Goal: Task Accomplishment & Management: Use online tool/utility

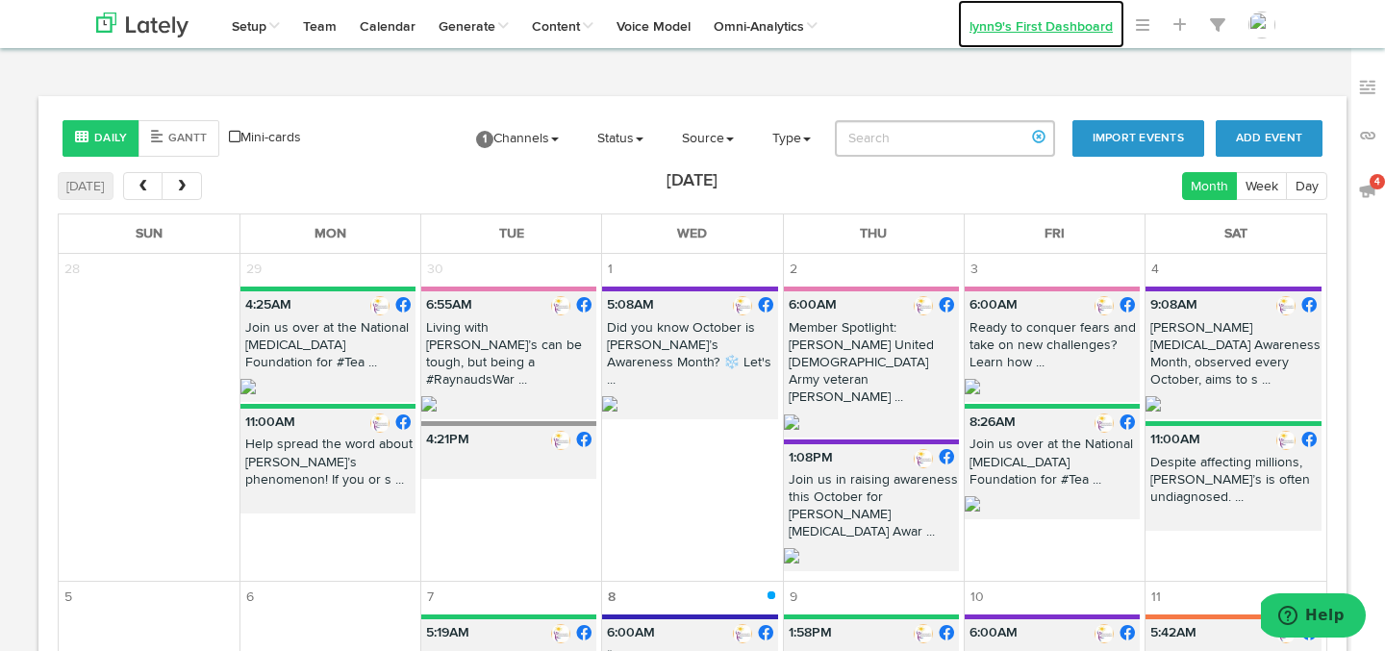
click at [1001, 32] on link "lynn9's First Dashboard" at bounding box center [1041, 24] width 166 height 48
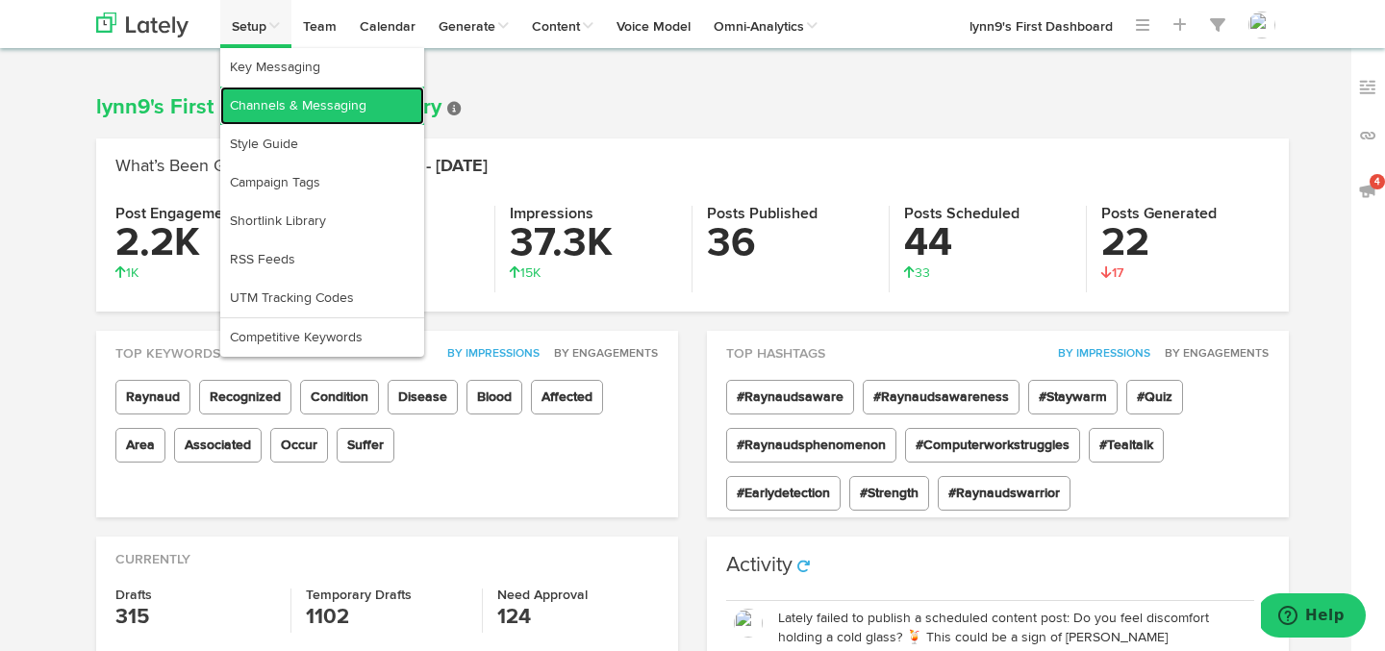
click at [270, 89] on link "Channels & Messaging" at bounding box center [322, 106] width 204 height 38
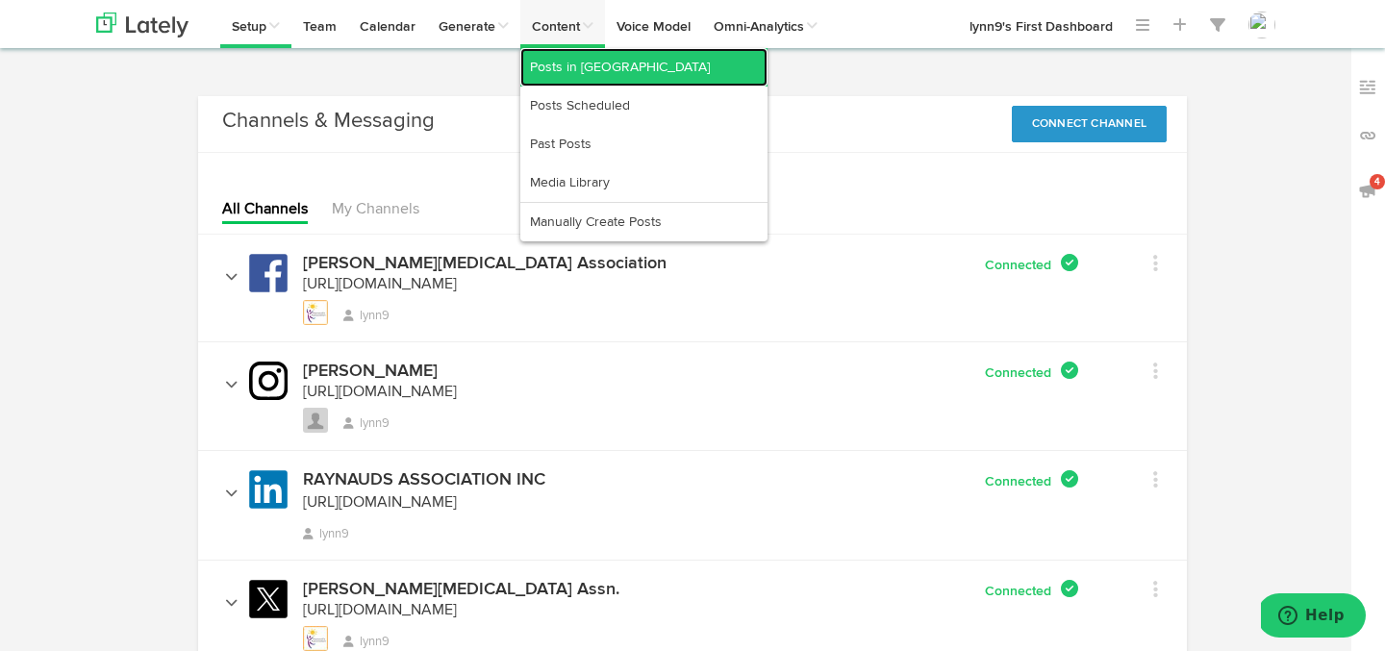
click at [561, 65] on link "Posts in [GEOGRAPHIC_DATA]" at bounding box center [643, 67] width 247 height 38
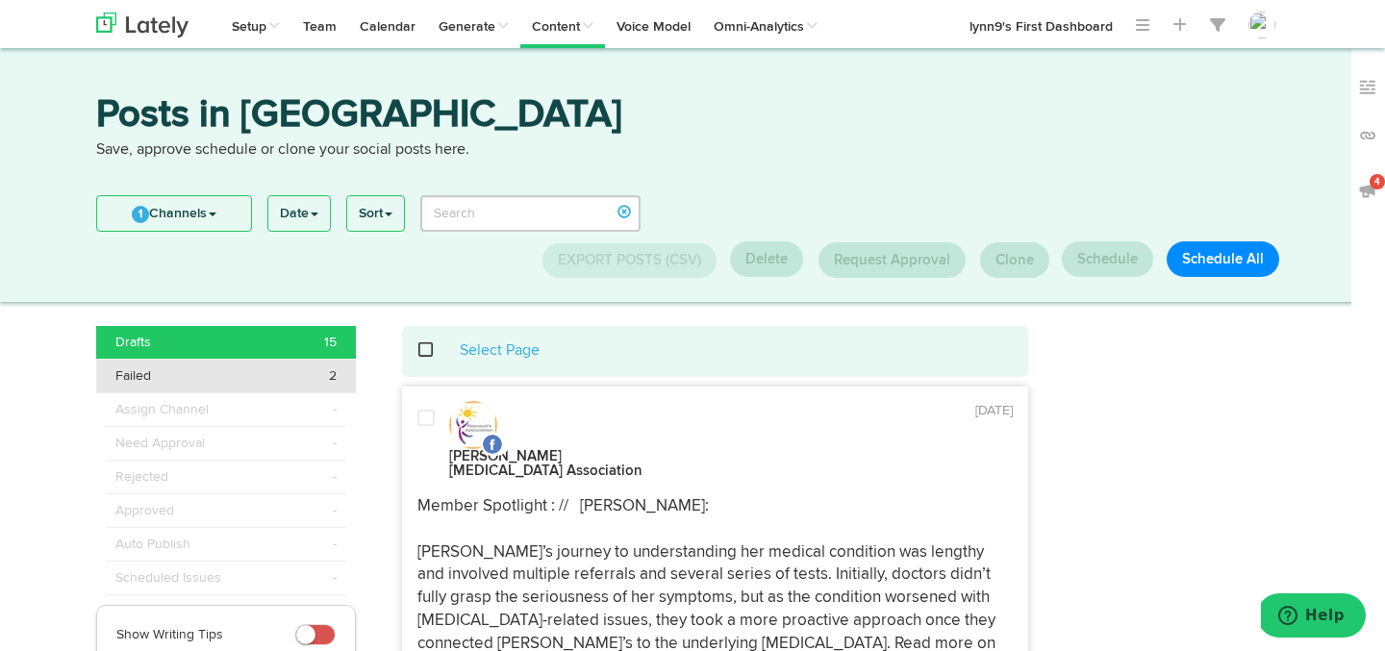
click at [139, 370] on span "Failed" at bounding box center [133, 376] width 36 height 19
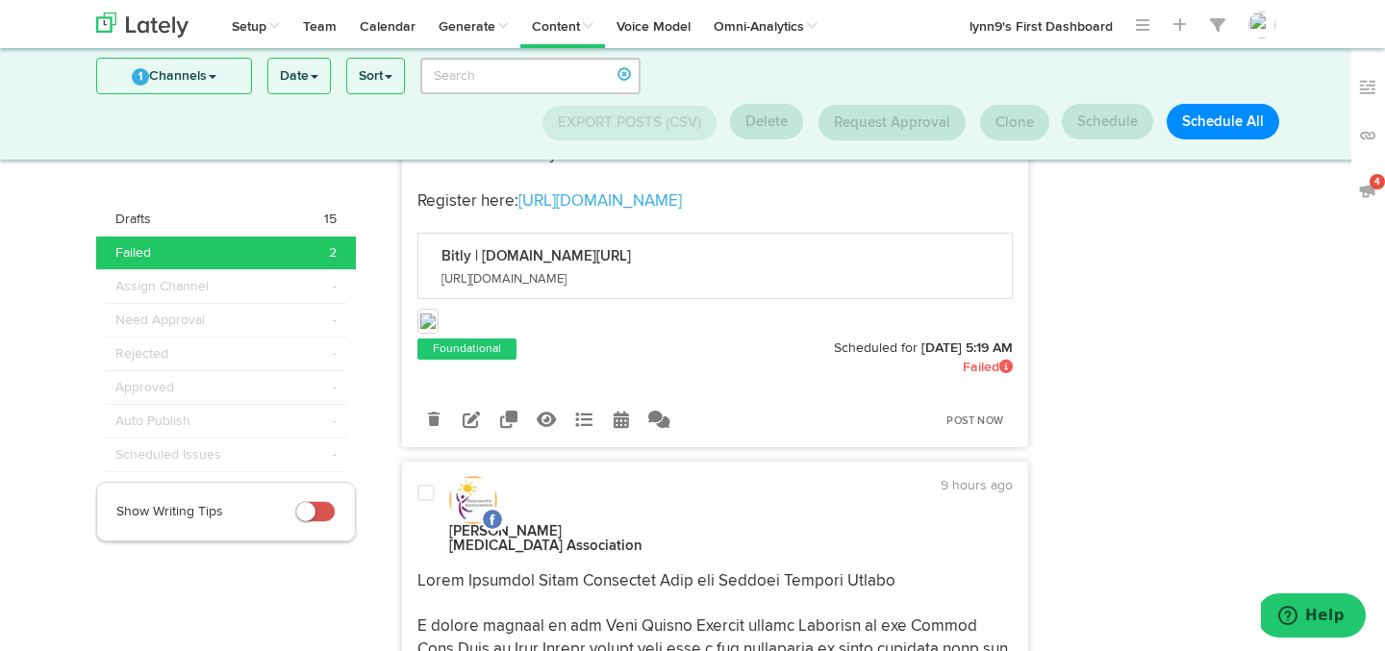
scroll to position [459, 0]
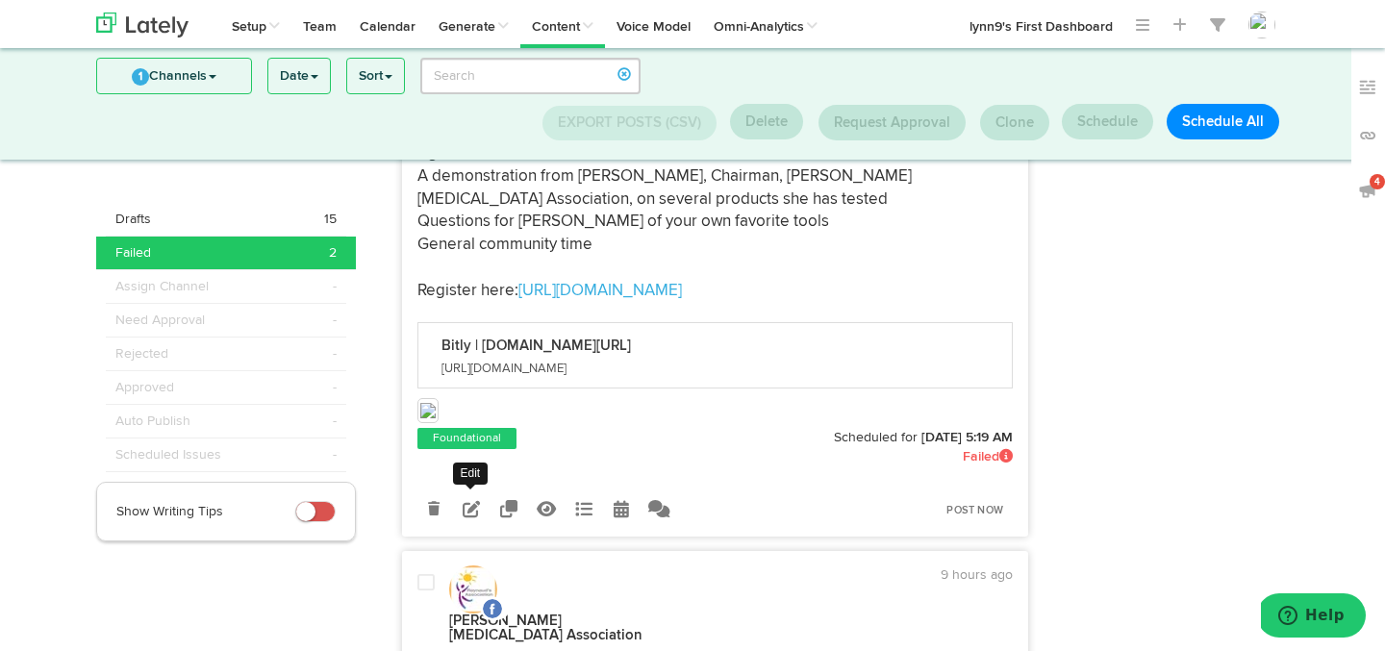
click at [469, 502] on icon at bounding box center [471, 508] width 17 height 17
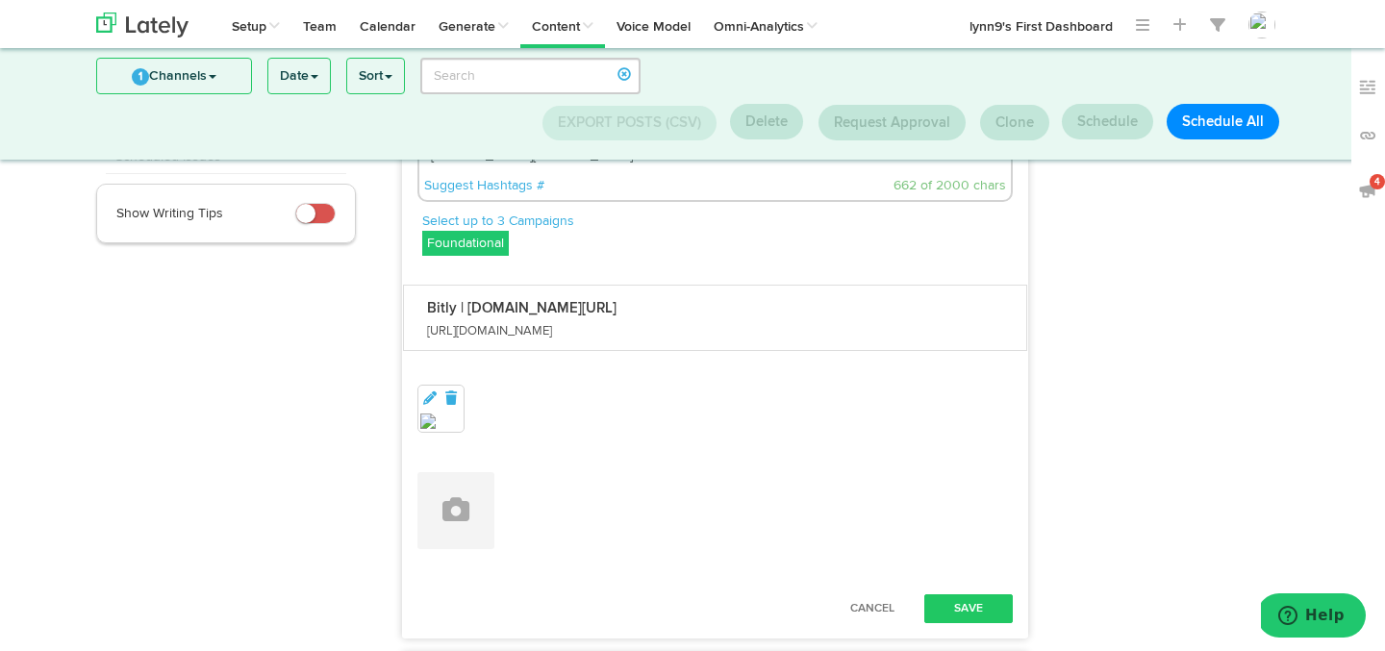
scroll to position [318, 0]
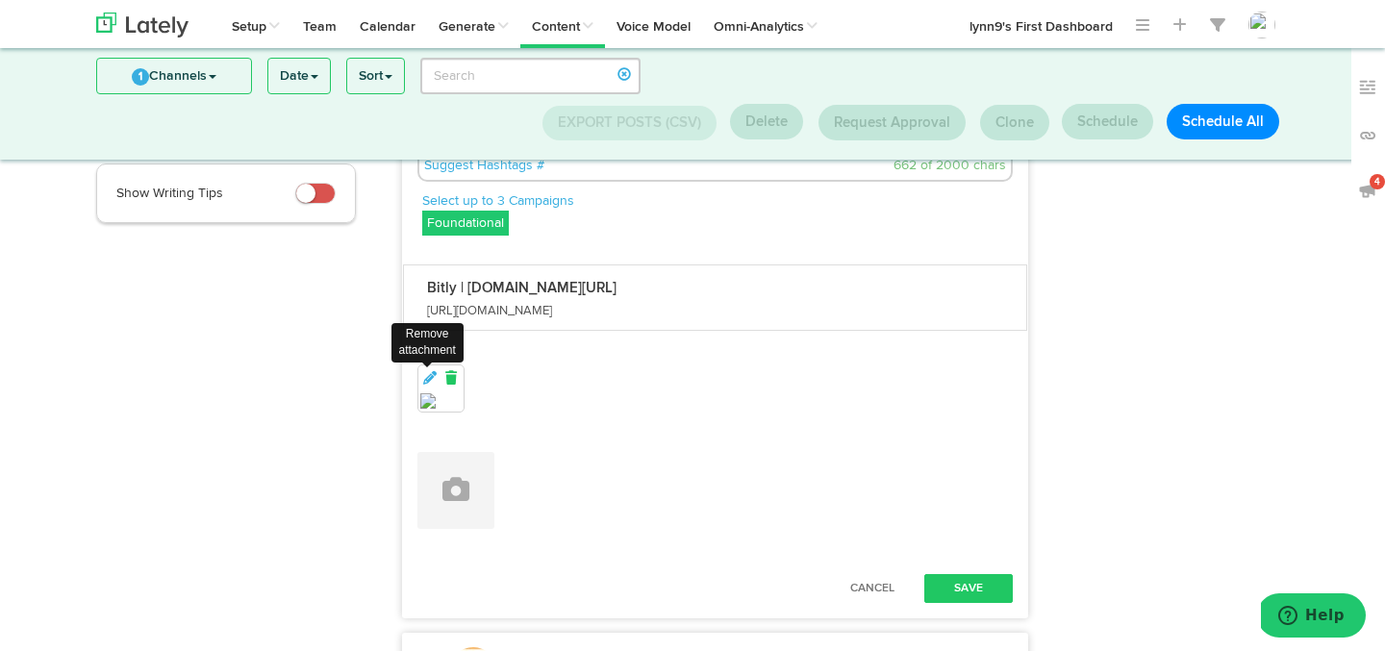
click at [456, 371] on icon at bounding box center [451, 377] width 17 height 13
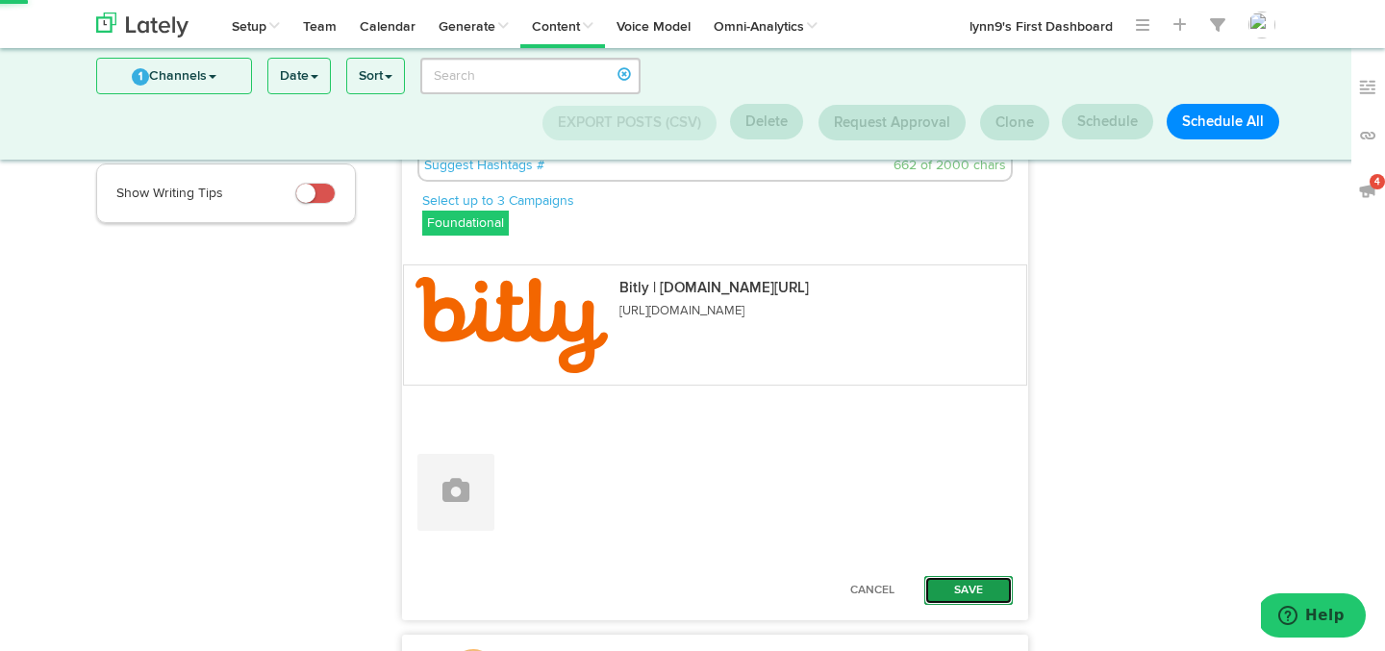
click at [950, 576] on button "Save" at bounding box center [969, 590] width 89 height 29
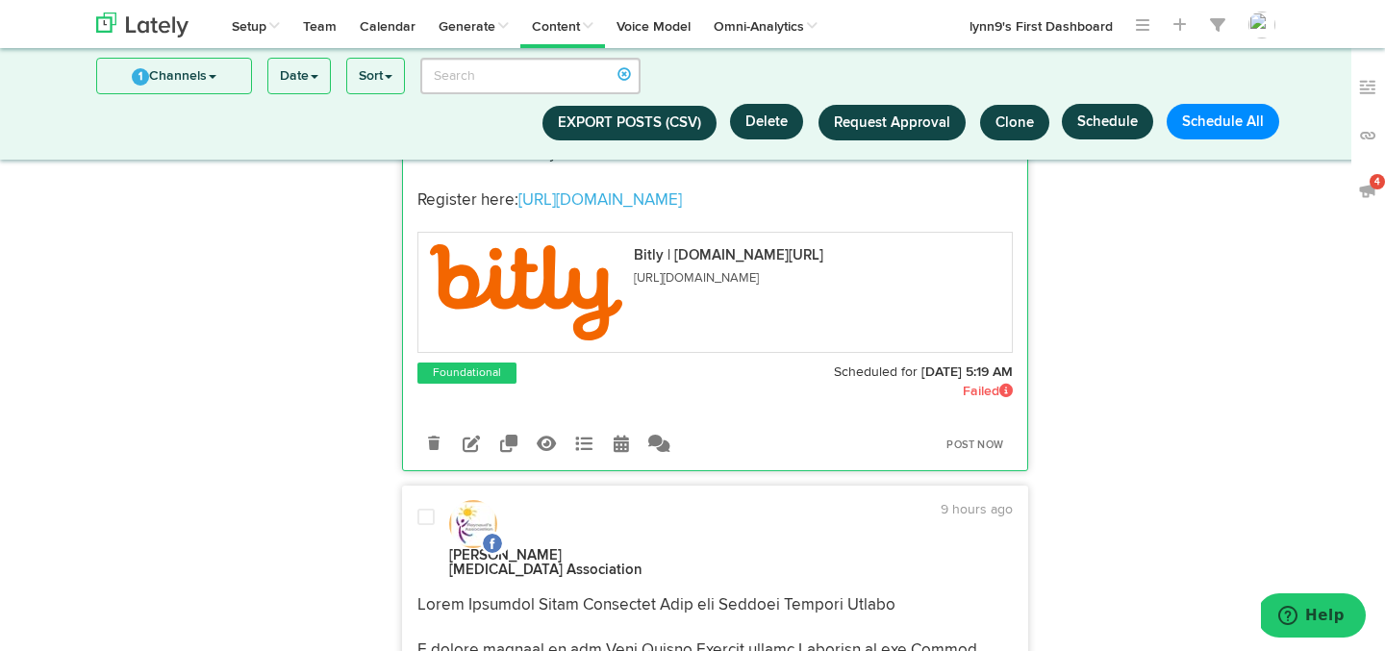
scroll to position [161, 0]
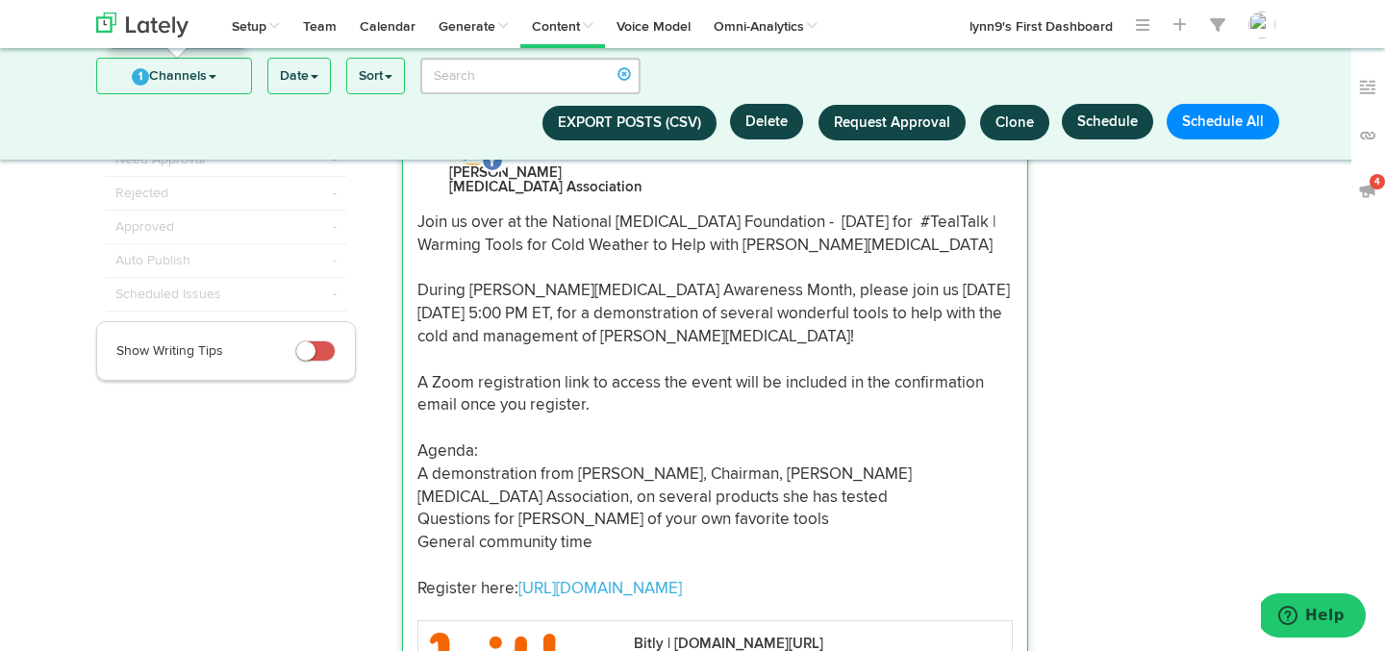
click at [147, 79] on span "1" at bounding box center [140, 76] width 17 height 17
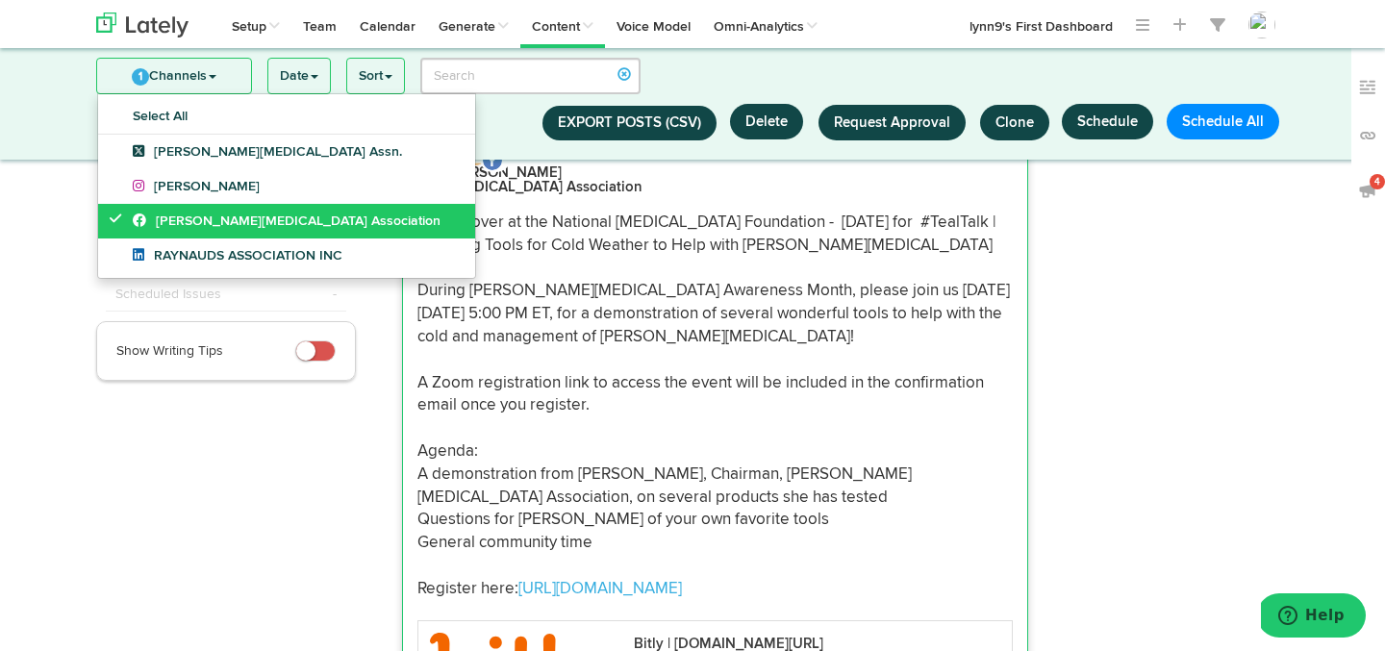
click at [114, 222] on icon at bounding box center [120, 218] width 21 height 13
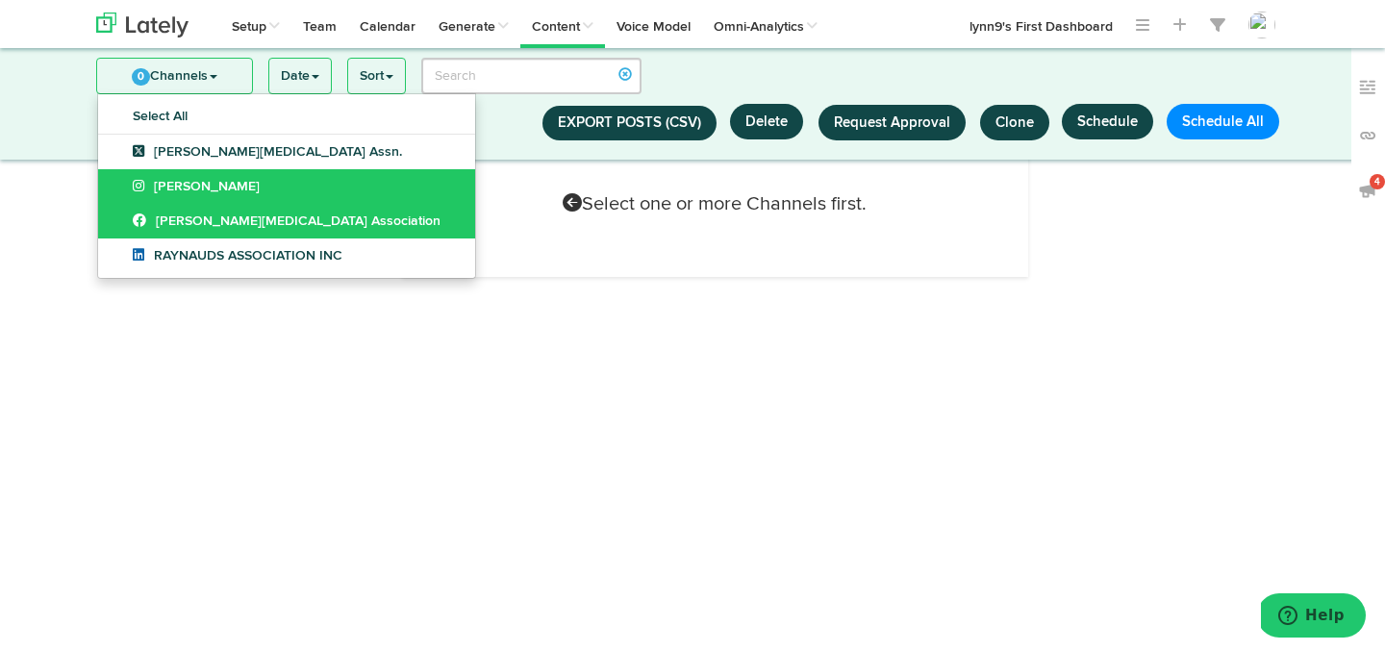
click at [114, 169] on link "[PERSON_NAME]" at bounding box center [286, 186] width 377 height 35
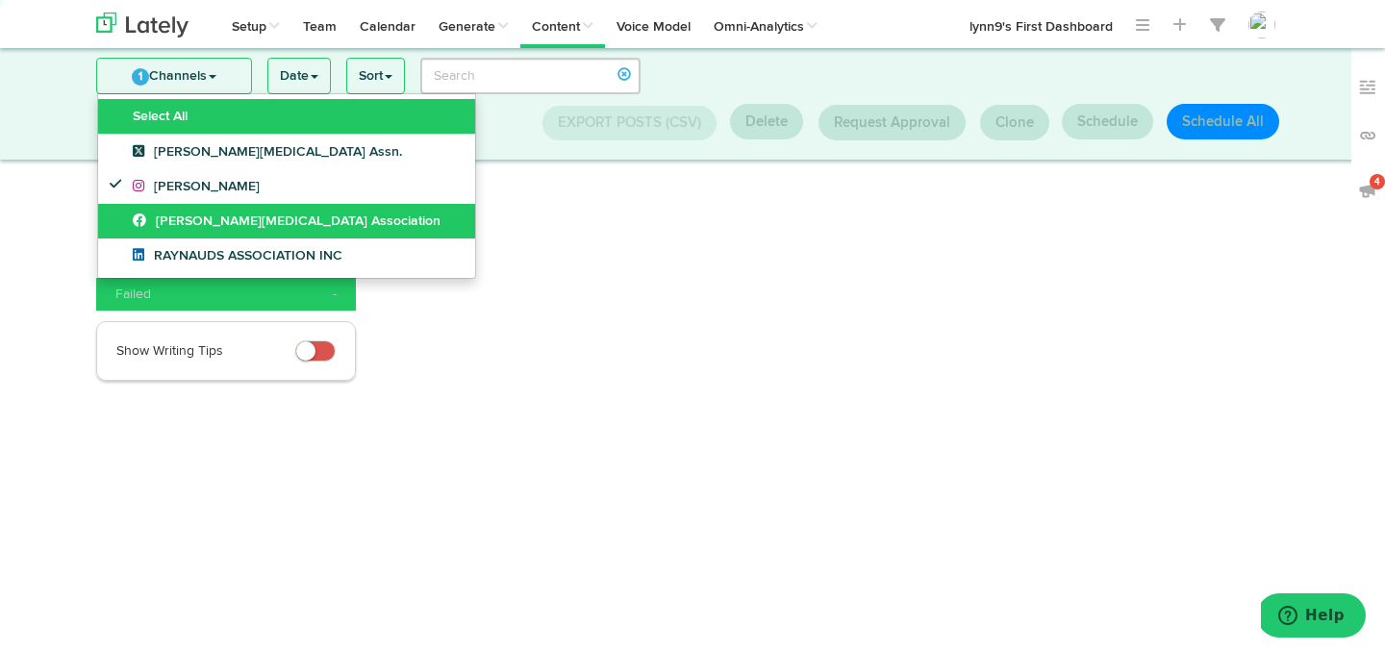
scroll to position [0, 0]
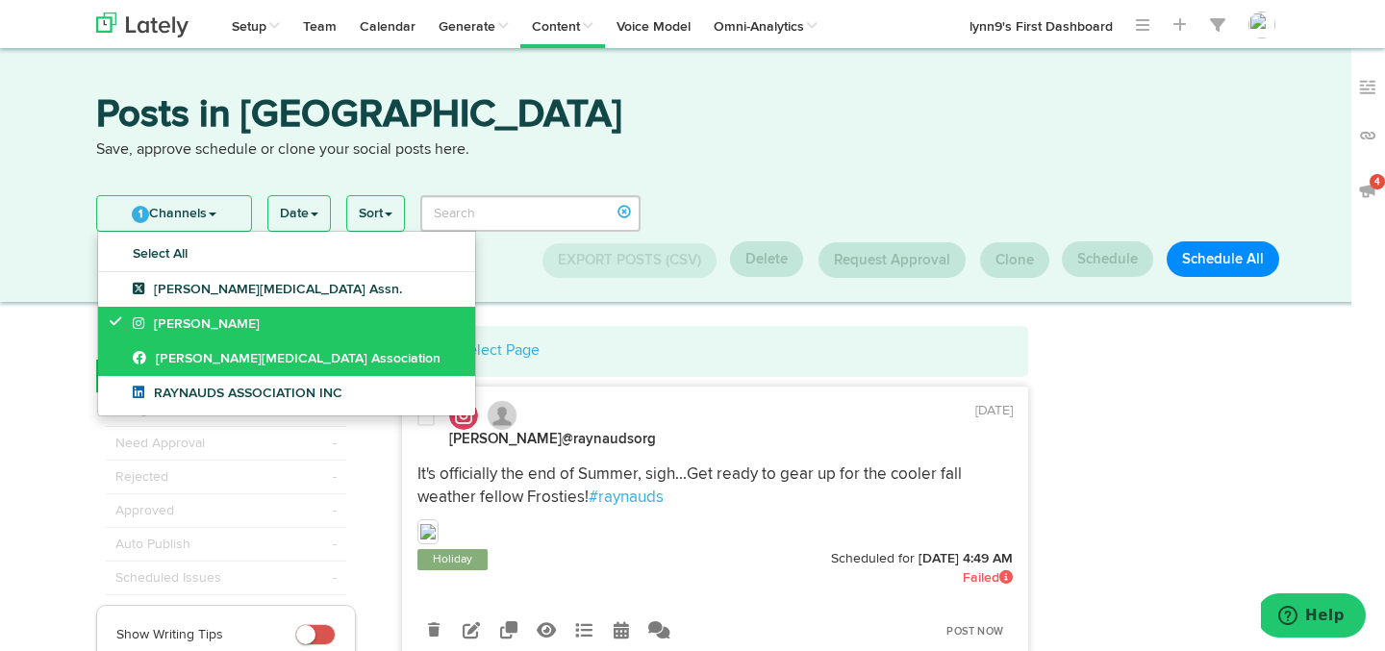
click at [109, 327] on link "[PERSON_NAME]" at bounding box center [286, 324] width 377 height 35
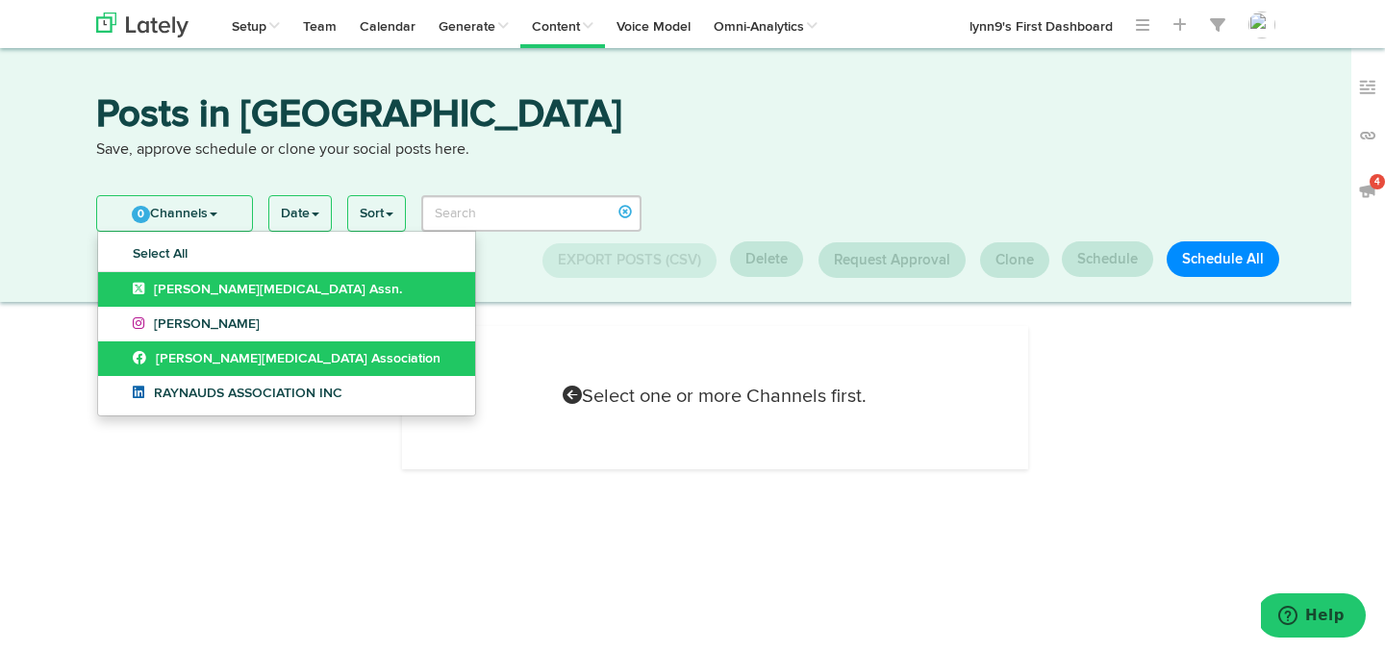
click at [114, 290] on link "[PERSON_NAME][MEDICAL_DATA] Assn." at bounding box center [286, 289] width 377 height 35
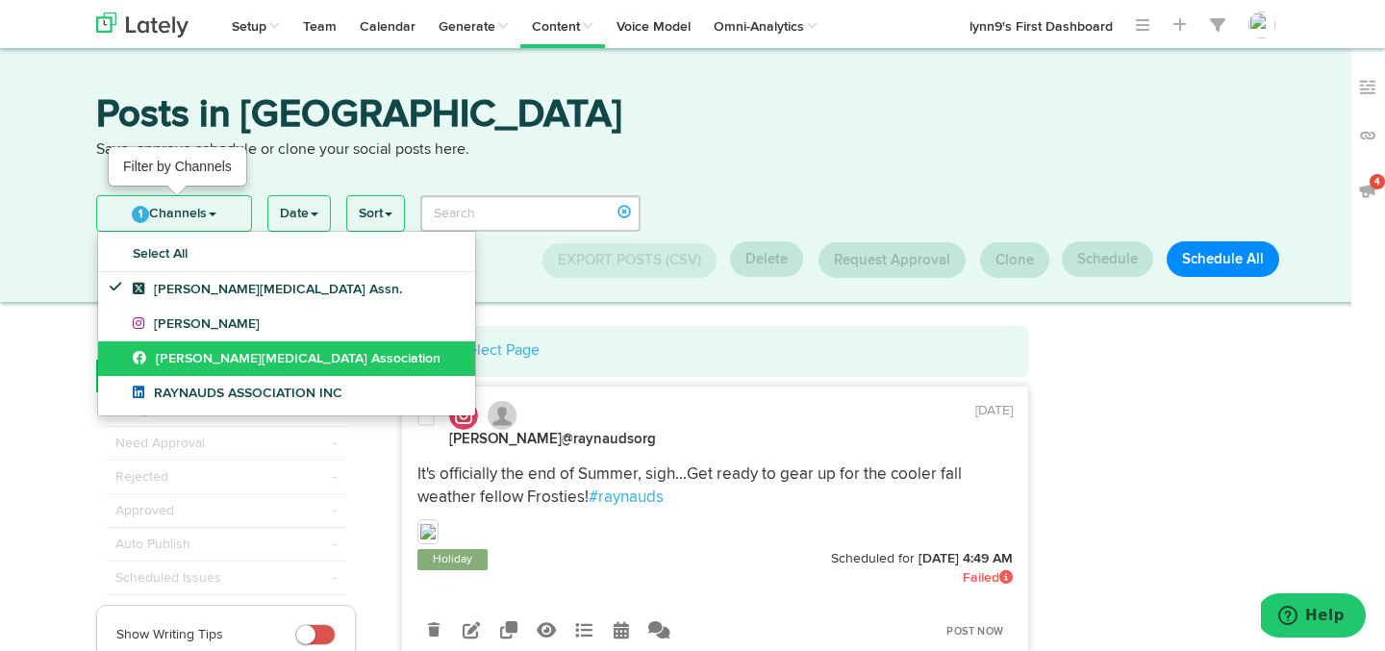
click at [168, 221] on link "1 Channels" at bounding box center [174, 213] width 154 height 35
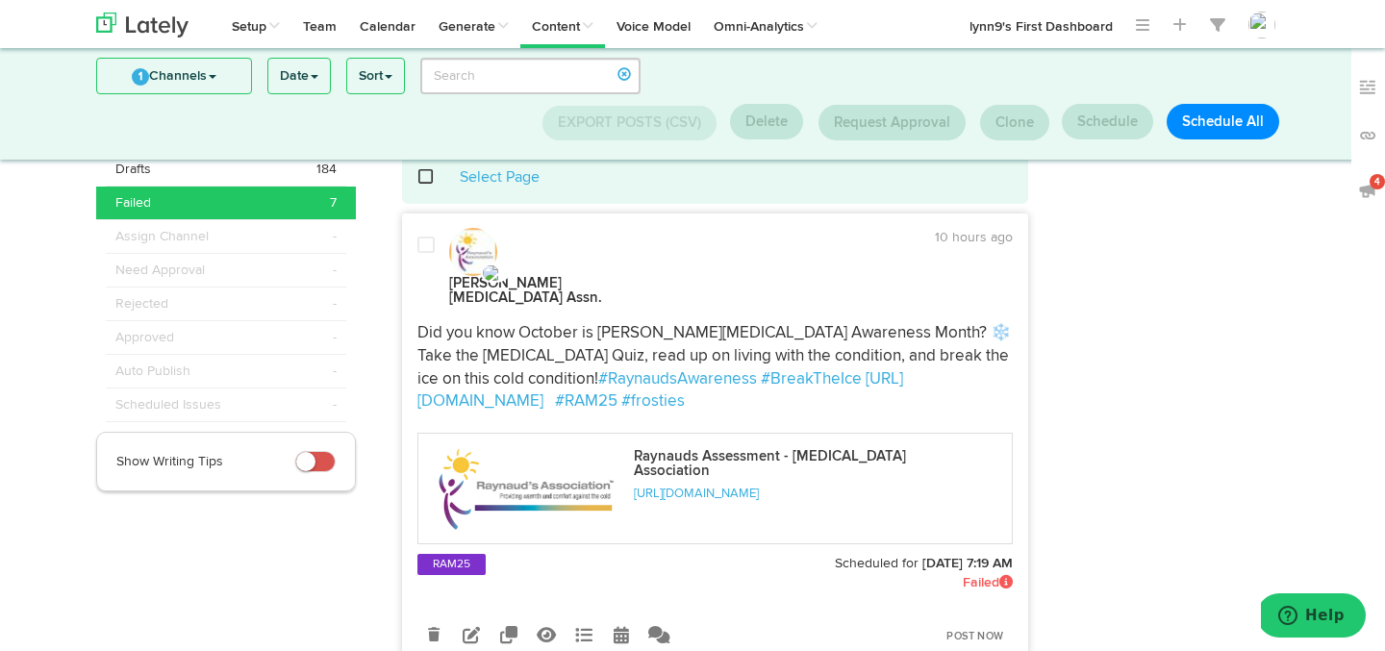
scroll to position [49, 0]
click at [474, 627] on icon at bounding box center [471, 635] width 17 height 17
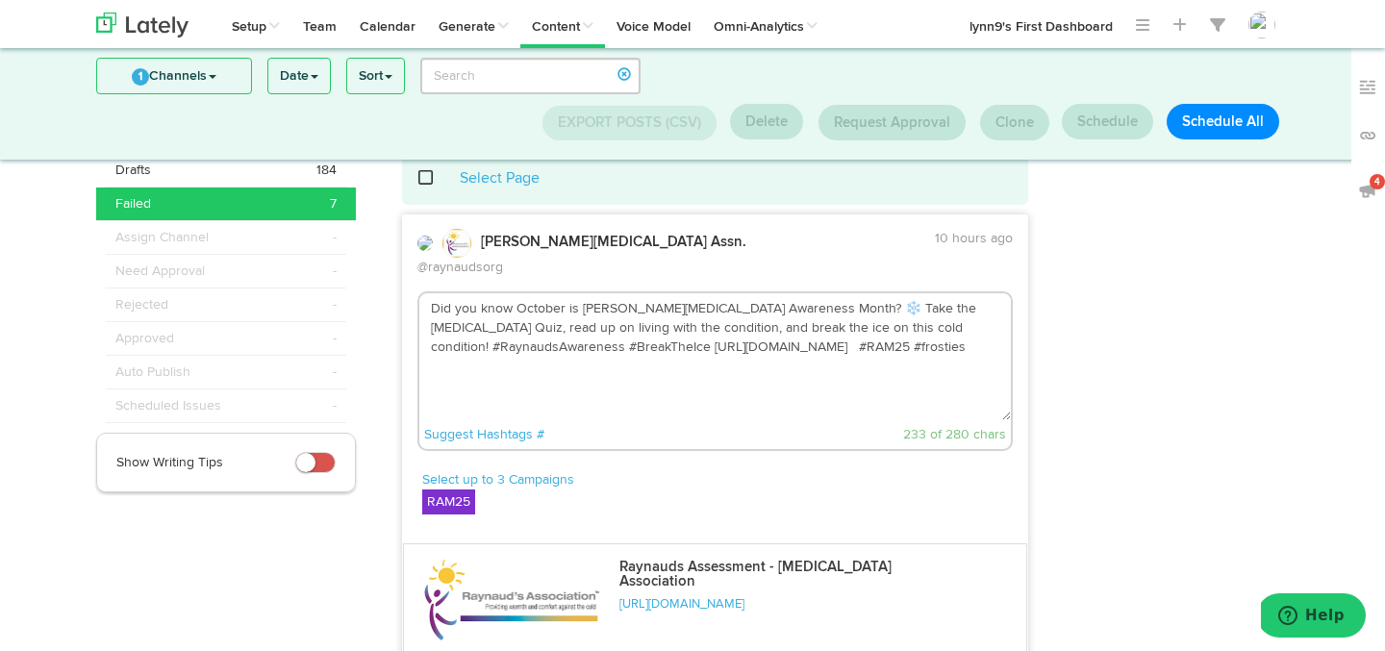
click at [809, 353] on textarea "Did you know October is [PERSON_NAME][MEDICAL_DATA] Awareness Month? ❄️ Take th…" at bounding box center [715, 356] width 593 height 127
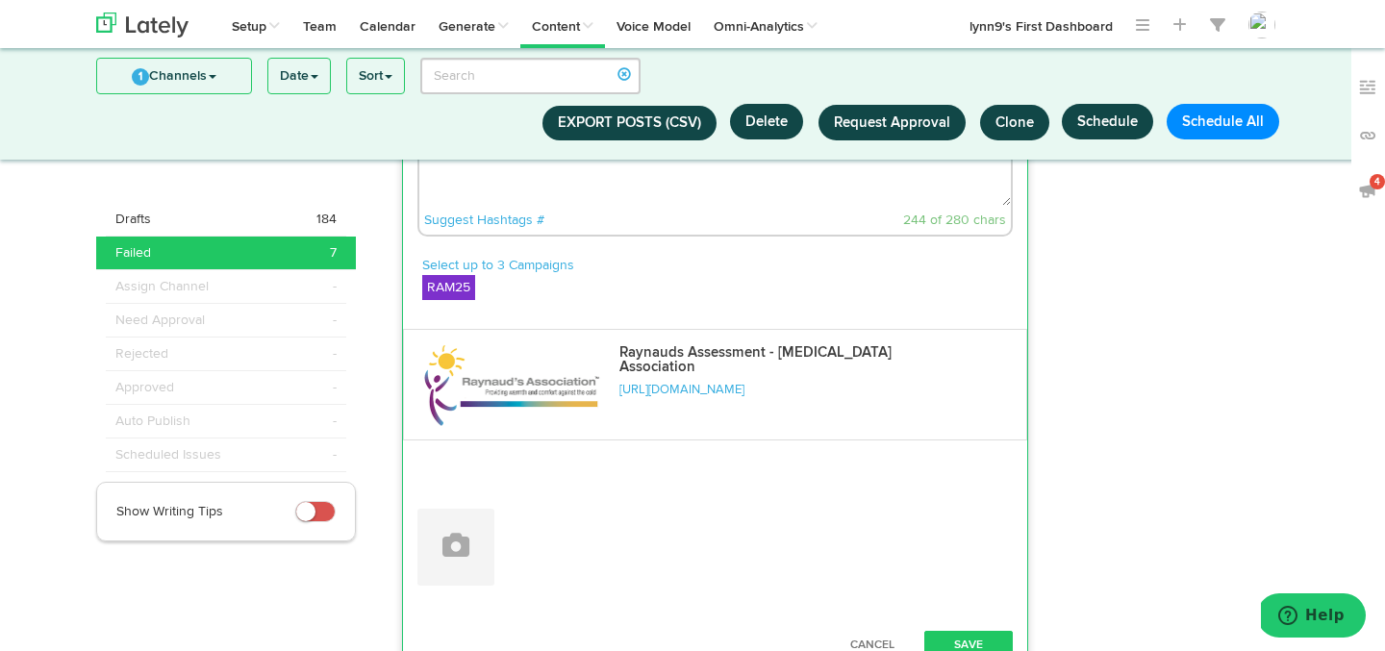
scroll to position [451, 0]
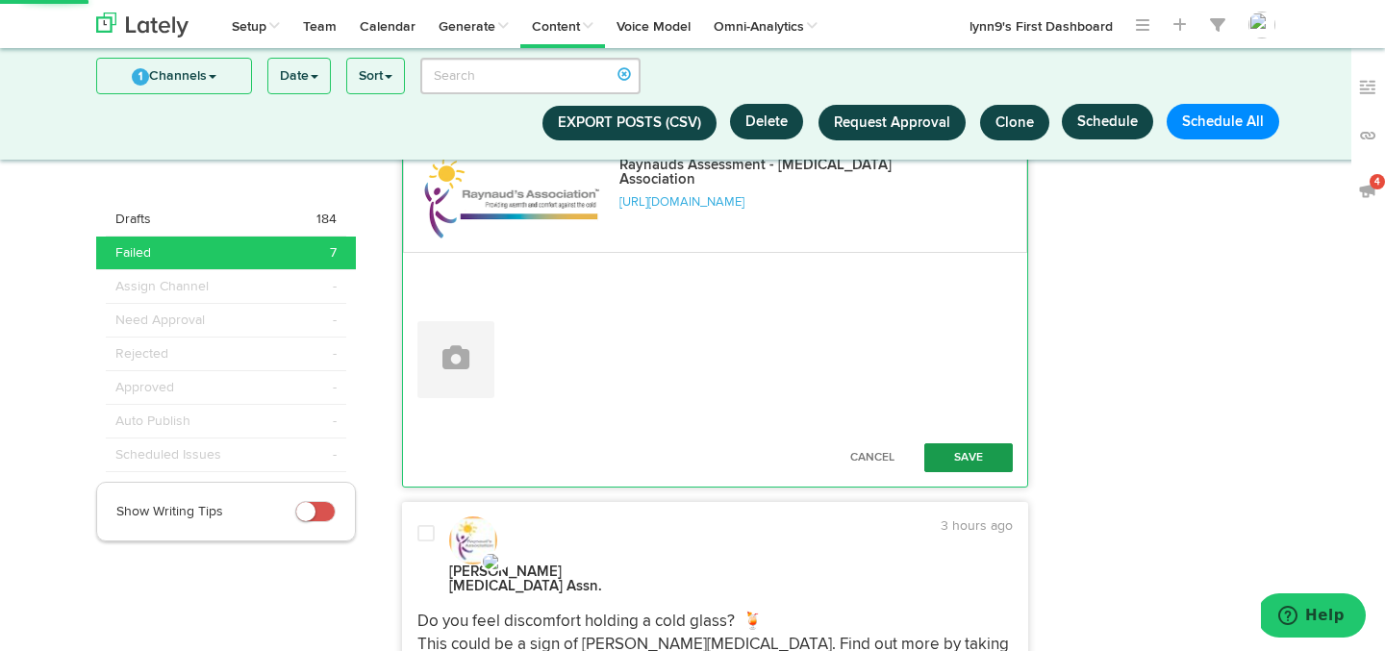
type textarea "Did you know October is [PERSON_NAME][MEDICAL_DATA] Awareness Month? ❄️ Take th…"
click at [953, 444] on button "Save" at bounding box center [969, 458] width 89 height 29
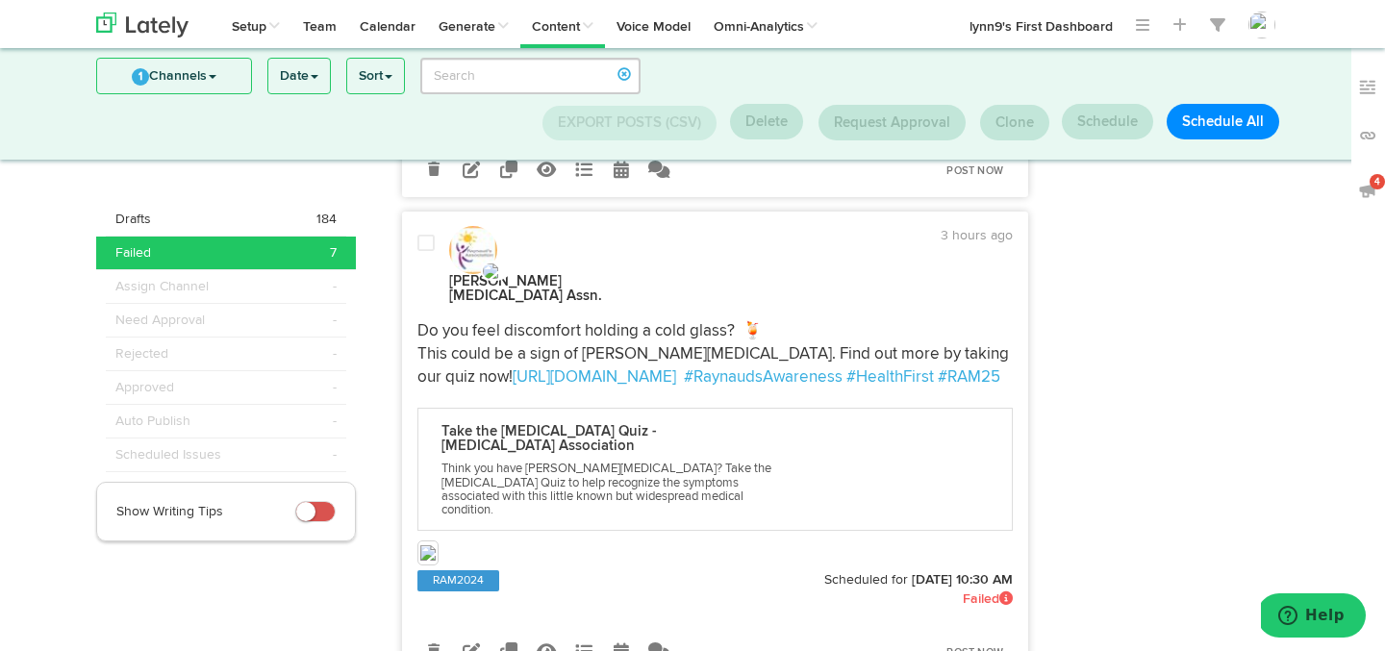
scroll to position [553, 0]
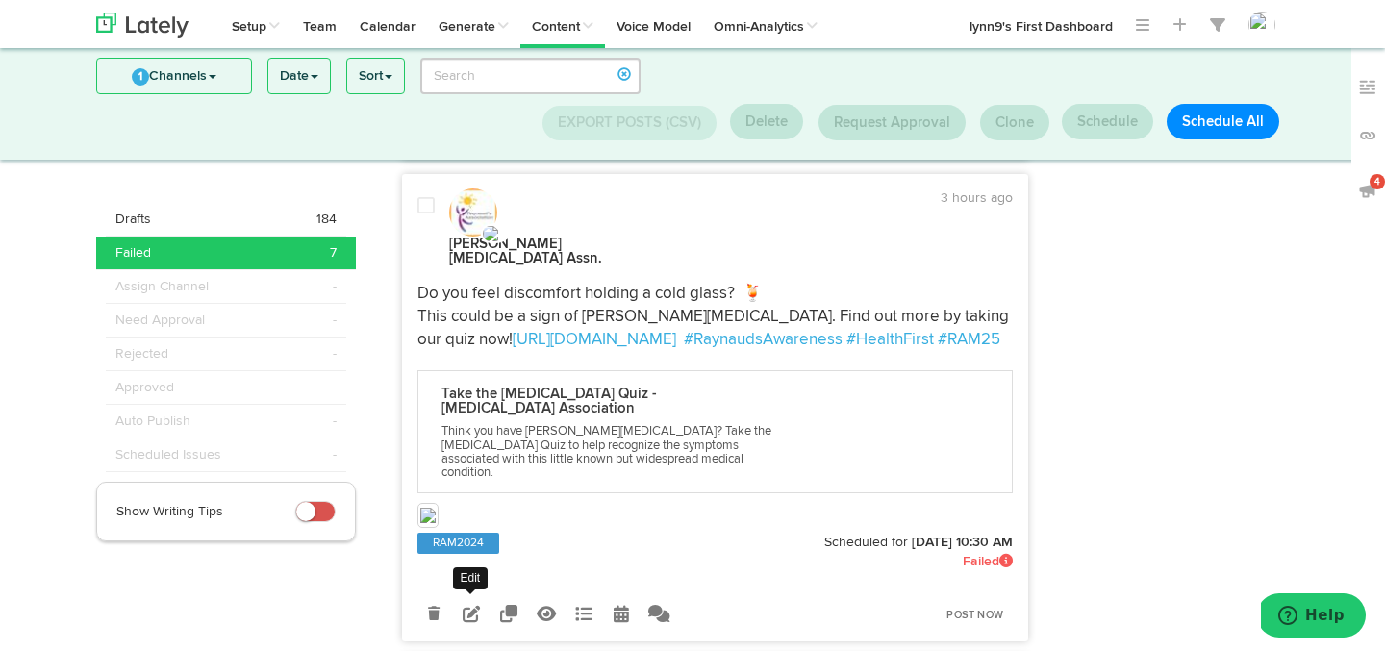
click at [475, 605] on icon at bounding box center [471, 613] width 17 height 17
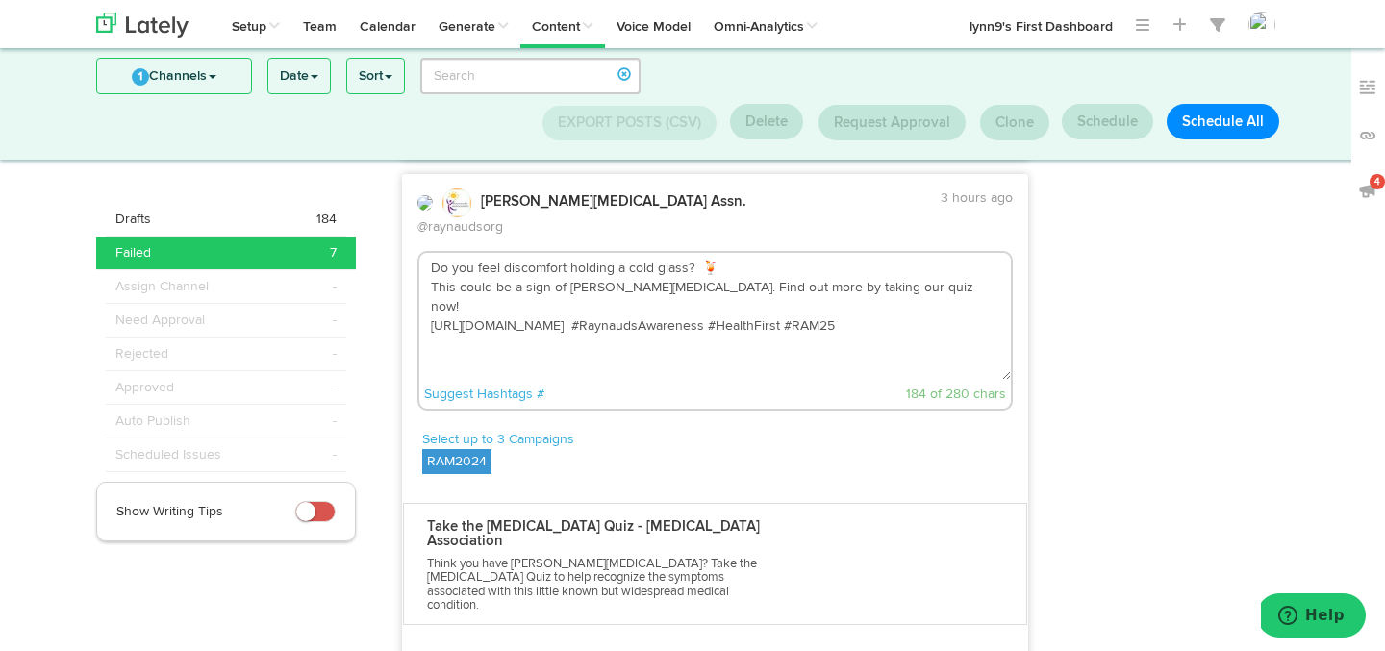
scroll to position [616, 0]
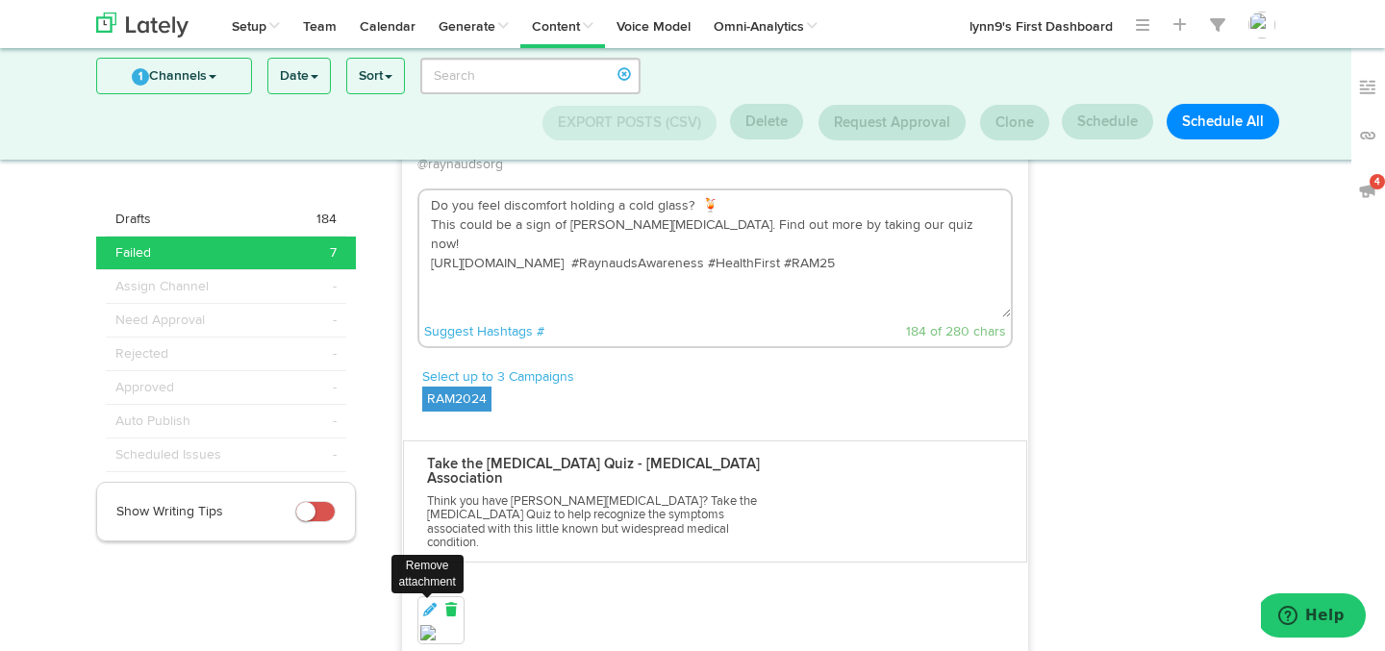
click at [449, 603] on icon at bounding box center [451, 609] width 17 height 13
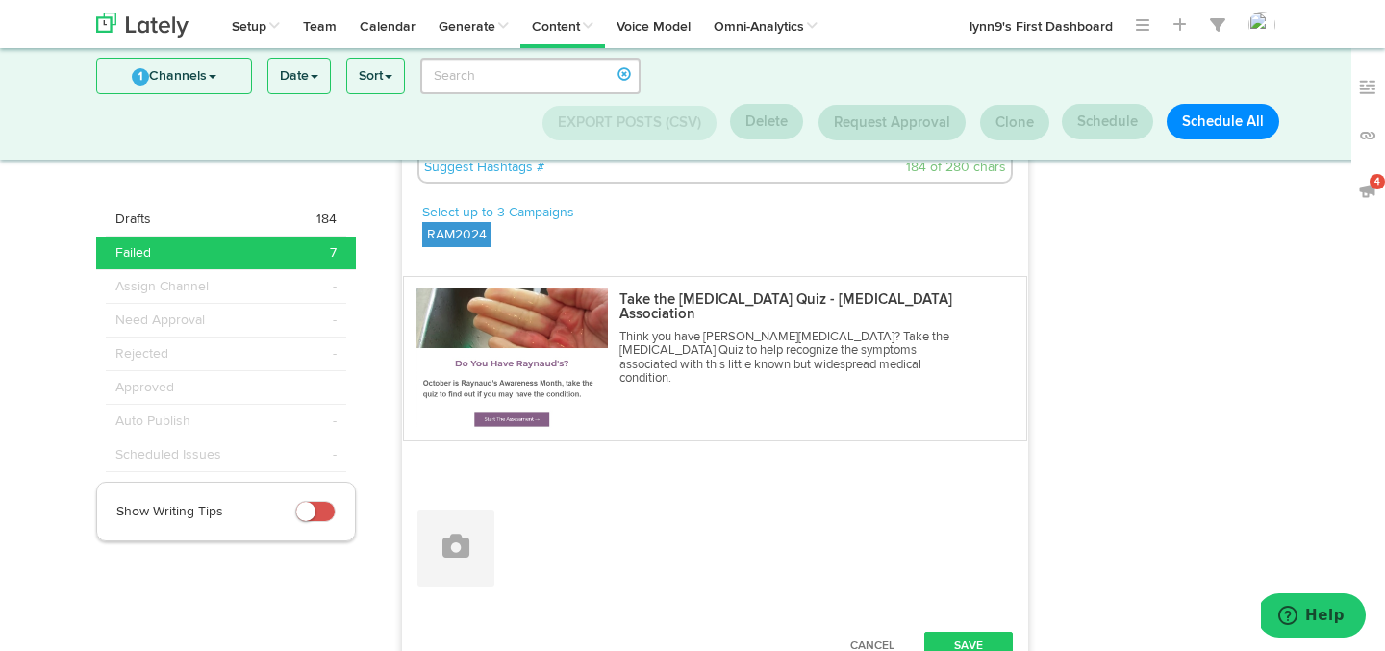
scroll to position [700, 0]
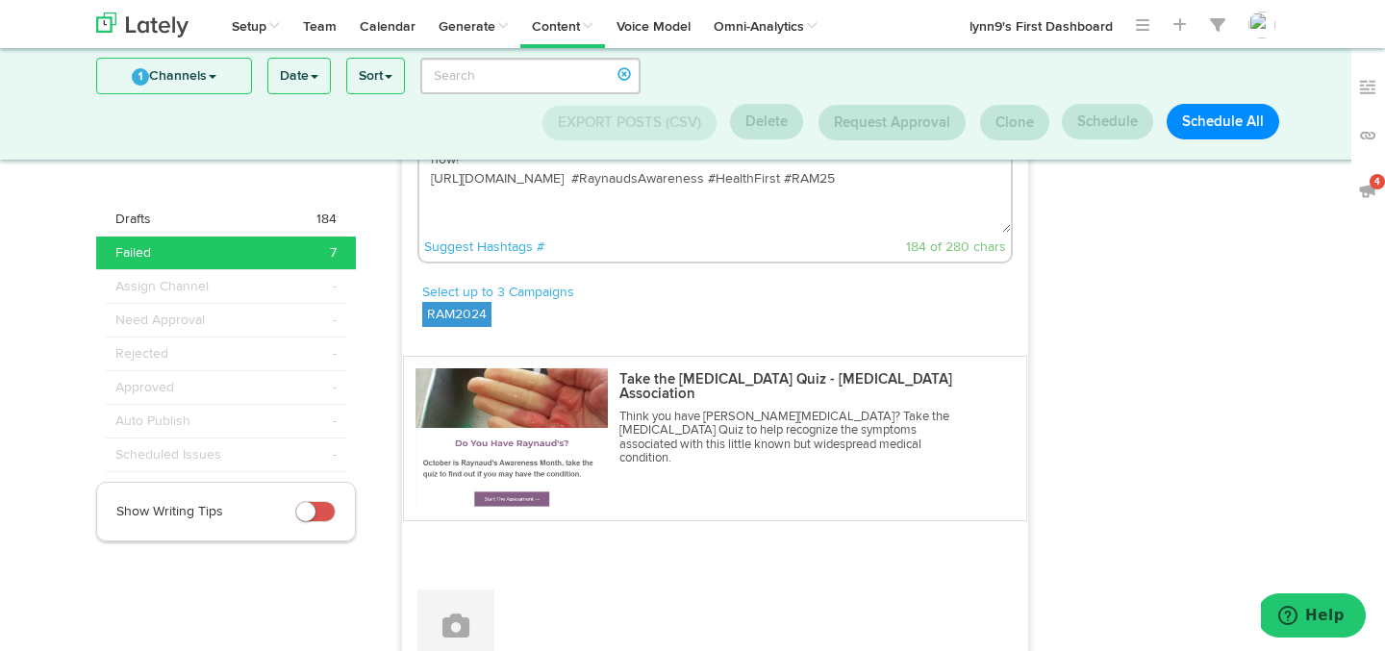
click at [443, 302] on label "RAM2024" at bounding box center [456, 314] width 69 height 25
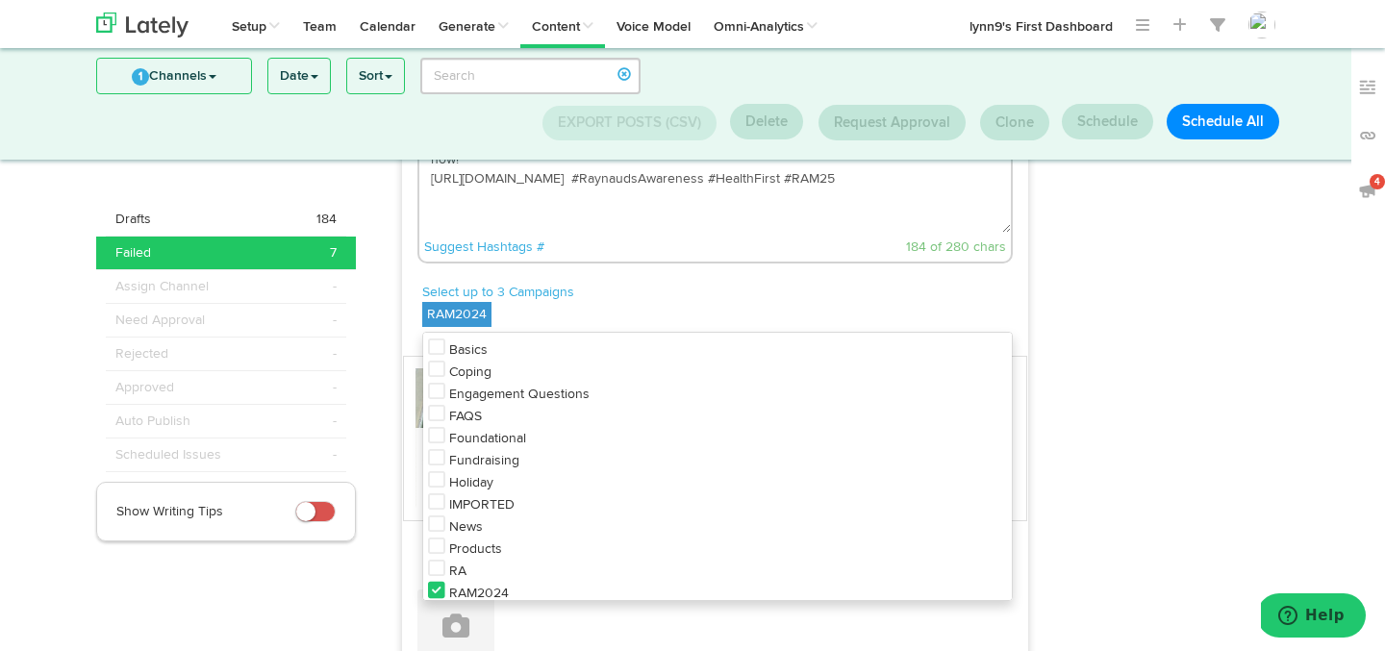
scroll to position [79, 0]
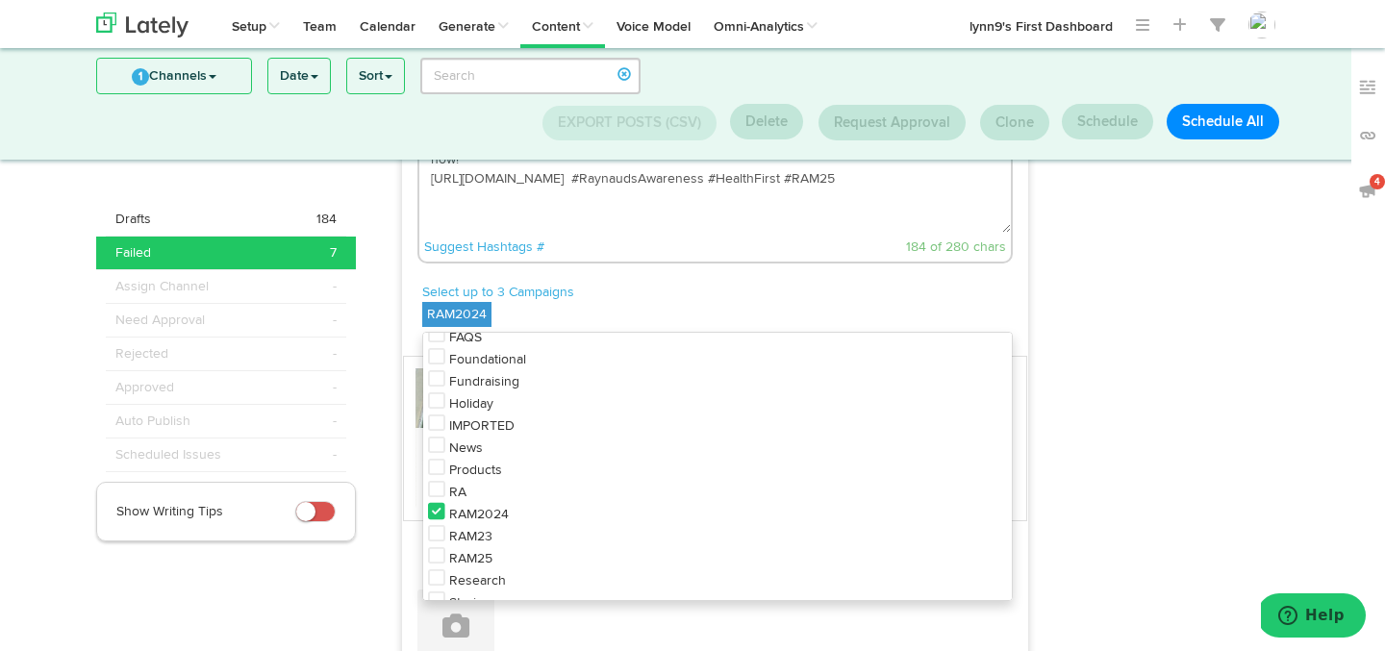
click at [437, 502] on icon at bounding box center [436, 511] width 17 height 19
click at [434, 546] on icon at bounding box center [436, 555] width 17 height 19
click at [684, 283] on div "Select up to 3 Campaigns RAM25 Basics Coping Engagement Questions FAQS Foundati…" at bounding box center [718, 307] width 592 height 49
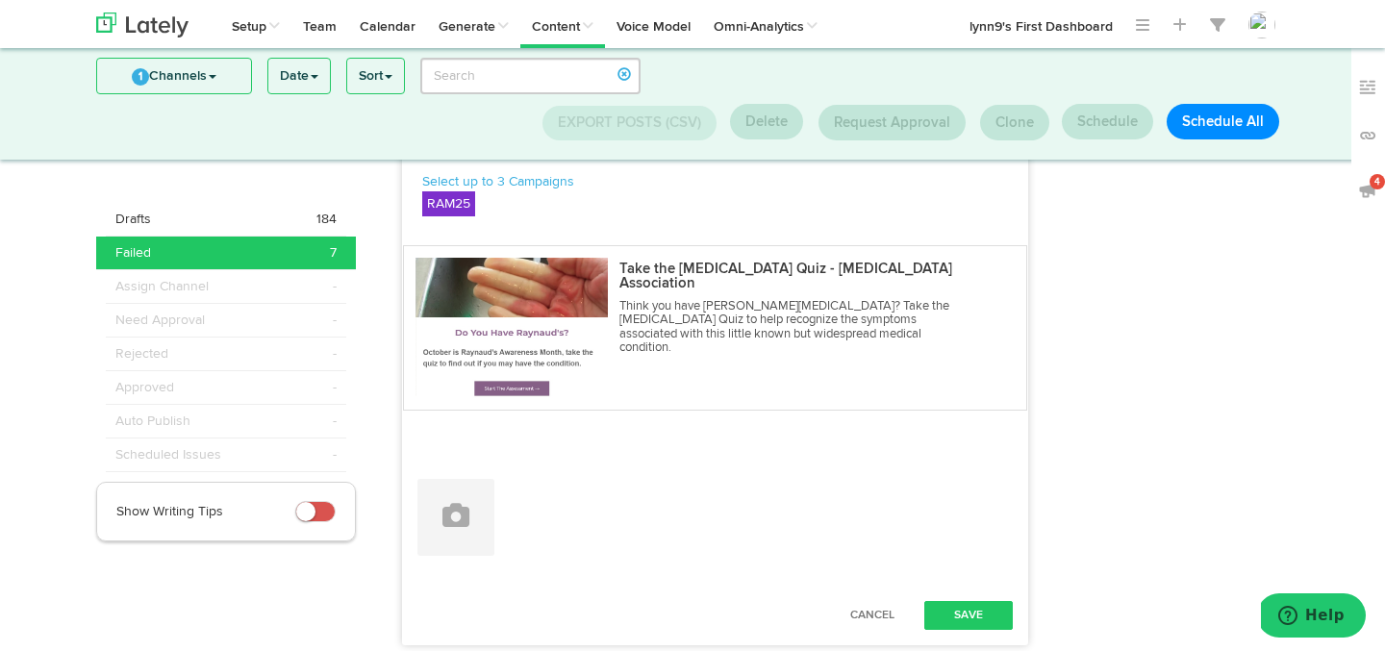
scroll to position [843, 0]
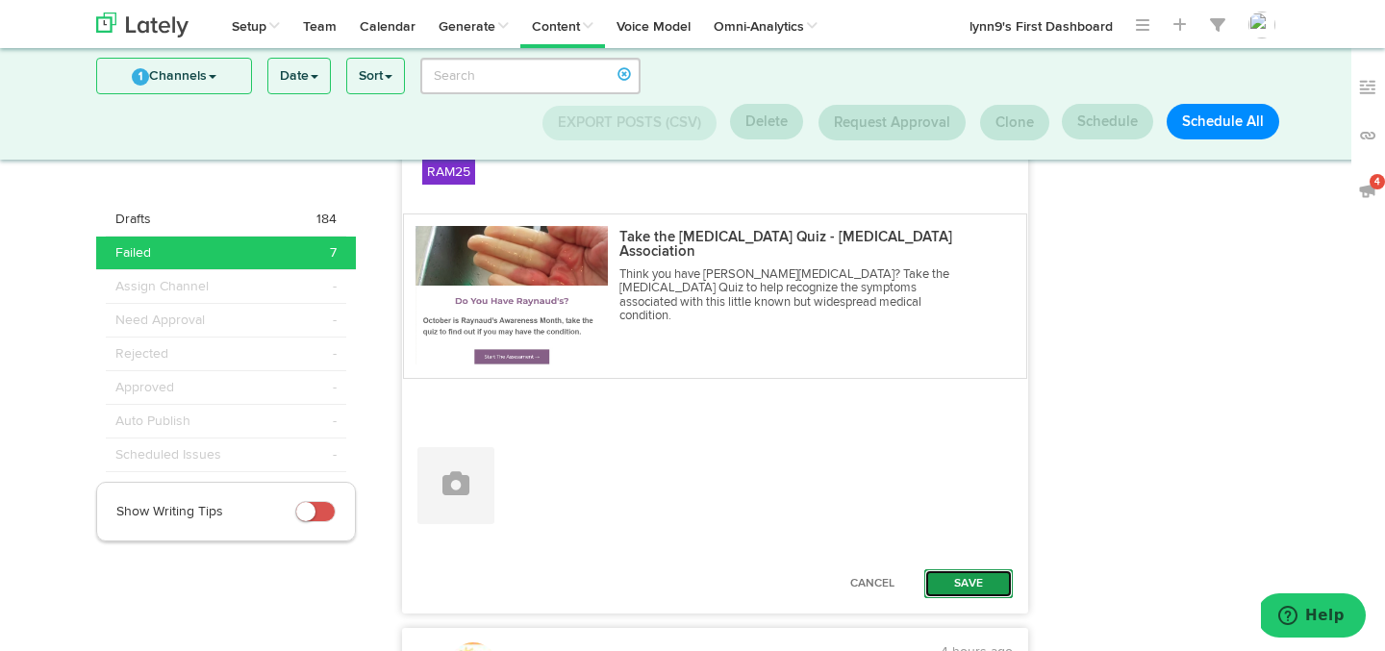
click at [1002, 570] on button "Save" at bounding box center [969, 584] width 89 height 29
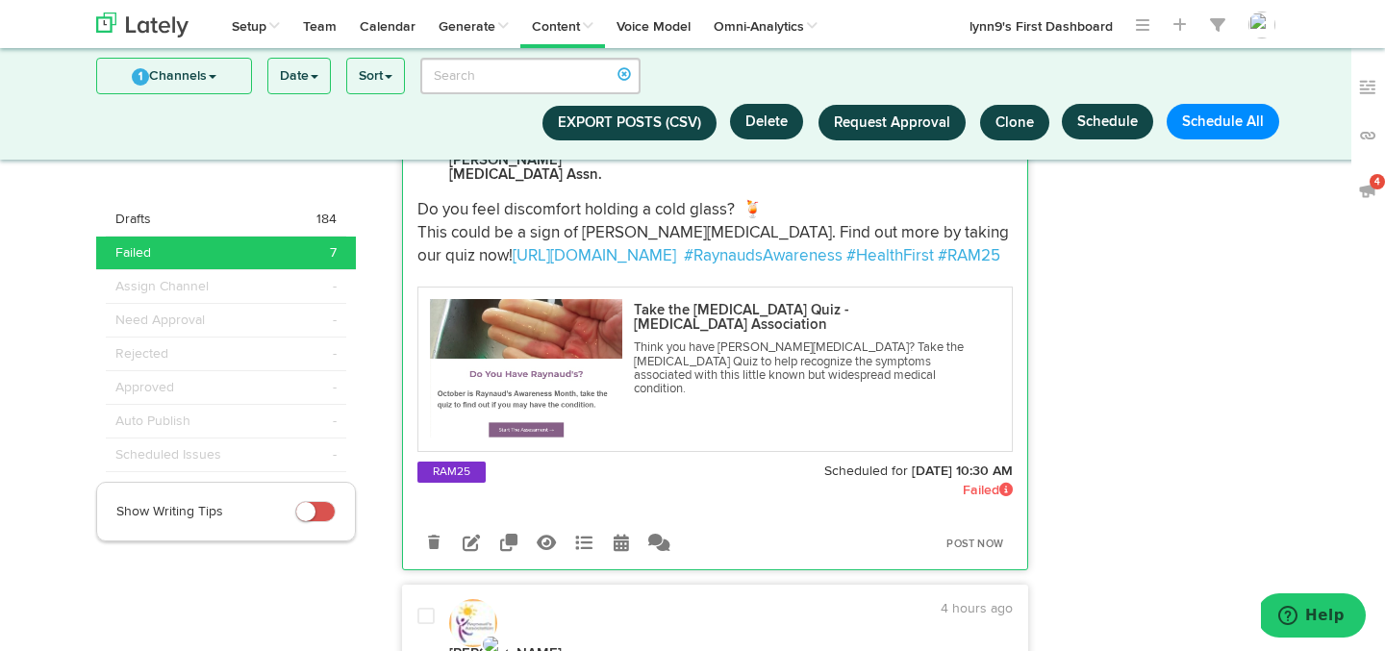
scroll to position [685, 0]
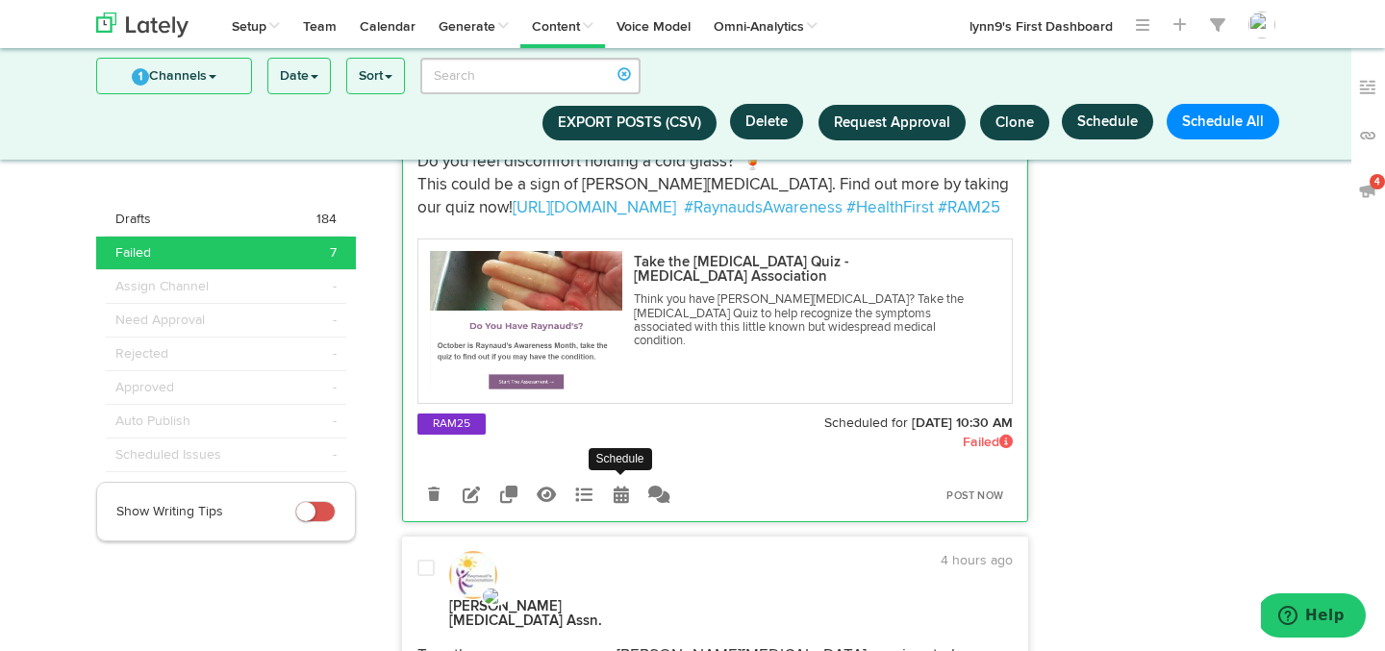
click at [621, 486] on icon at bounding box center [621, 494] width 15 height 17
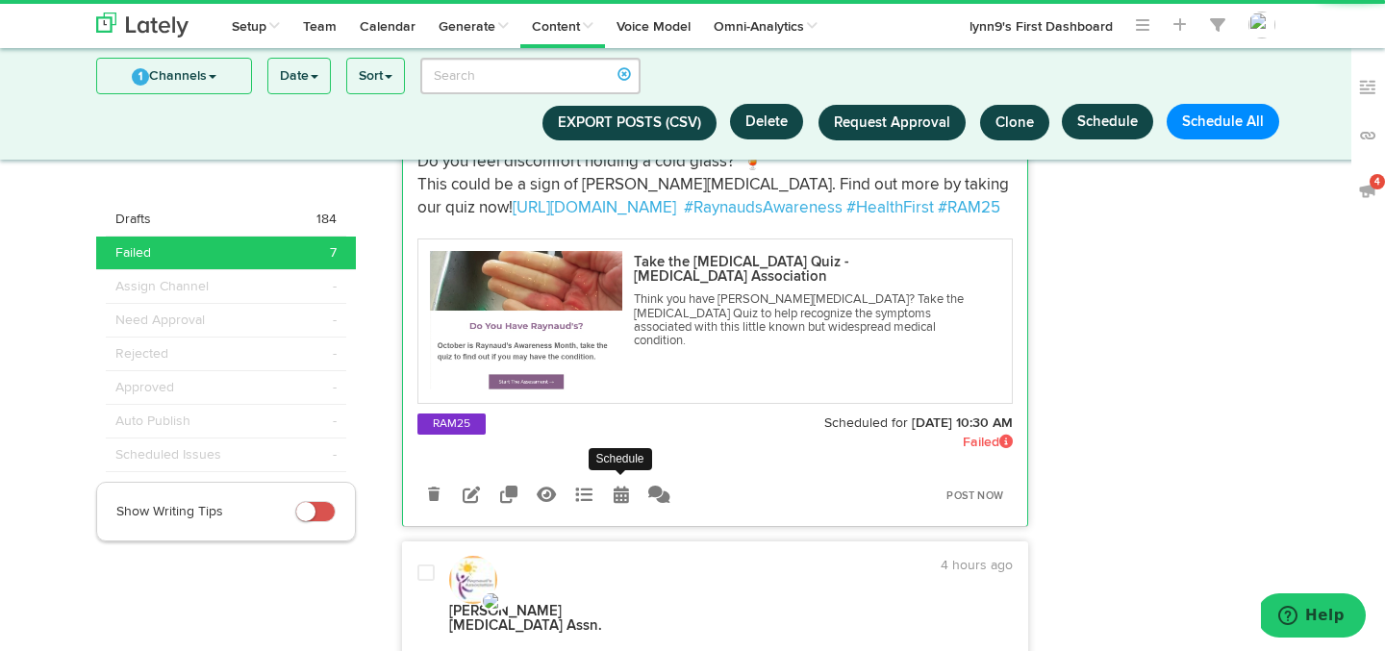
radio input "true"
select select "10"
select select "30"
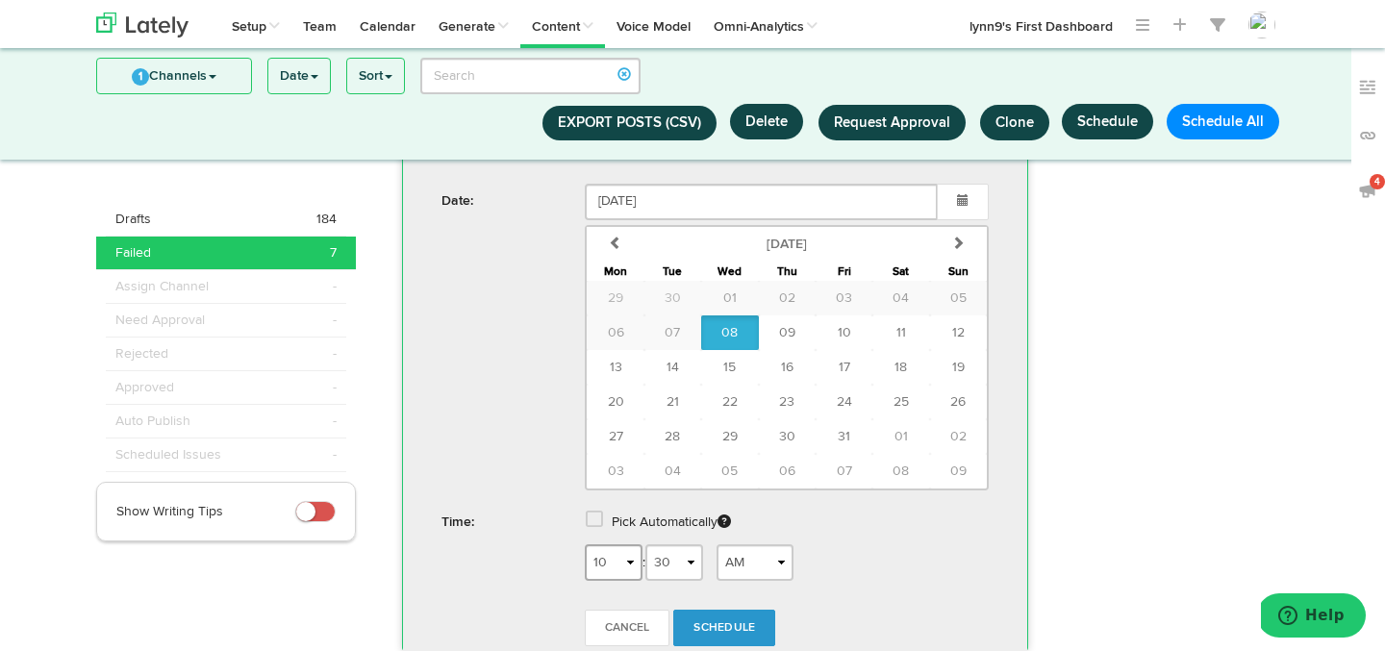
scroll to position [1186, 0]
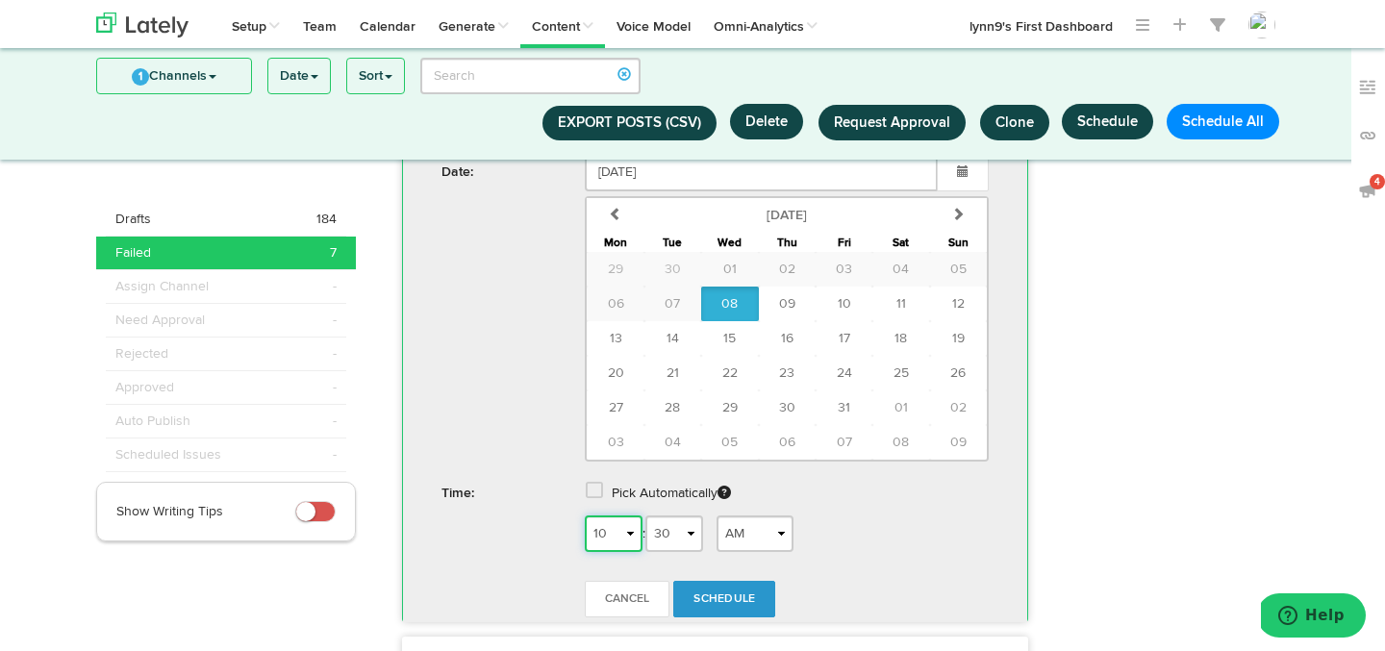
click at [621, 516] on select "1 2 3 4 5 6 7 8 9 10 11 12" at bounding box center [614, 534] width 58 height 37
click at [585, 516] on select "1 2 3 4 5 6 7 8 9 10 11 12" at bounding box center [614, 534] width 58 height 37
click at [714, 594] on span "Schedule" at bounding box center [725, 600] width 62 height 12
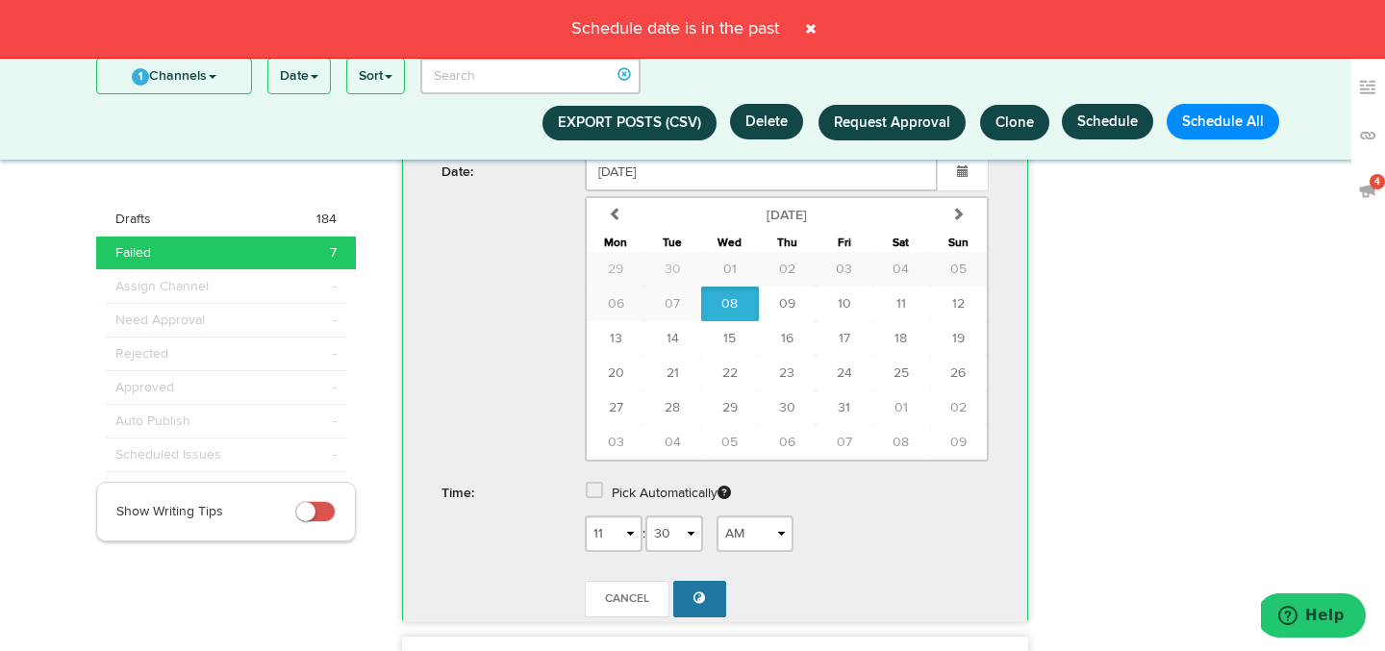
click at [808, 33] on span at bounding box center [811, 28] width 31 height 31
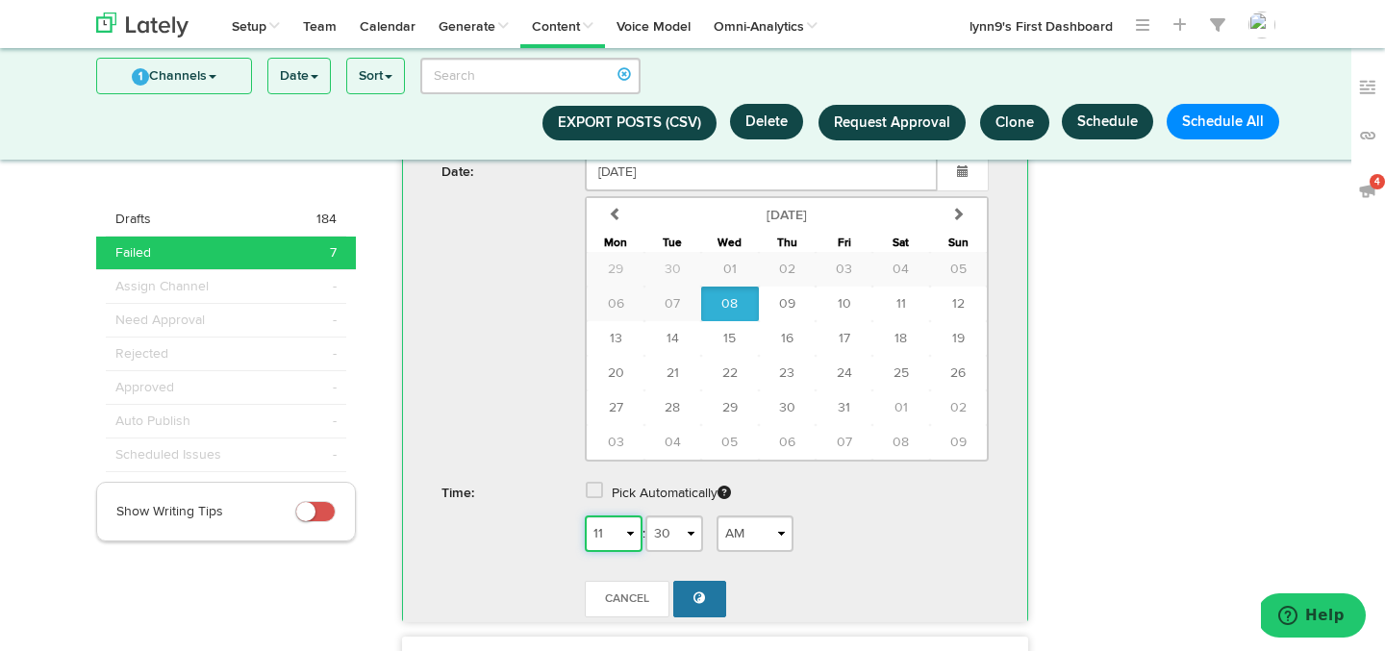
click at [624, 516] on select "1 2 3 4 5 6 7 8 9 10 11 12" at bounding box center [614, 534] width 58 height 37
select select "3"
click at [585, 516] on select "1 2 3 4 5 6 7 8 9 10 11 12" at bounding box center [614, 534] width 58 height 37
click at [760, 516] on select "AM PM" at bounding box center [755, 534] width 77 height 37
select select "PM"
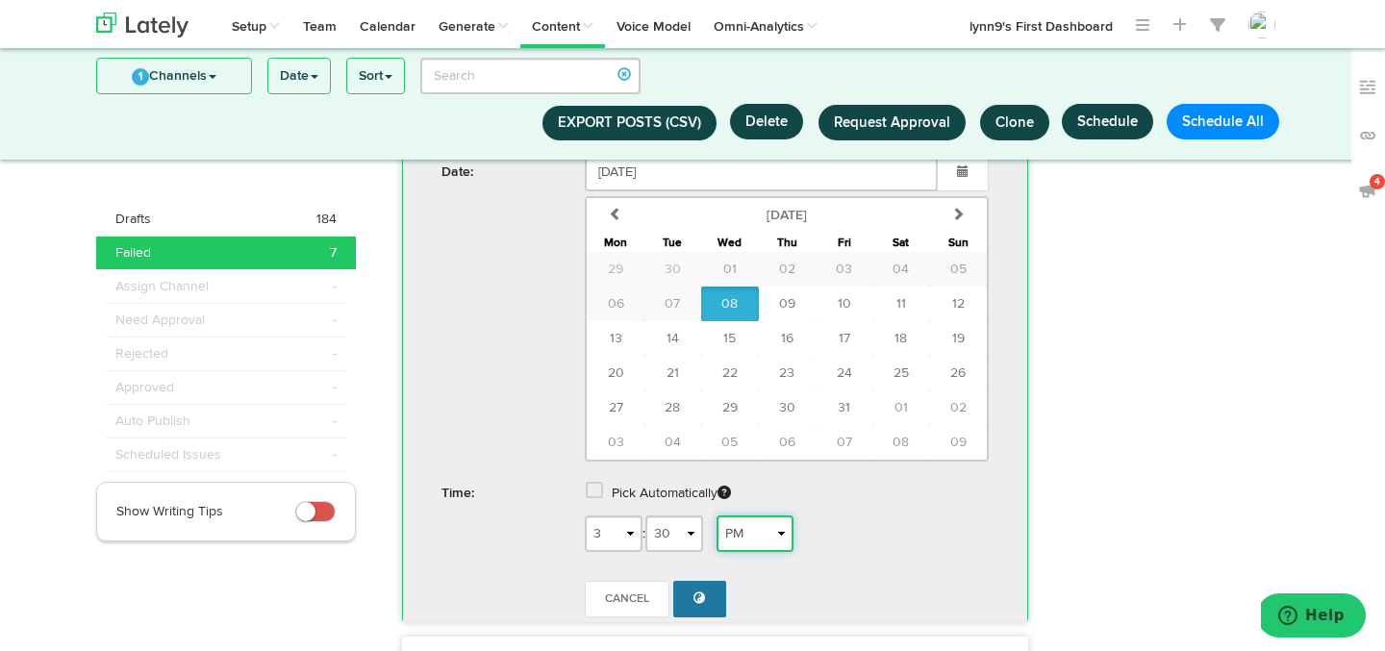
click at [723, 516] on select "AM PM" at bounding box center [755, 534] width 77 height 37
click at [702, 592] on icon at bounding box center [700, 598] width 13 height 13
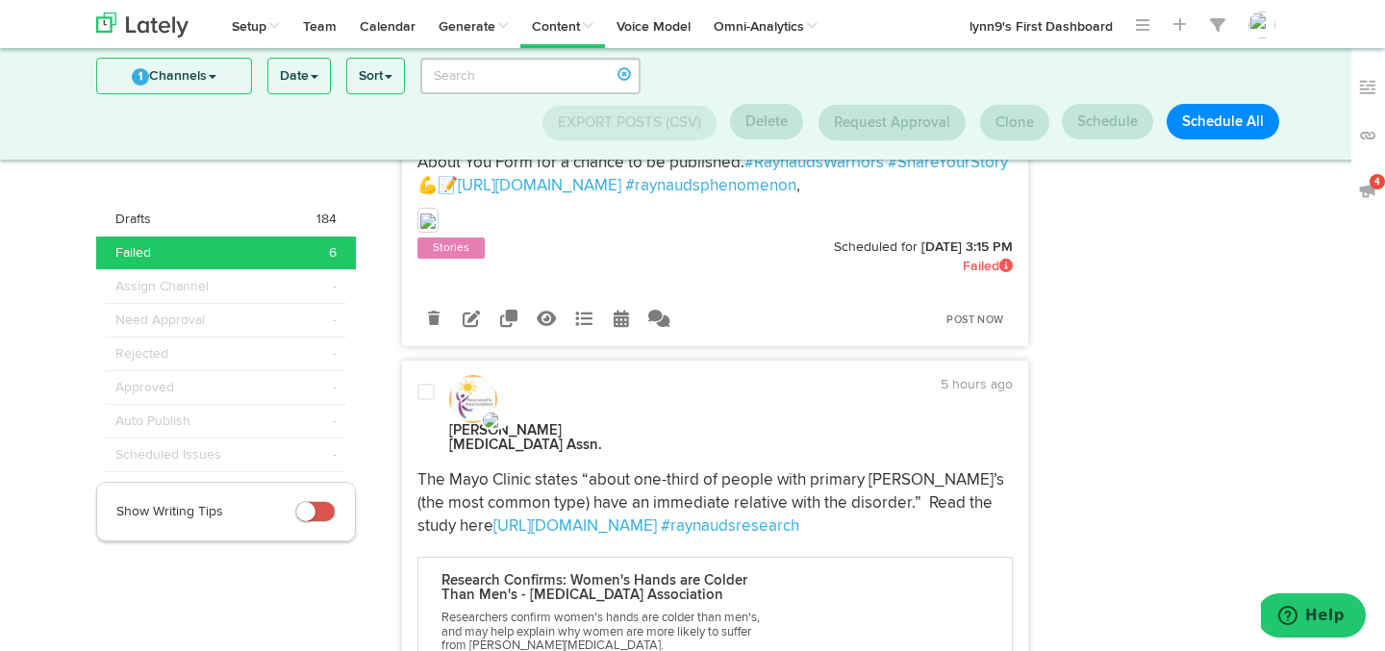
scroll to position [1705, 0]
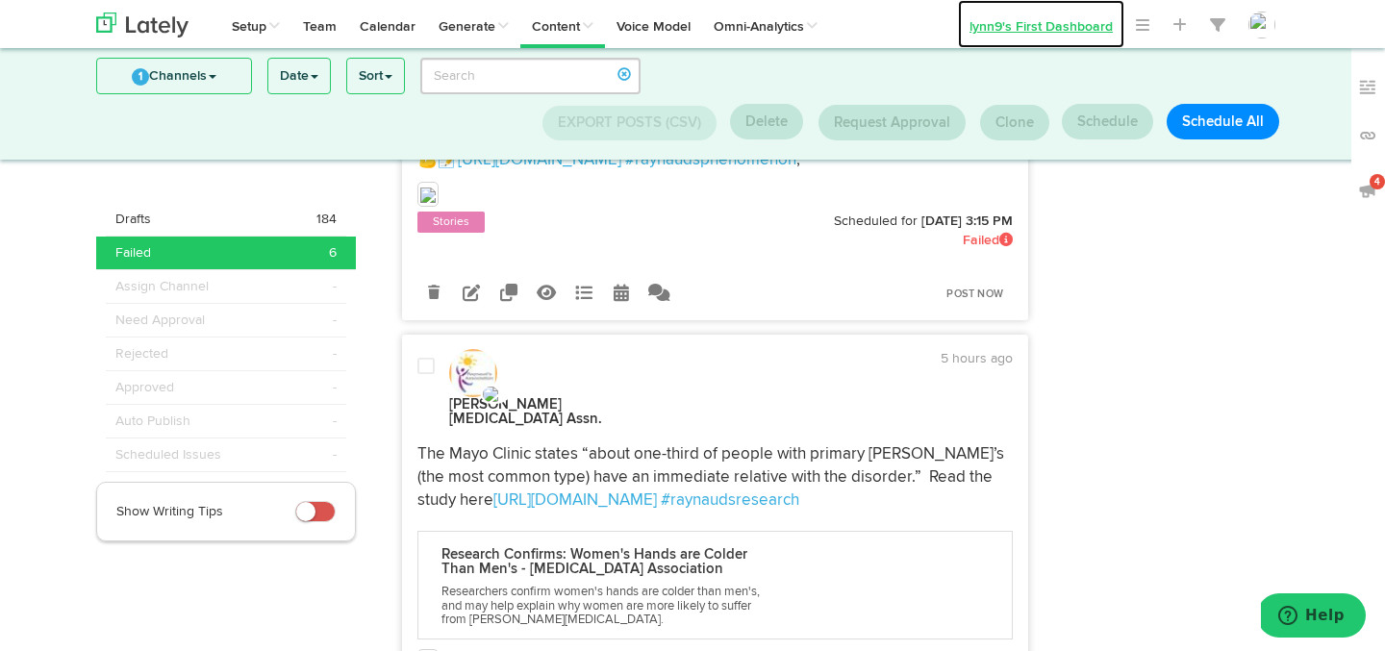
click at [1077, 21] on link "lynn9's First Dashboard" at bounding box center [1041, 24] width 166 height 48
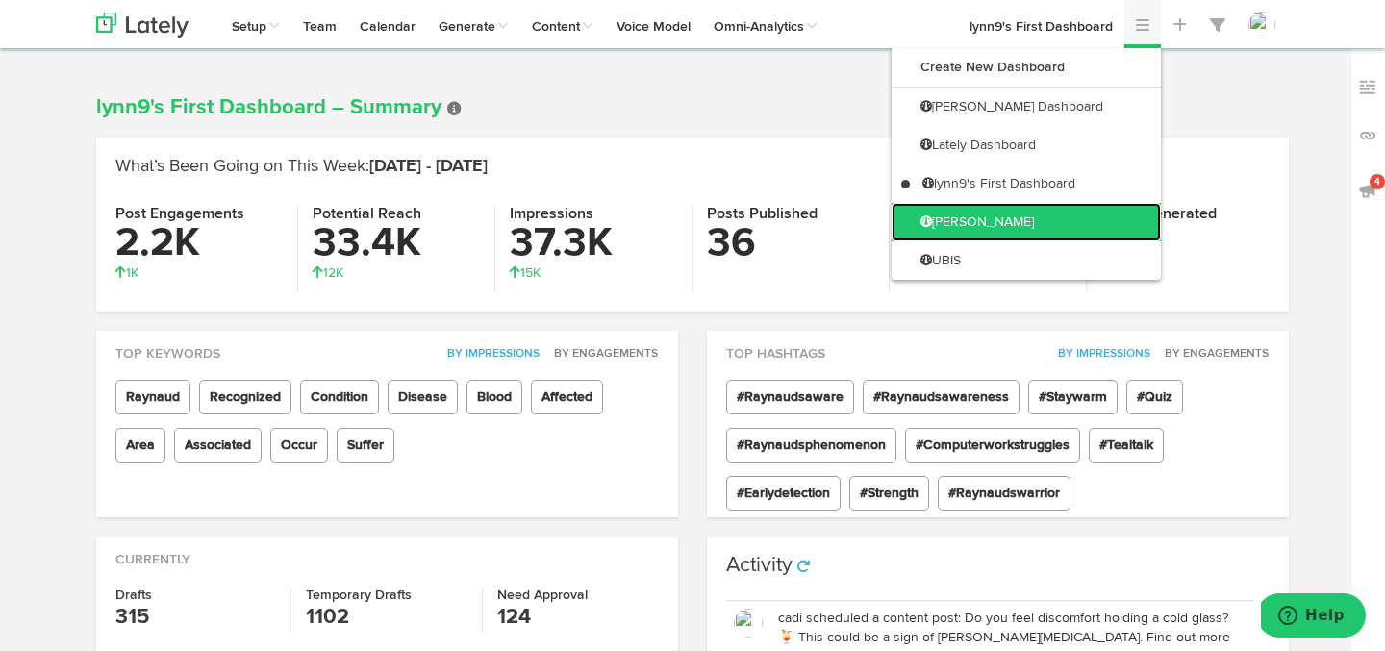
click at [1049, 217] on link "[PERSON_NAME]" at bounding box center [1026, 222] width 269 height 38
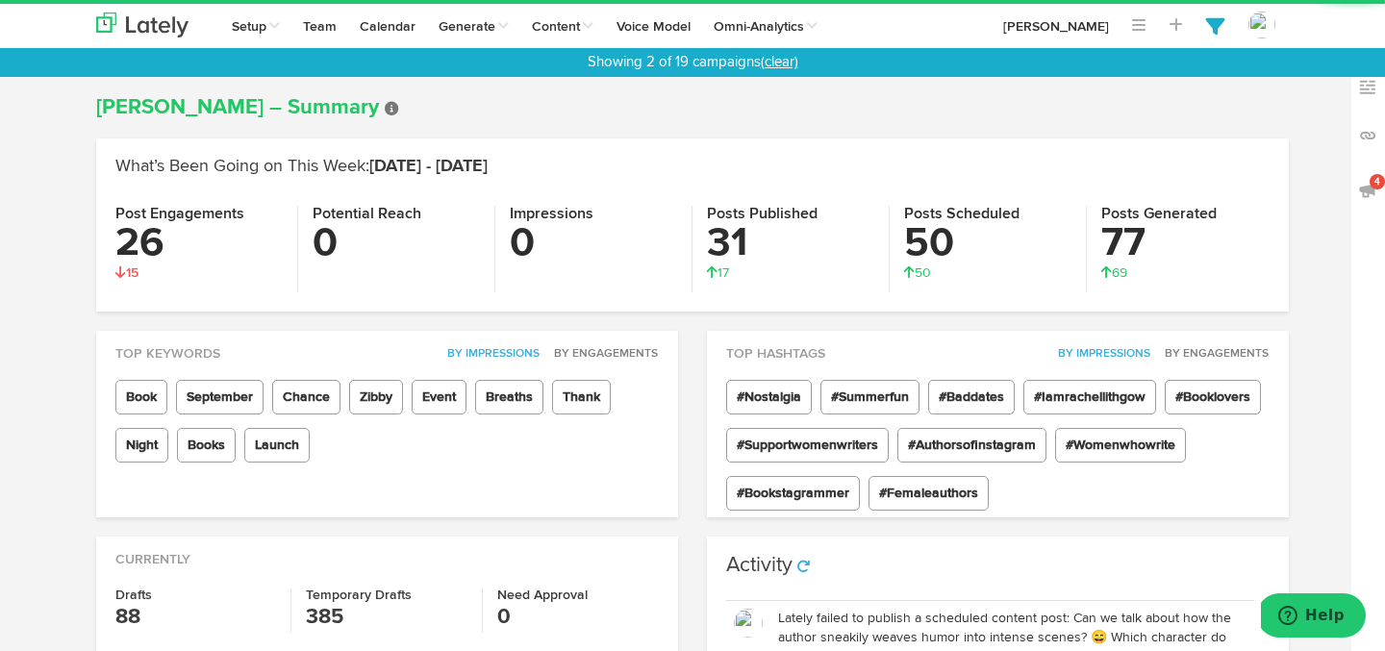
click at [792, 57] on link "(clear)" at bounding box center [780, 62] width 38 height 14
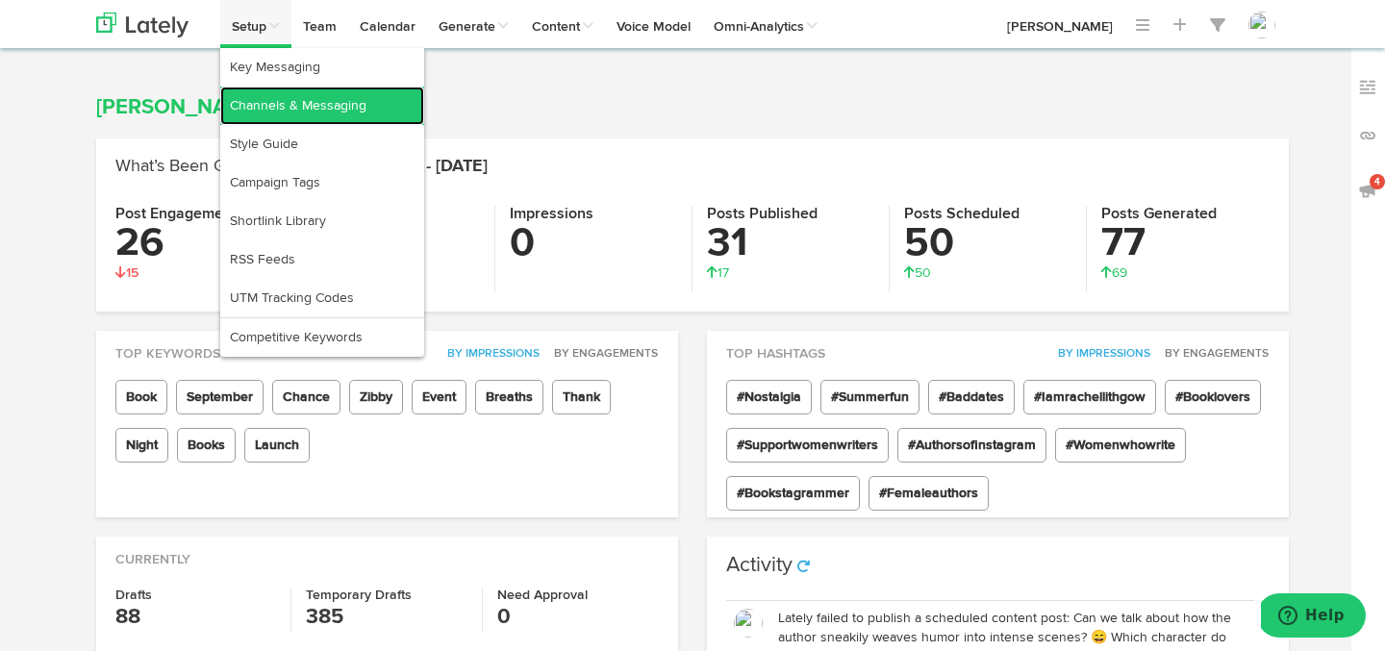
click at [242, 109] on link "Channels & Messaging" at bounding box center [322, 106] width 204 height 38
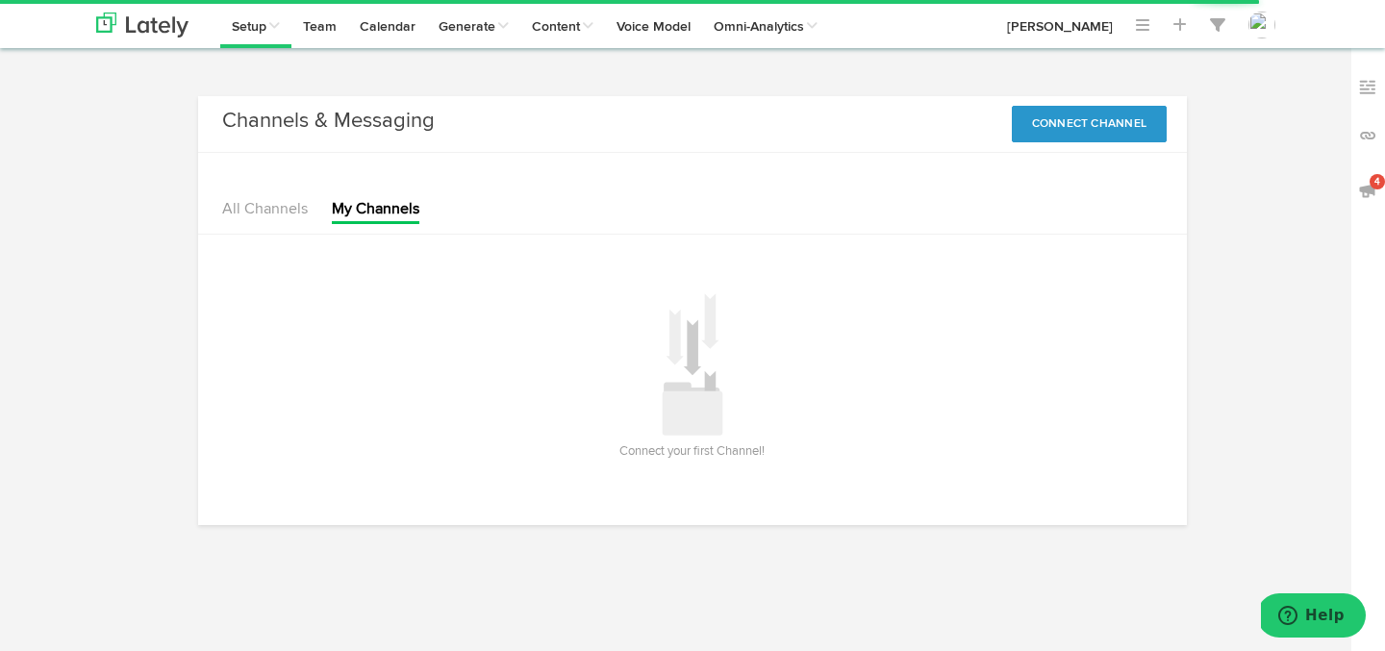
click at [261, 197] on ul "All Channels My Channels" at bounding box center [320, 197] width 197 height 54
click at [261, 202] on link "All Channels" at bounding box center [265, 209] width 86 height 15
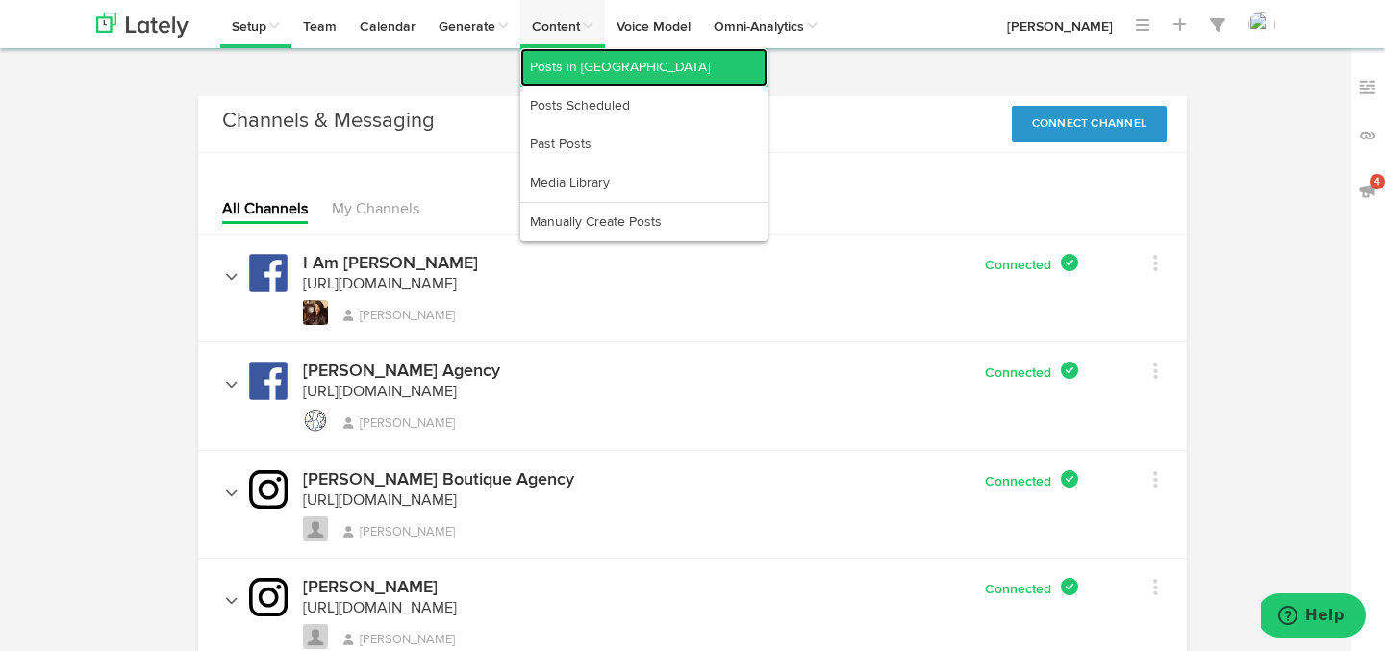
click at [557, 66] on link "Posts in [GEOGRAPHIC_DATA]" at bounding box center [643, 67] width 247 height 38
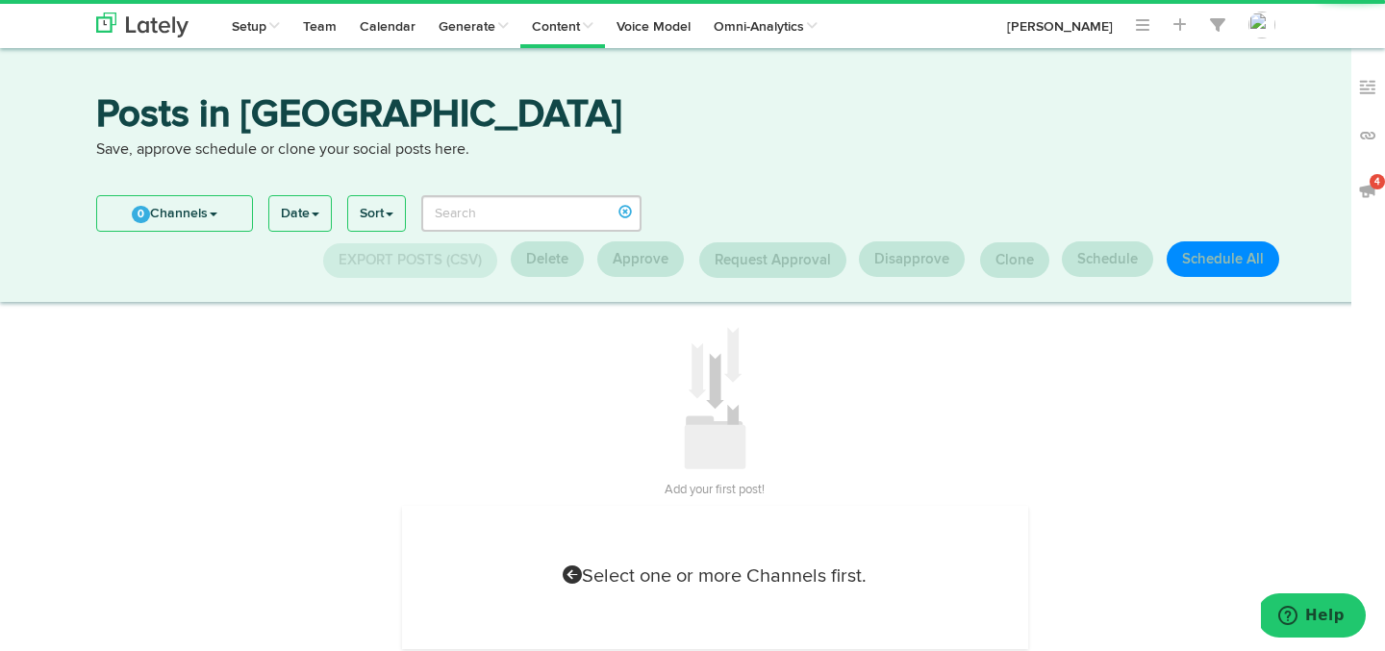
click at [134, 213] on span "0" at bounding box center [141, 214] width 18 height 17
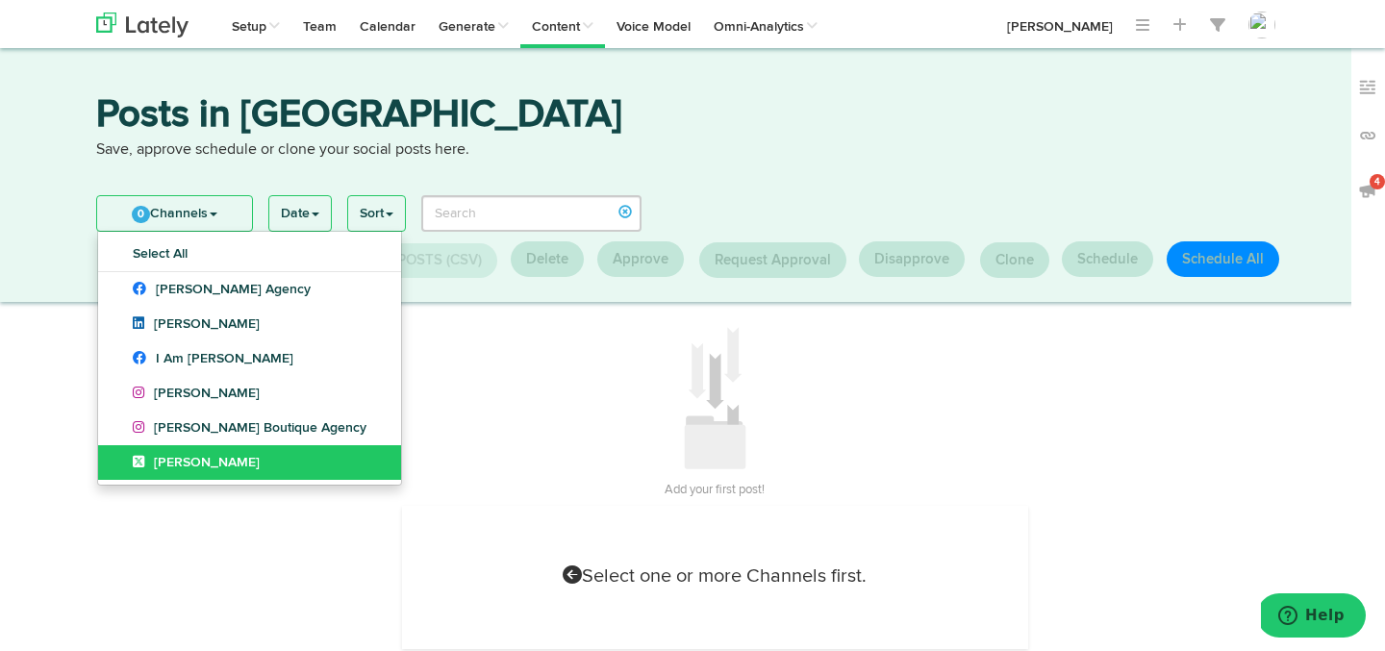
click at [125, 458] on link "[PERSON_NAME]" at bounding box center [249, 462] width 303 height 35
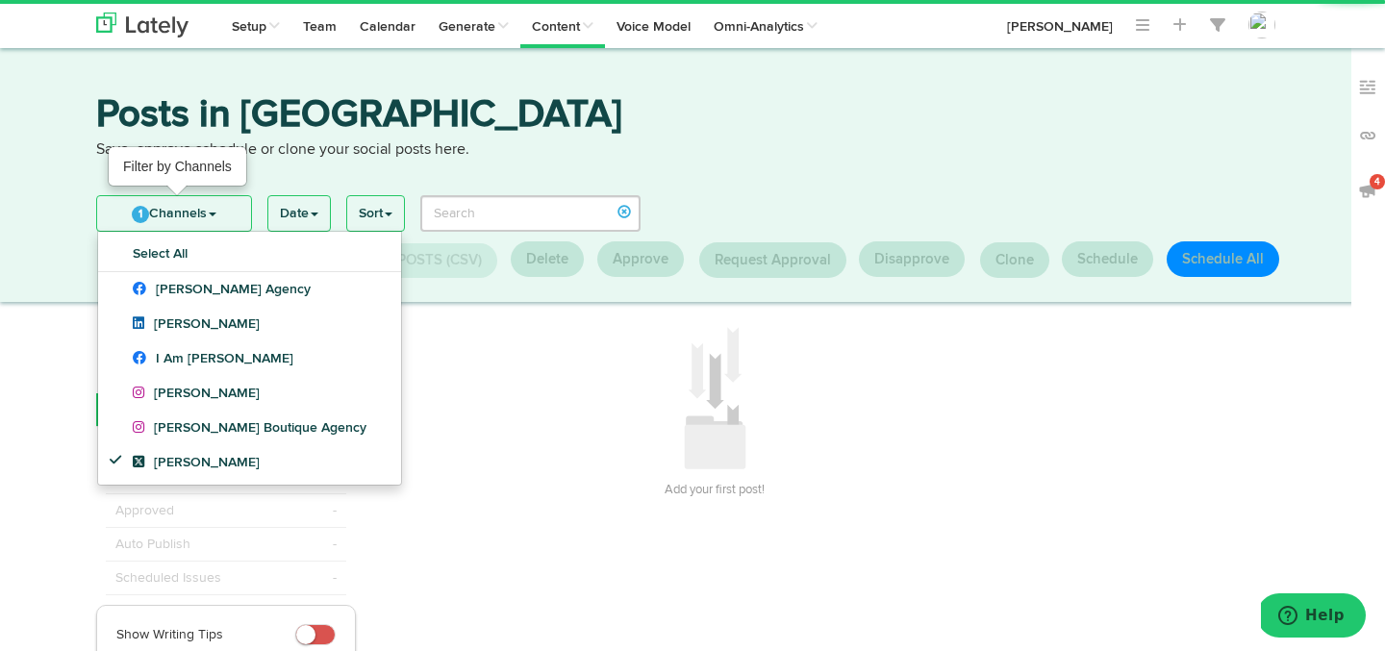
click at [166, 221] on link "1 Channels" at bounding box center [174, 213] width 154 height 35
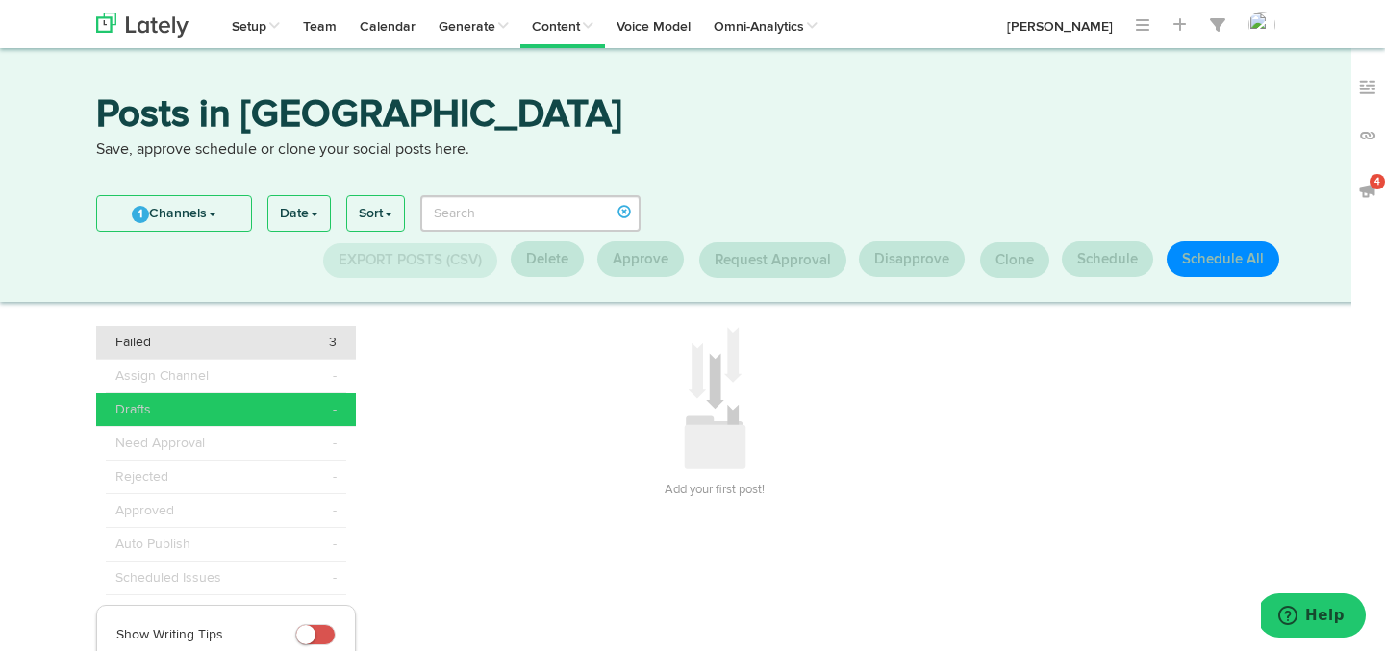
click at [234, 333] on div "Failed 3" at bounding box center [225, 342] width 221 height 19
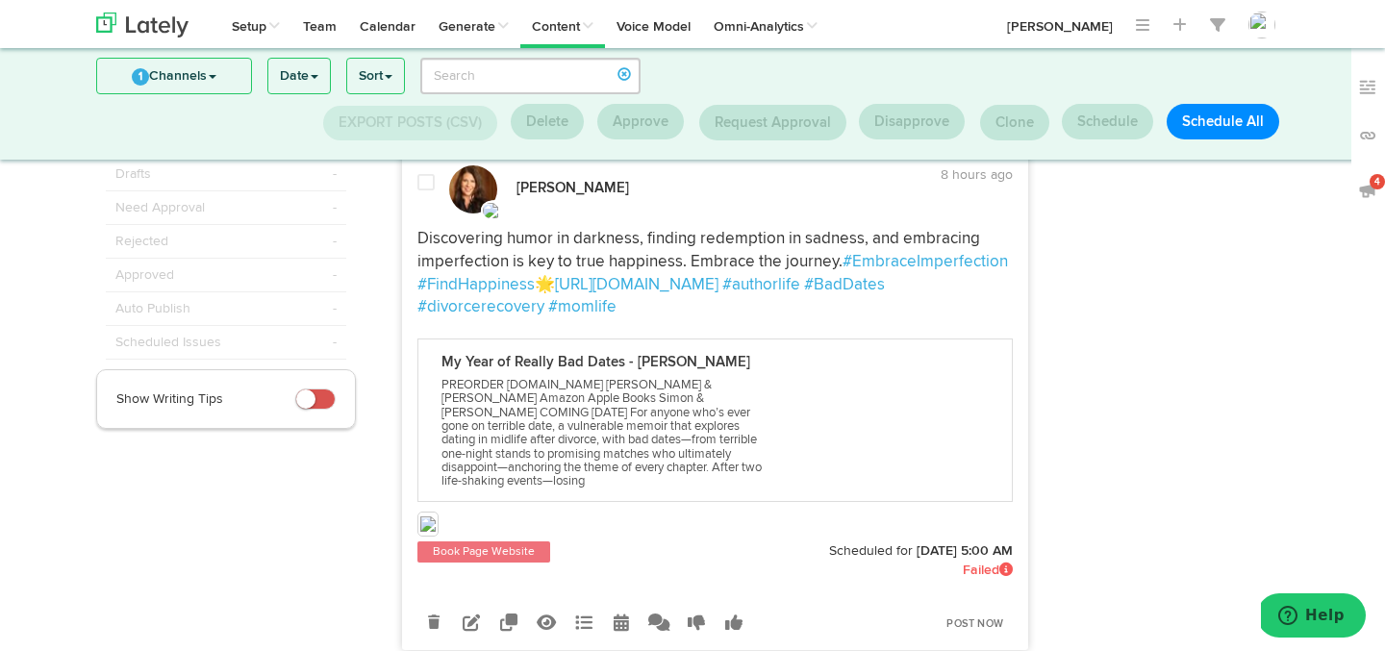
scroll to position [112, 0]
click at [476, 615] on icon at bounding box center [471, 623] width 17 height 17
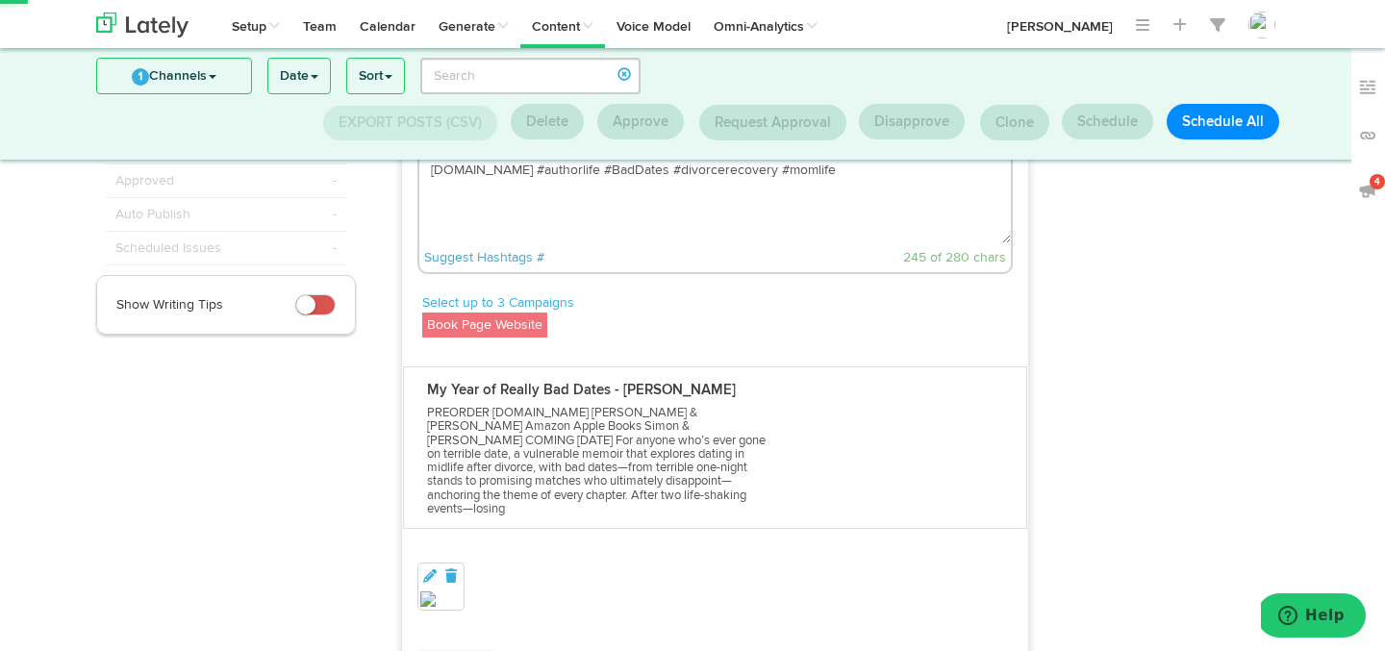
scroll to position [275, 0]
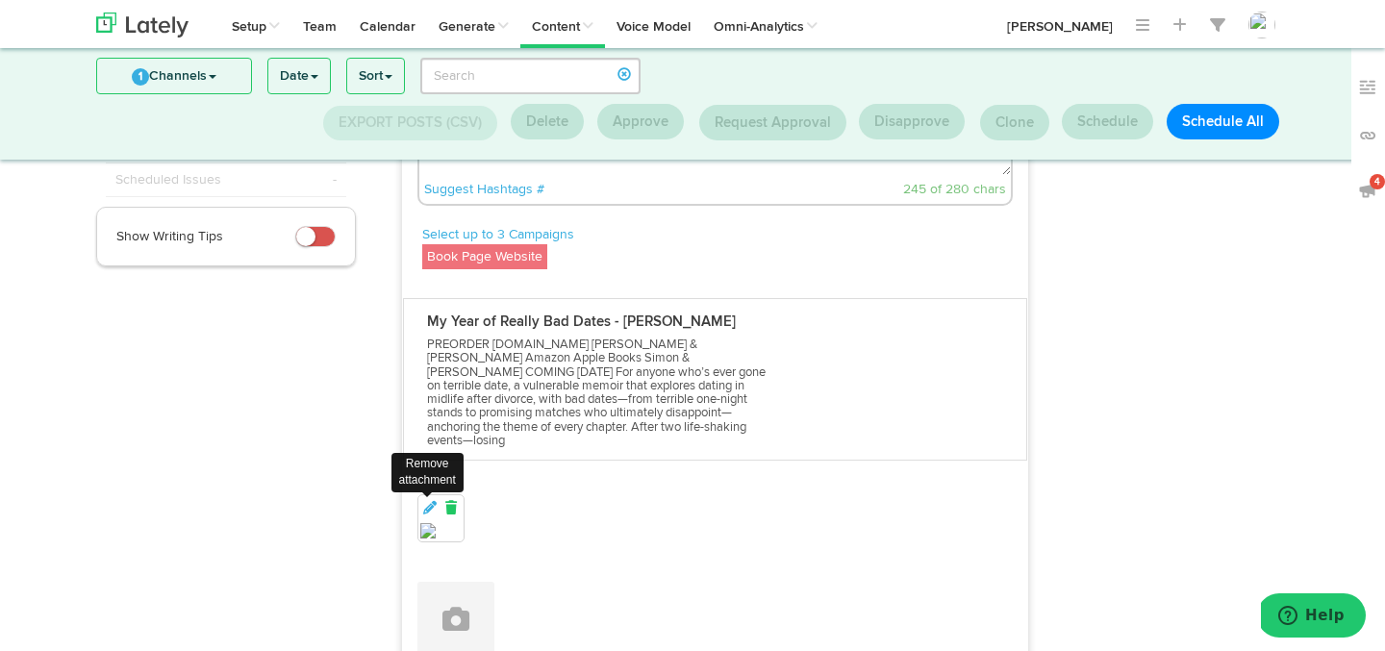
click at [451, 501] on icon at bounding box center [451, 507] width 17 height 13
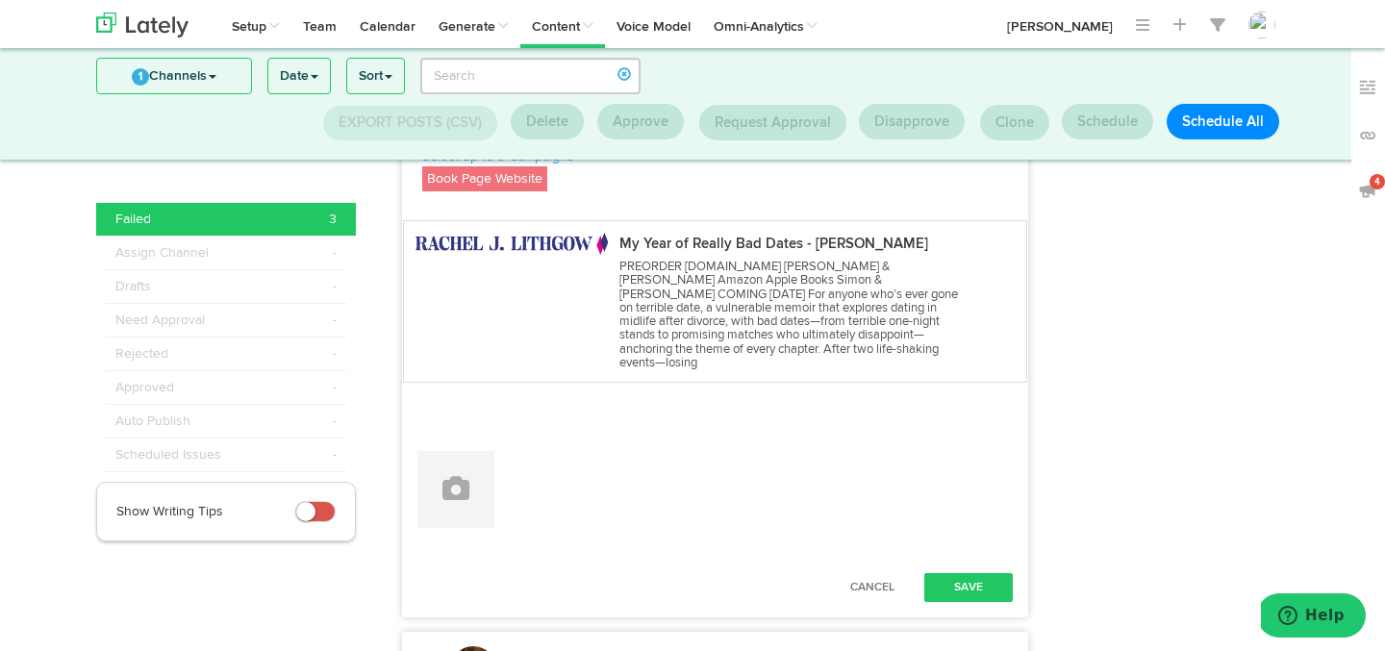
scroll to position [391, 0]
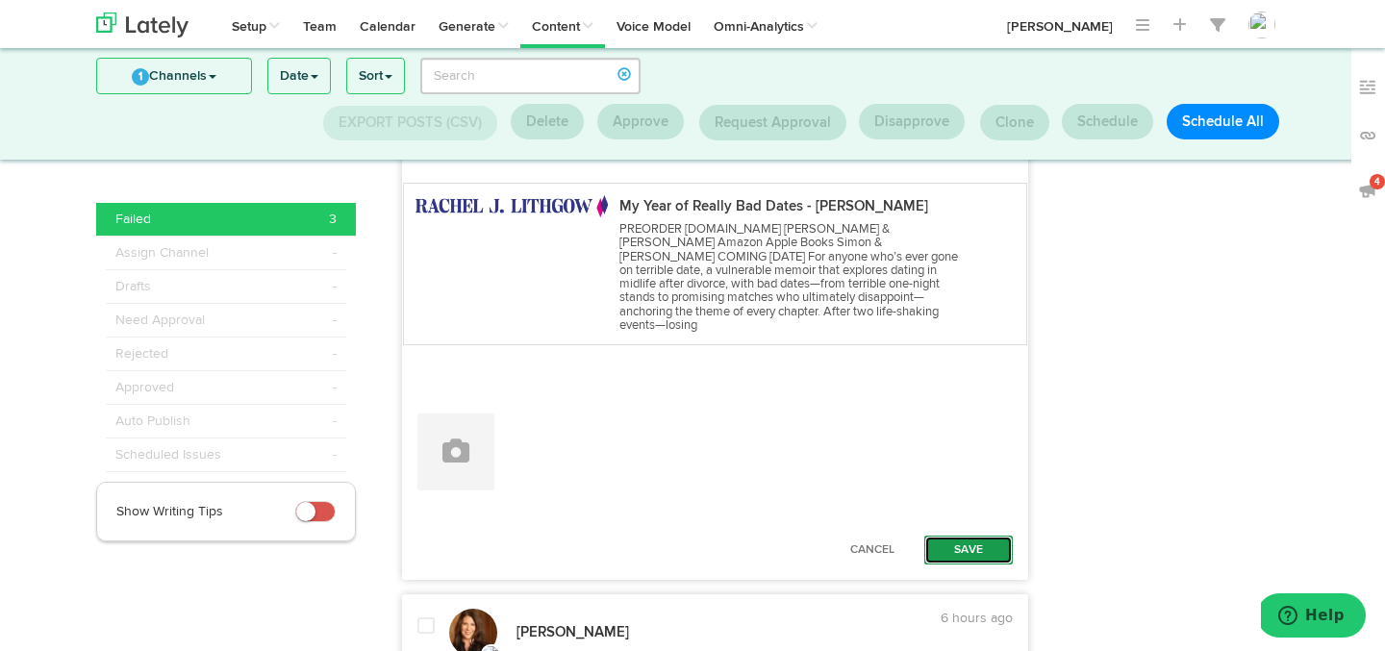
click at [956, 536] on button "Save" at bounding box center [969, 550] width 89 height 29
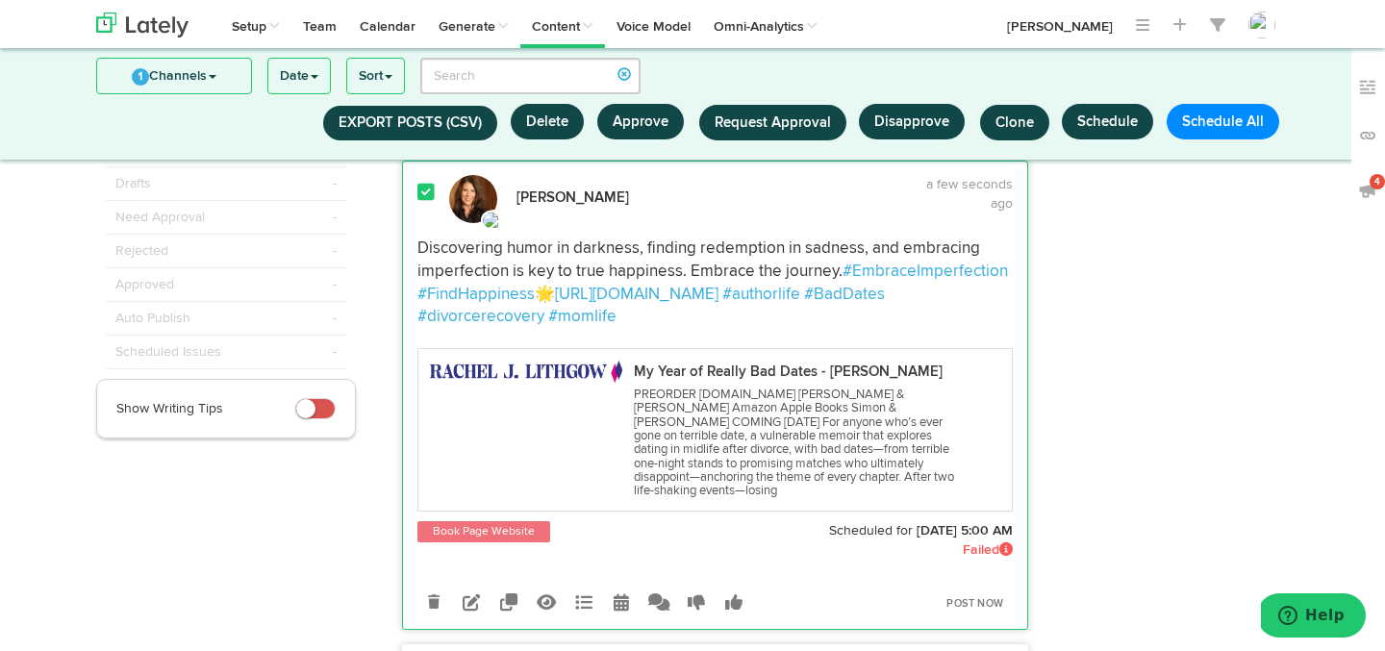
scroll to position [216, 0]
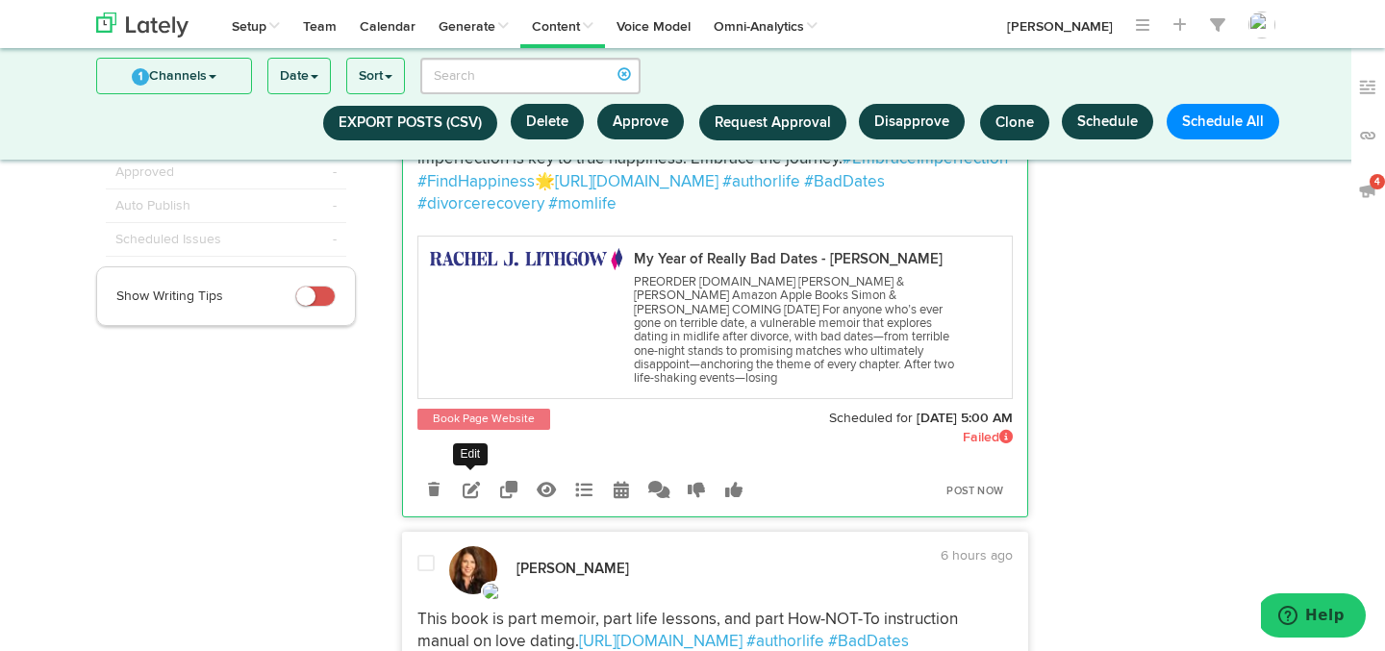
click at [468, 481] on icon at bounding box center [471, 489] width 17 height 17
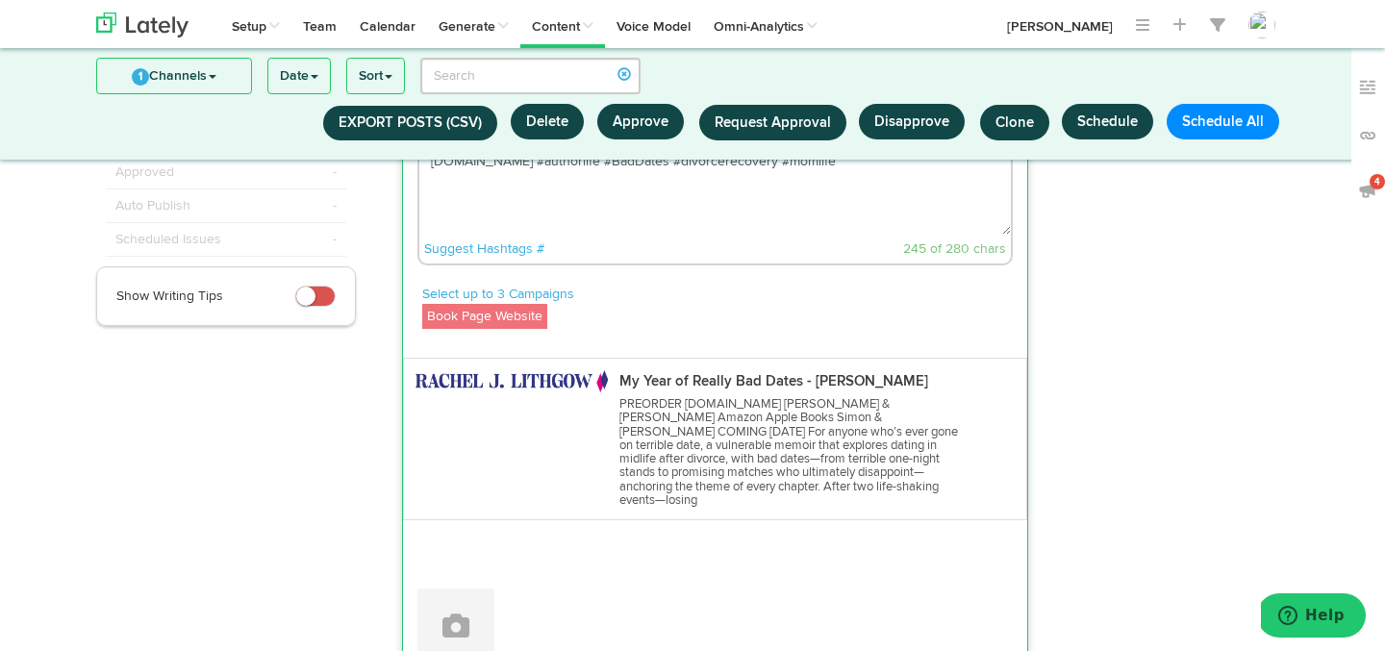
scroll to position [90, 0]
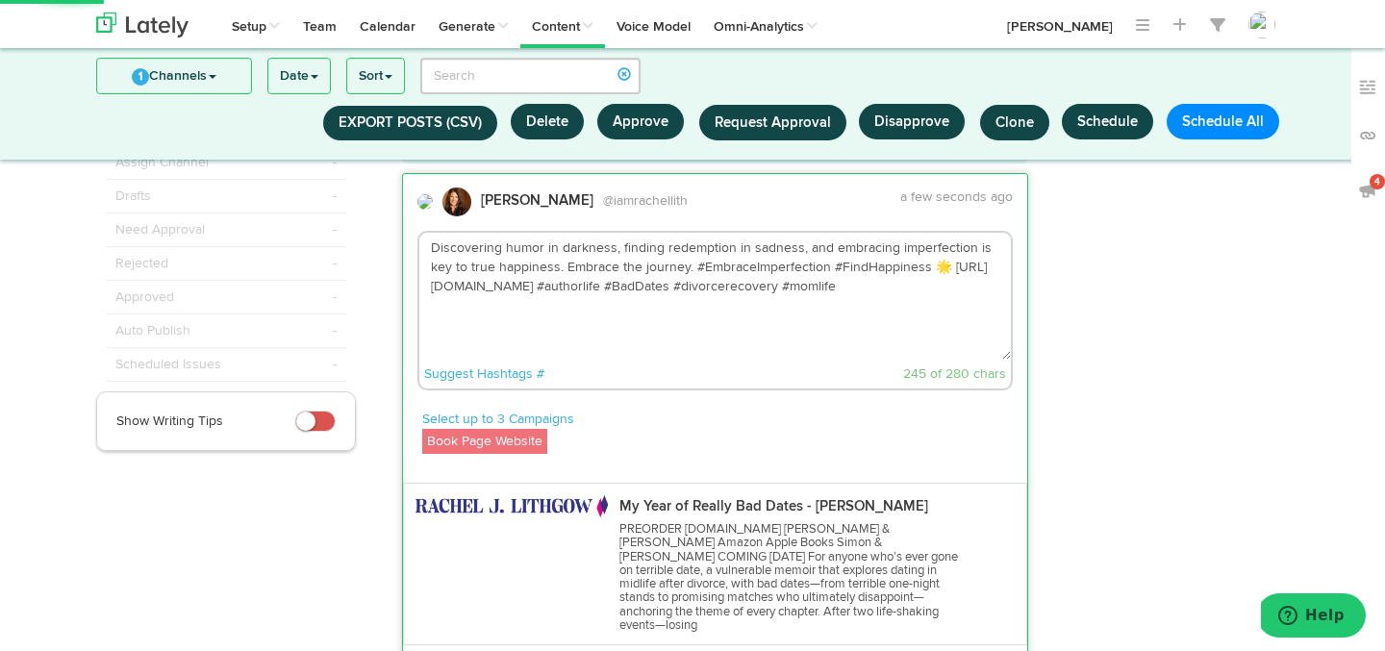
click at [870, 313] on textarea "Discovering humor in darkness, finding redemption in sadness, and embracing imp…" at bounding box center [715, 296] width 593 height 127
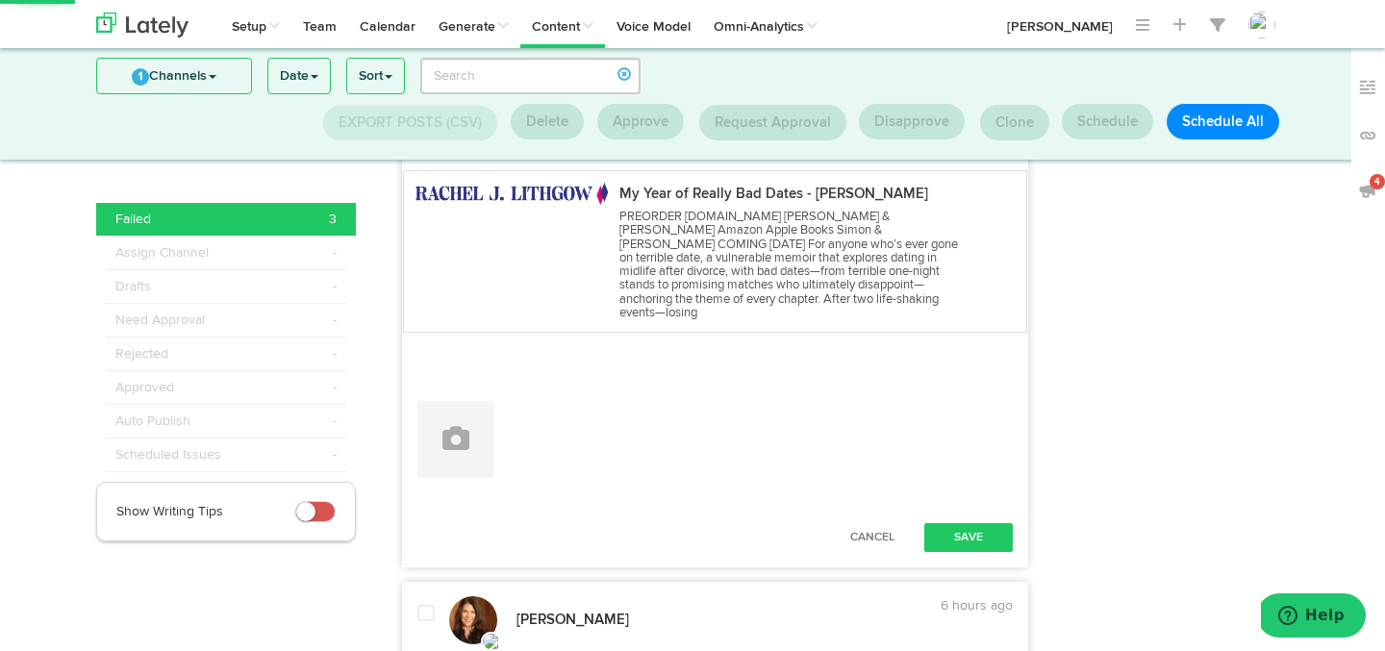
scroll to position [477, 0]
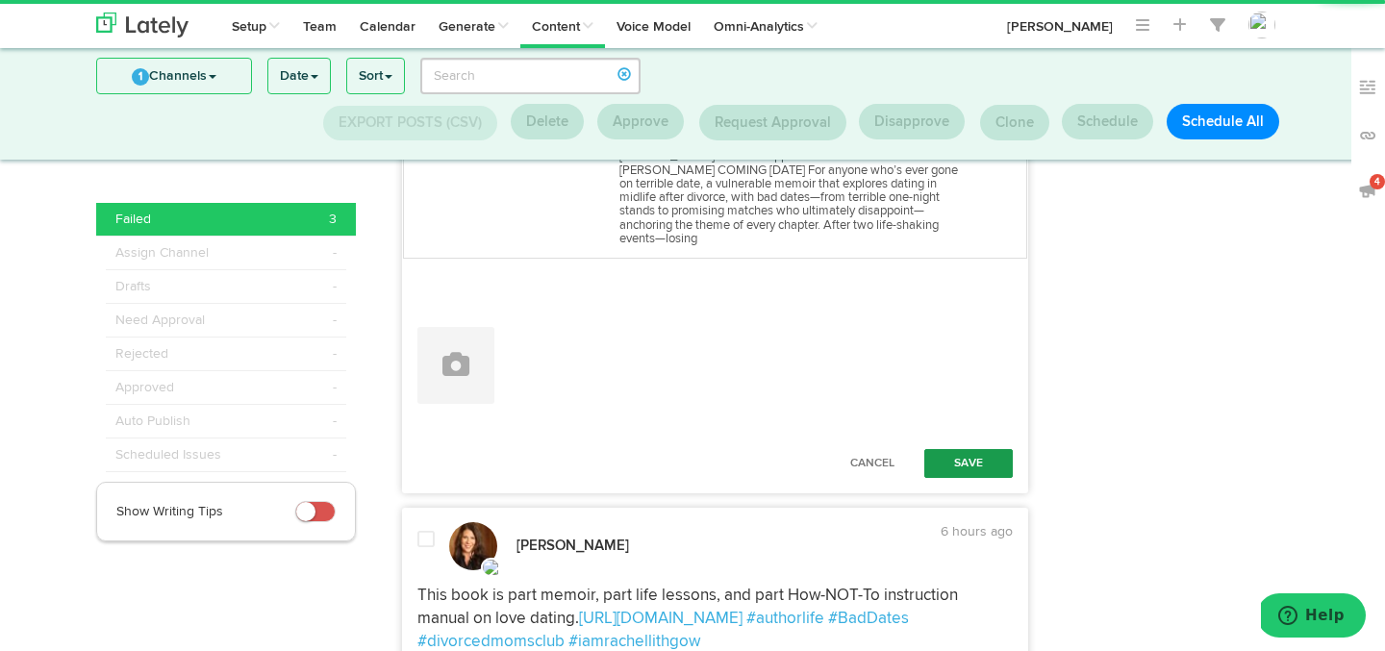
type textarea "Discovering humor in darkness, finding redemption in sadness, and embracing imp…"
click at [949, 455] on button "Save" at bounding box center [969, 463] width 89 height 29
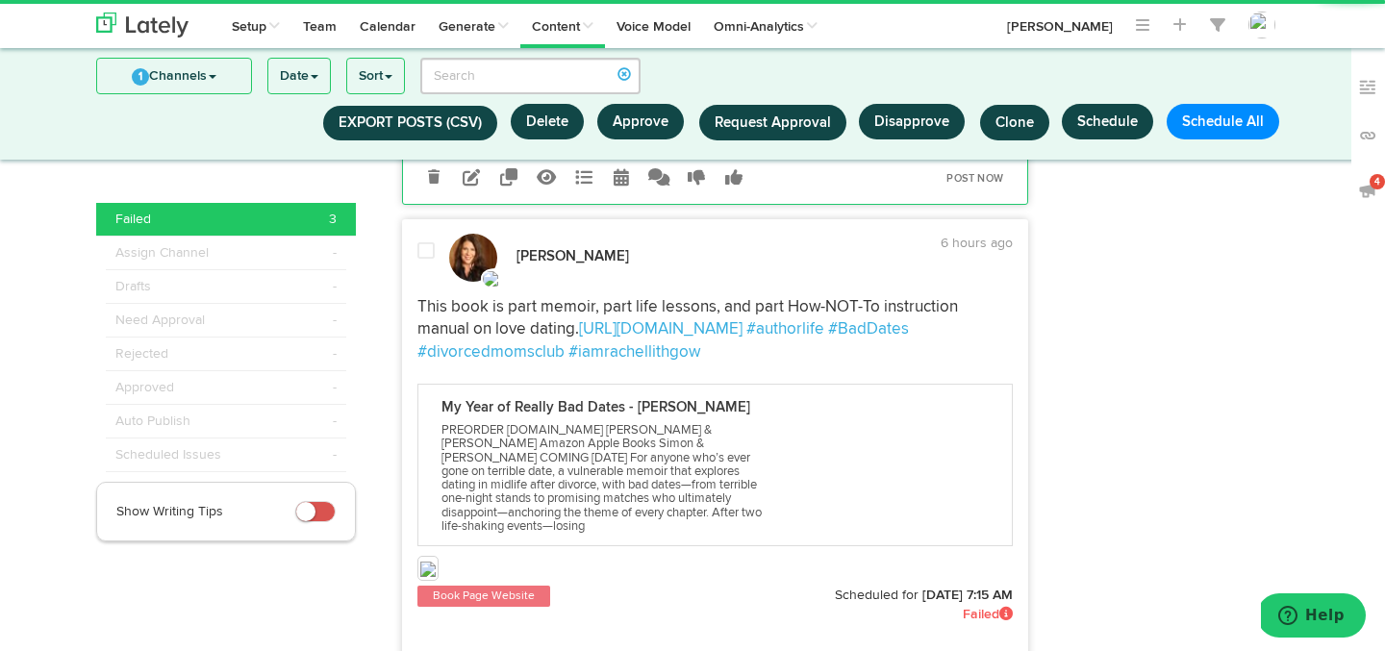
scroll to position [575, 0]
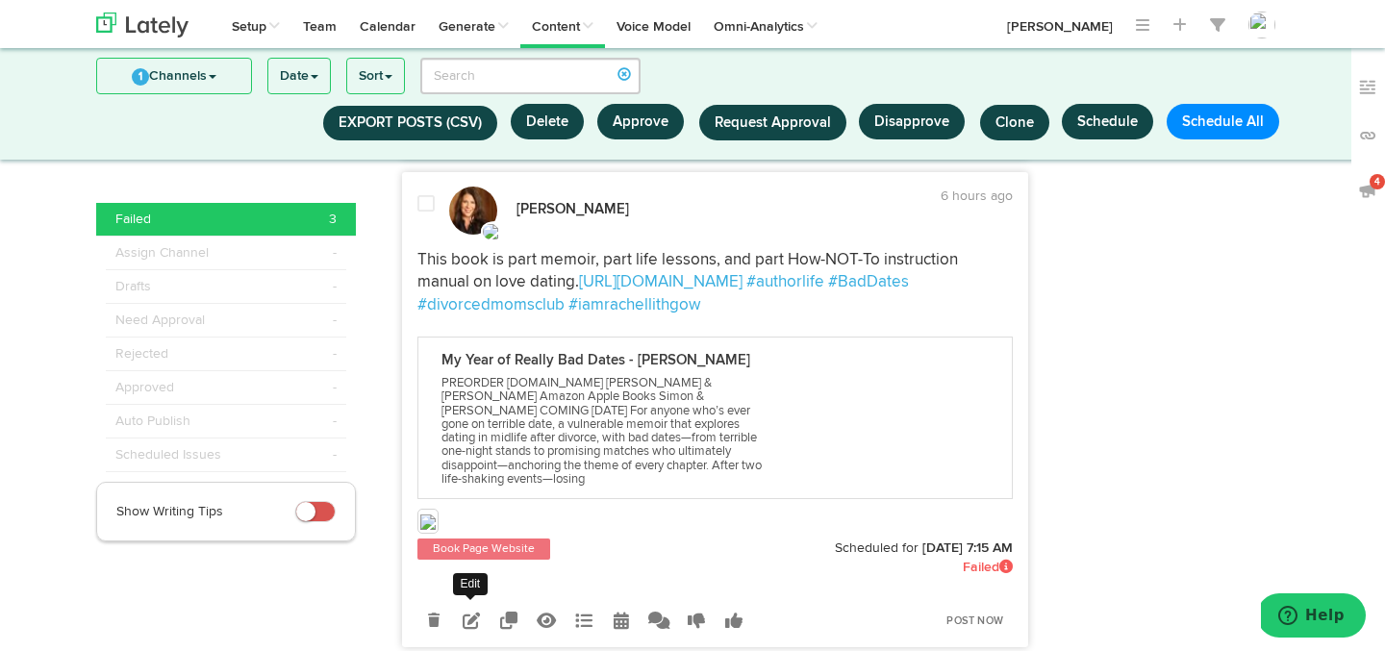
click at [472, 612] on icon at bounding box center [471, 620] width 17 height 17
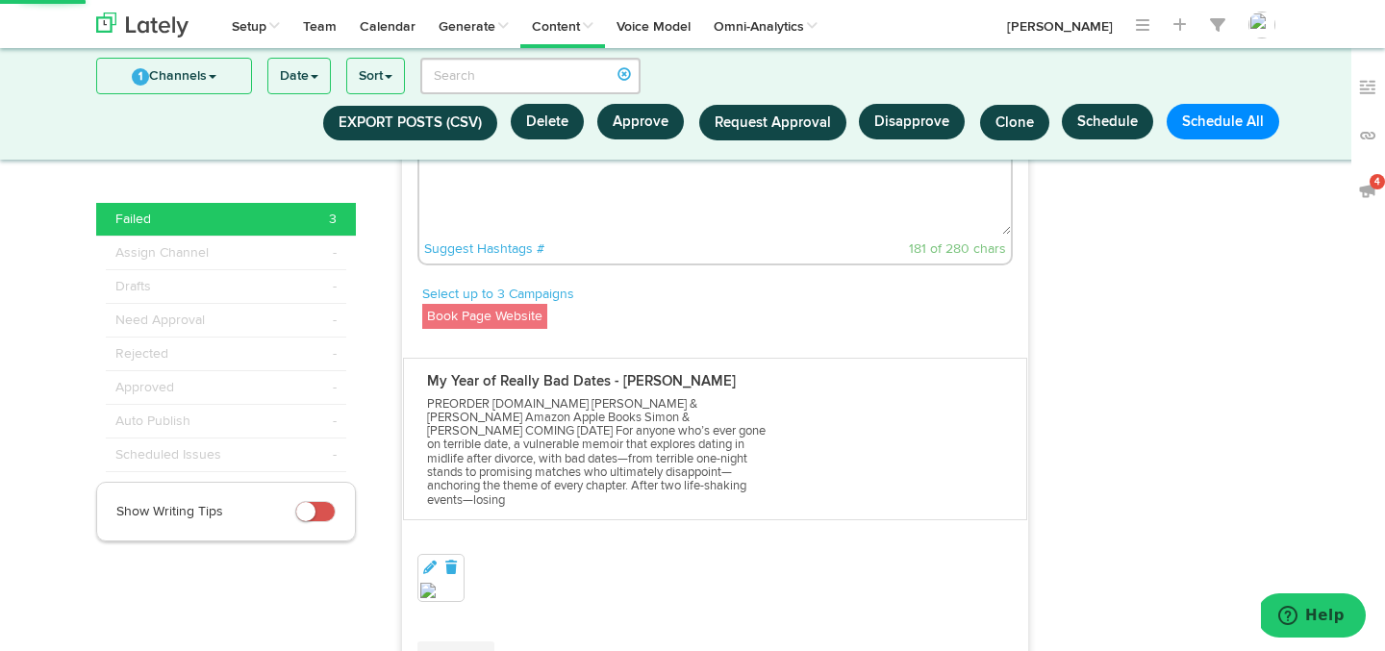
scroll to position [728, 0]
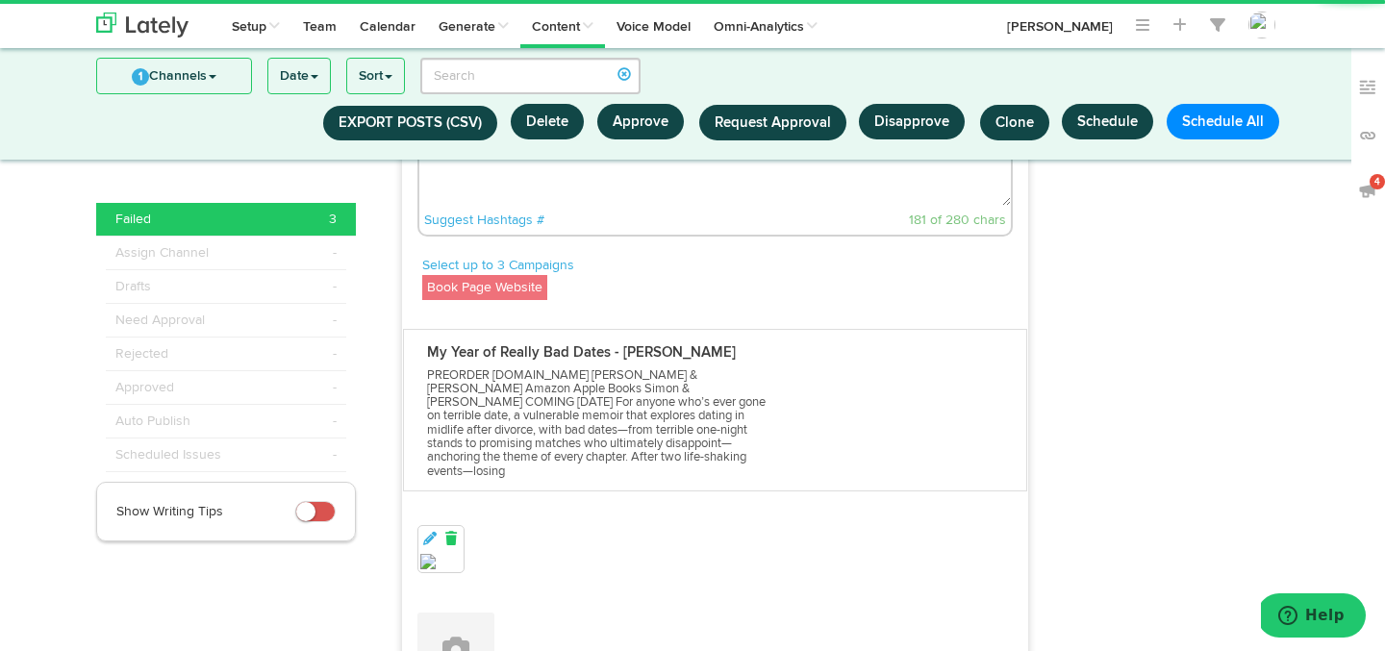
click at [457, 532] on icon at bounding box center [451, 538] width 17 height 13
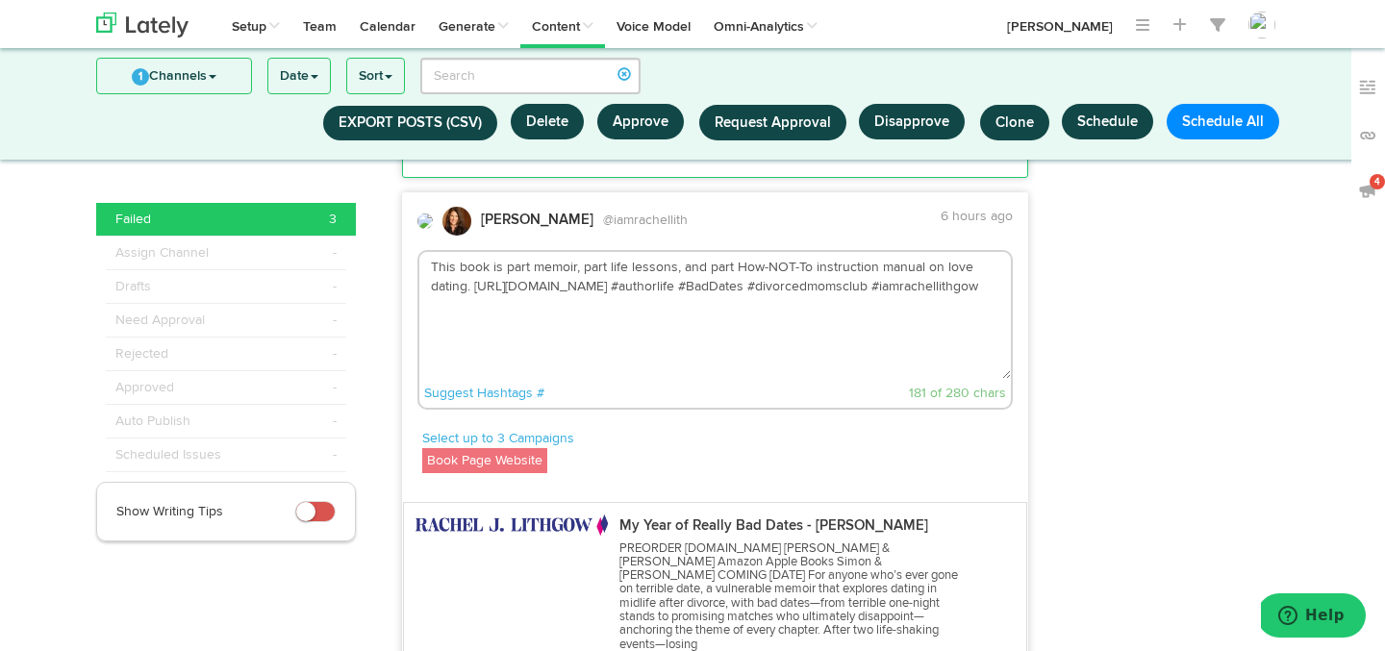
scroll to position [508, 0]
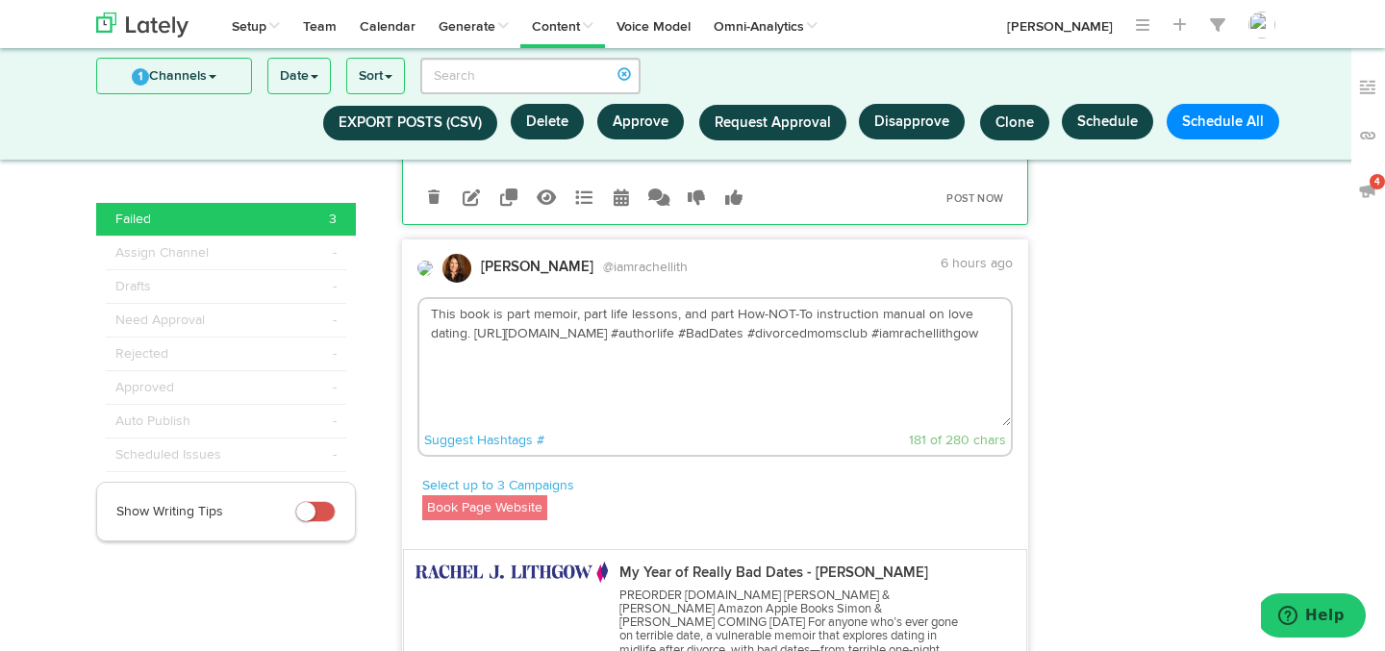
drag, startPoint x: 431, startPoint y: 281, endPoint x: 974, endPoint y: 300, distance: 542.9
click at [974, 300] on textarea "This book is part memoir, part life lessons, and part How-NOT-To instruction ma…" at bounding box center [715, 362] width 593 height 127
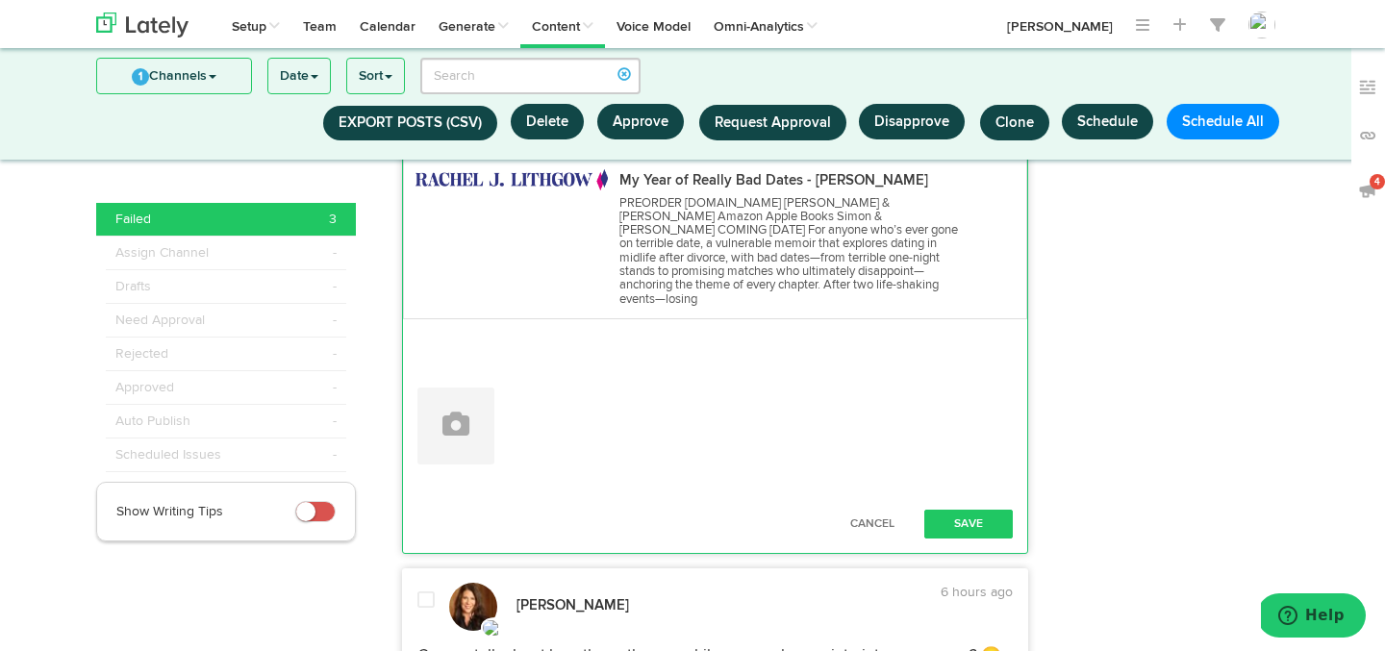
scroll to position [925, 0]
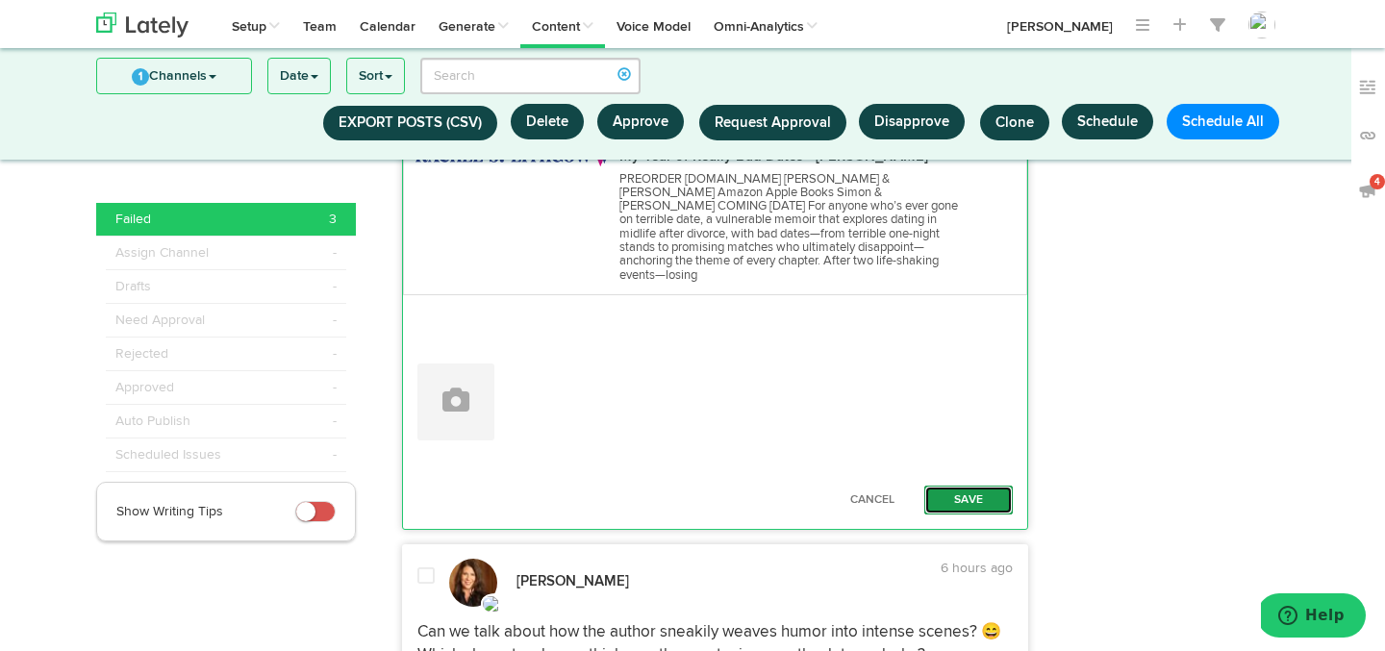
click at [971, 486] on button "Save" at bounding box center [969, 500] width 89 height 29
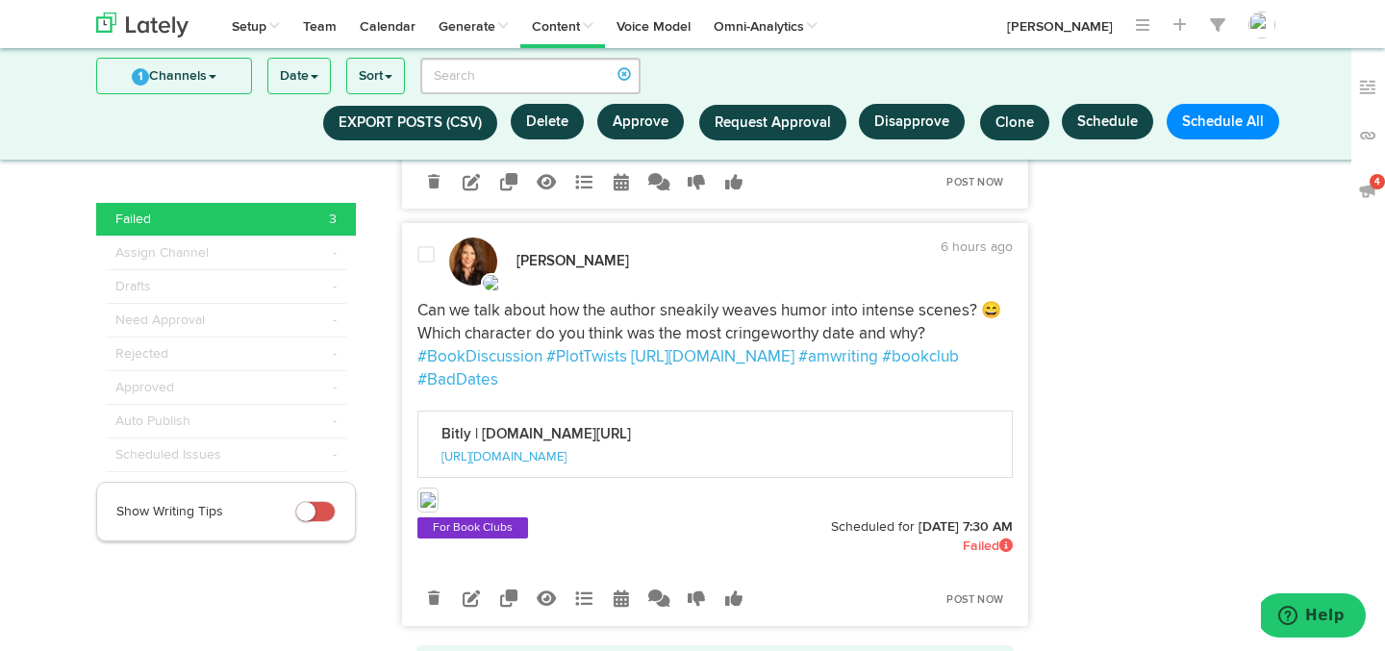
scroll to position [1042, 0]
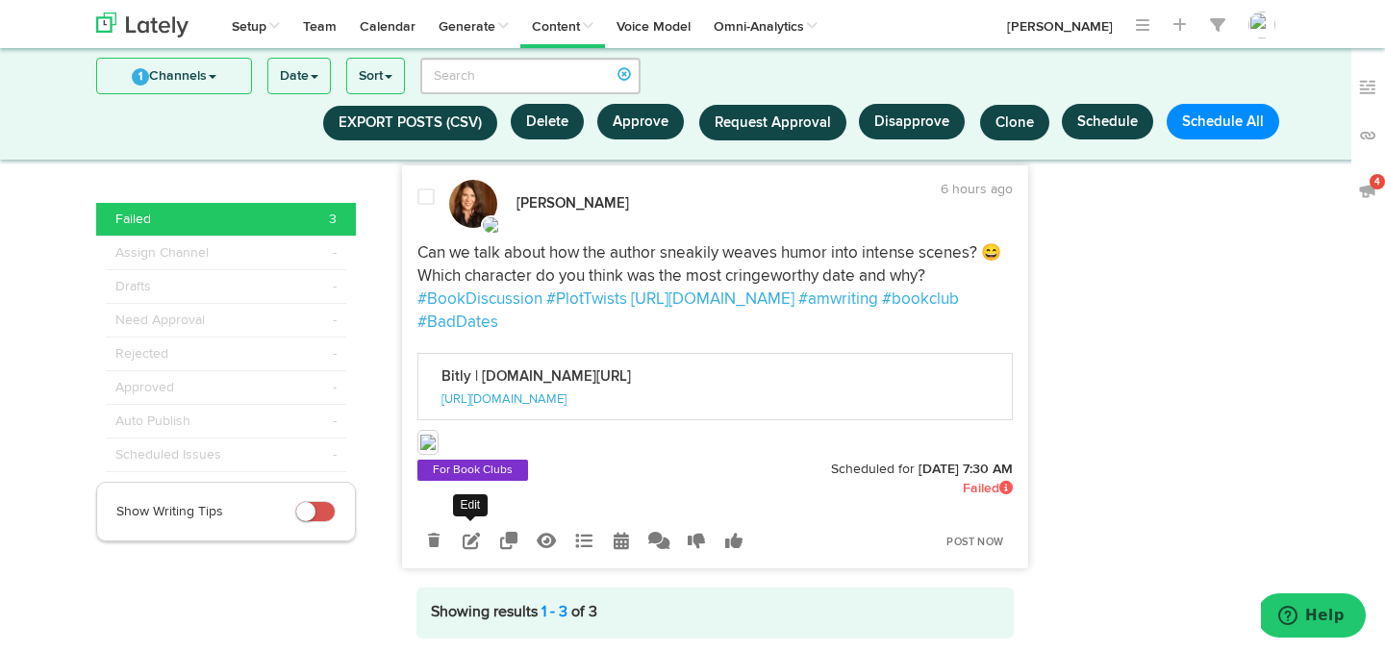
click at [472, 532] on icon at bounding box center [471, 540] width 17 height 17
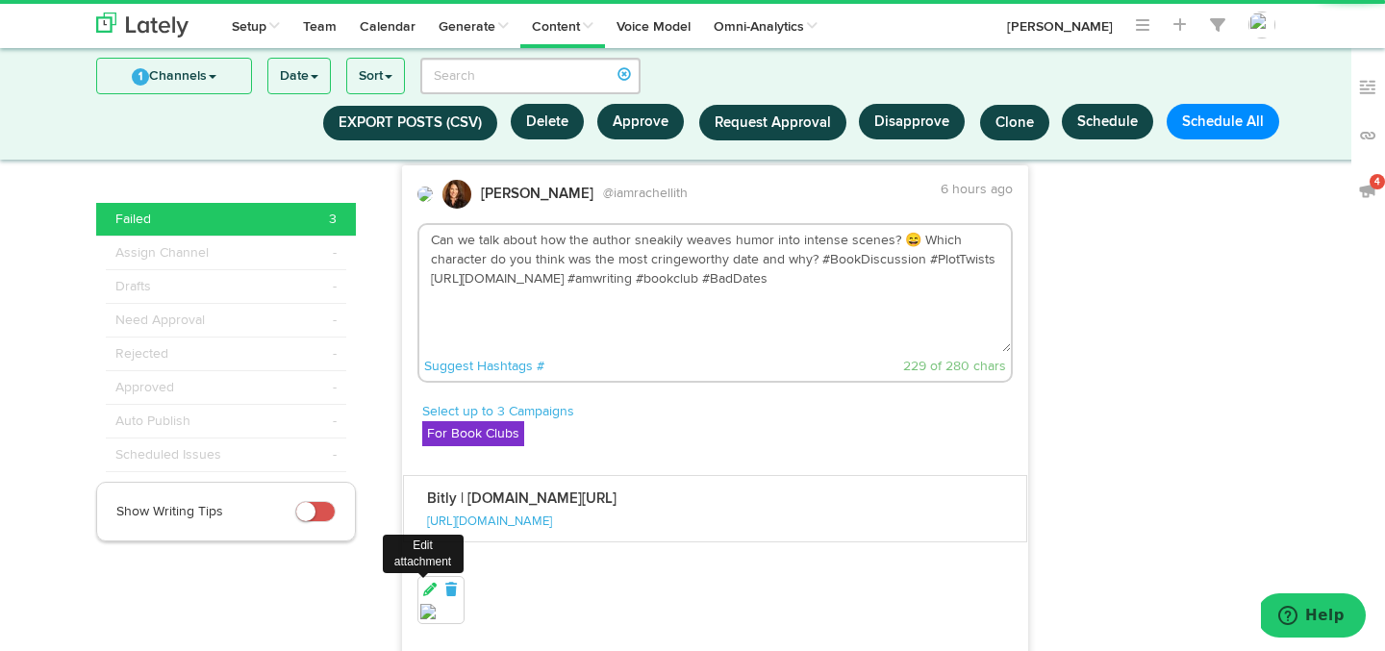
click at [429, 581] on link at bounding box center [430, 590] width 17 height 19
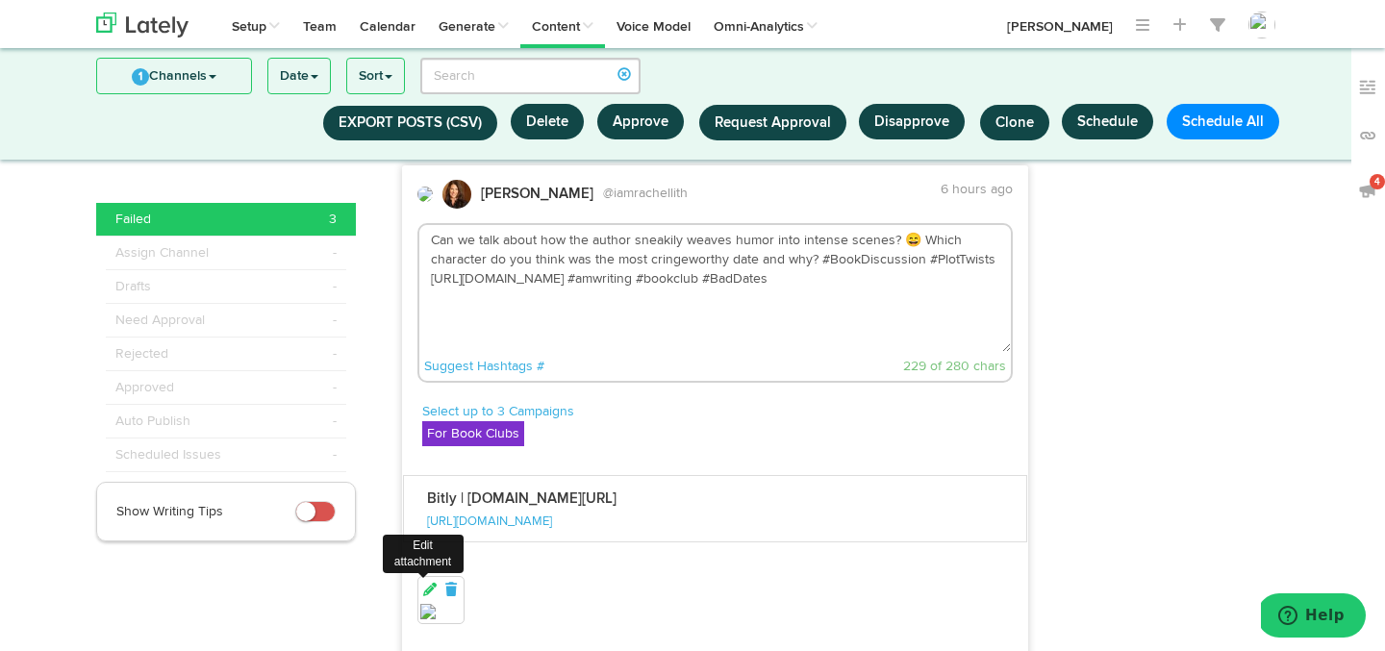
click at [428, 583] on icon at bounding box center [430, 589] width 17 height 13
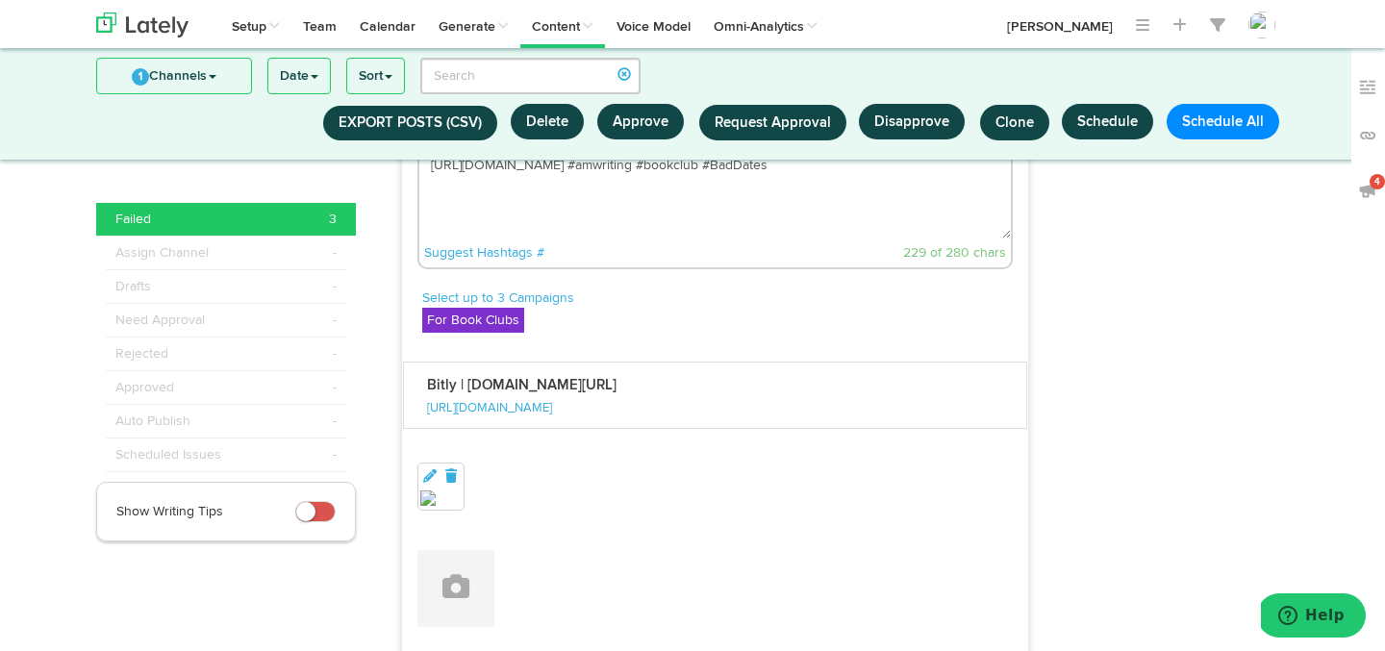
scroll to position [1207, 0]
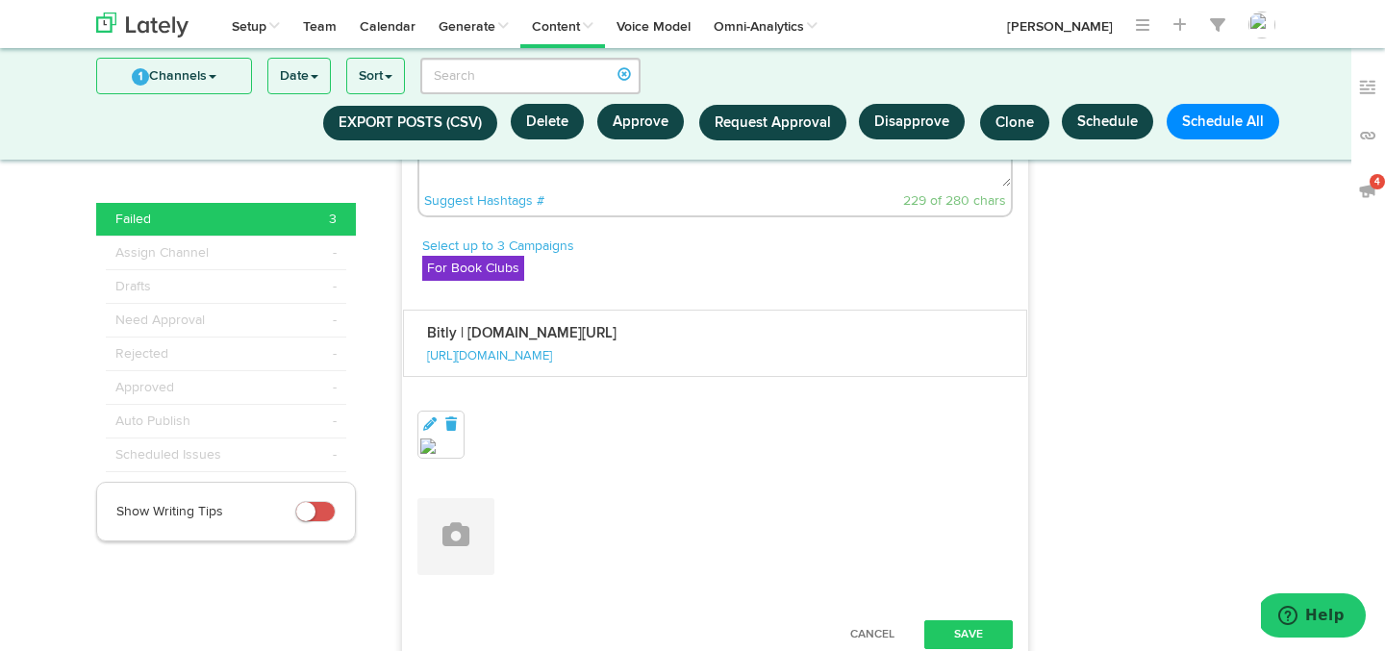
click at [430, 439] on img at bounding box center [427, 446] width 15 height 15
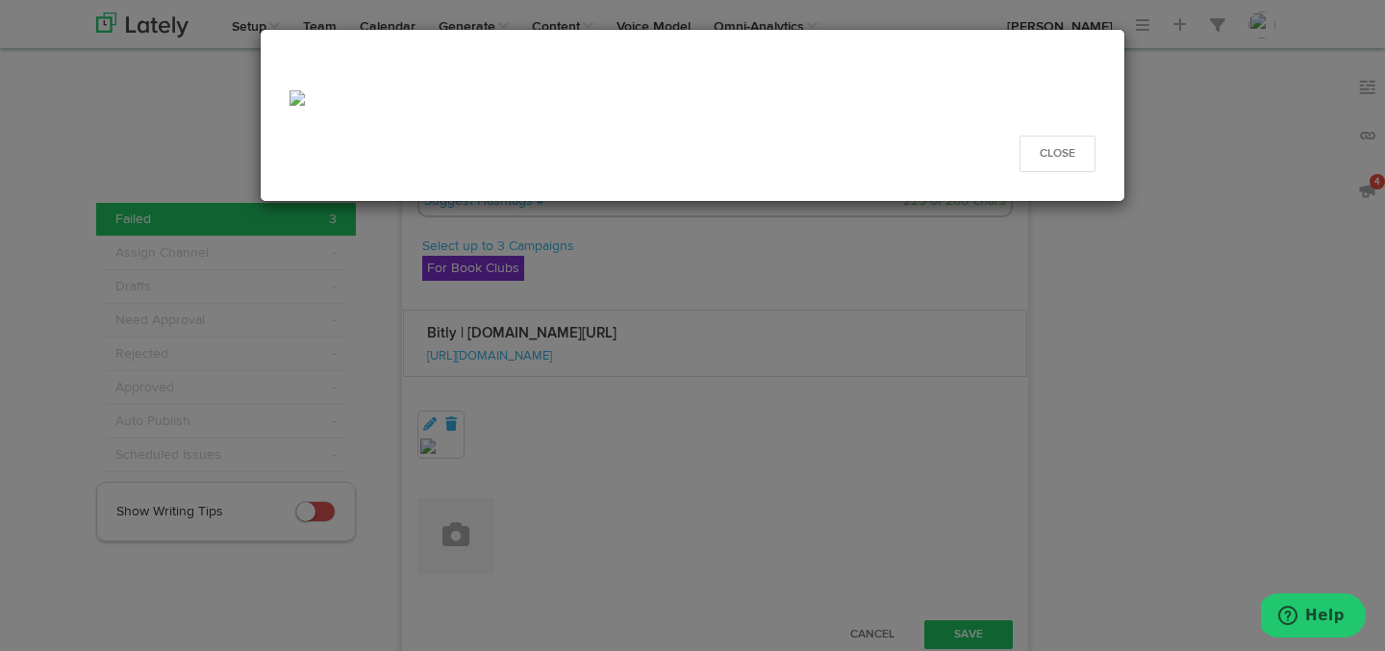
click at [290, 98] on img at bounding box center [297, 97] width 15 height 15
click at [1058, 165] on button "Close" at bounding box center [1058, 154] width 76 height 37
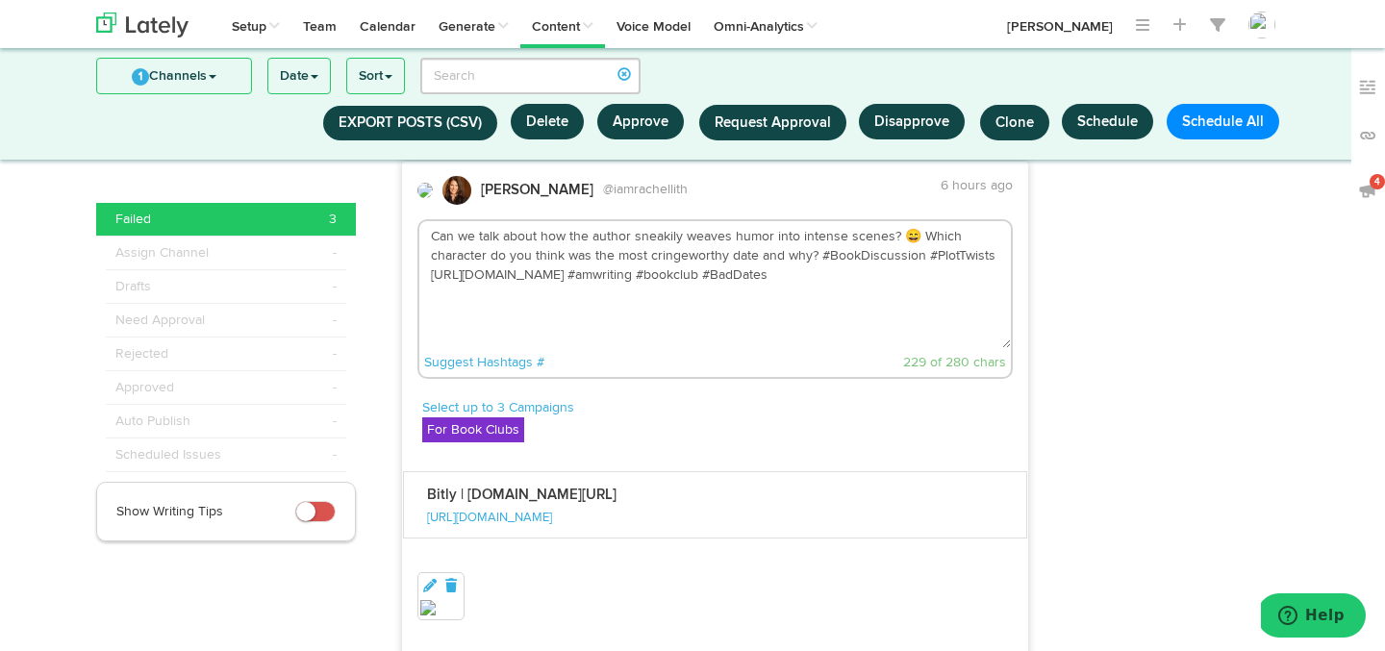
scroll to position [1001, 0]
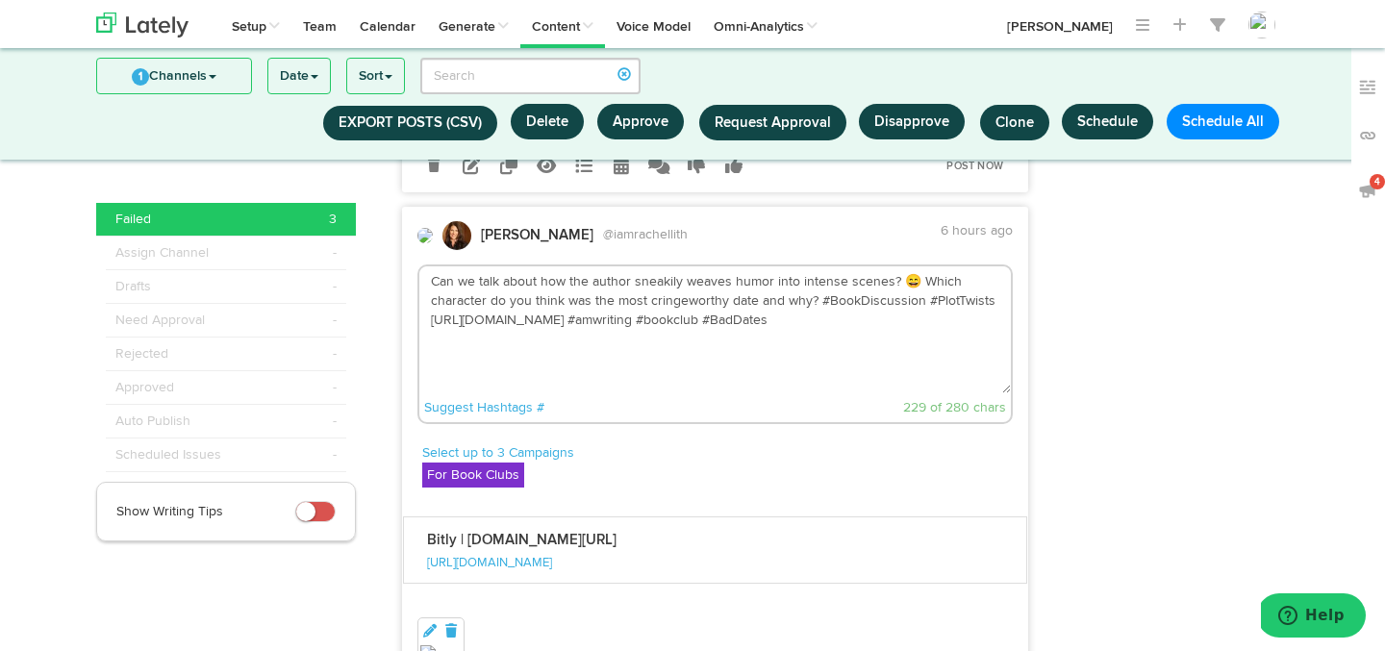
drag, startPoint x: 433, startPoint y: 235, endPoint x: 812, endPoint y: 264, distance: 380.2
click at [812, 266] on textarea "Can we talk about how the author sneakily weaves humor into intense scenes? 😄 W…" at bounding box center [715, 329] width 593 height 127
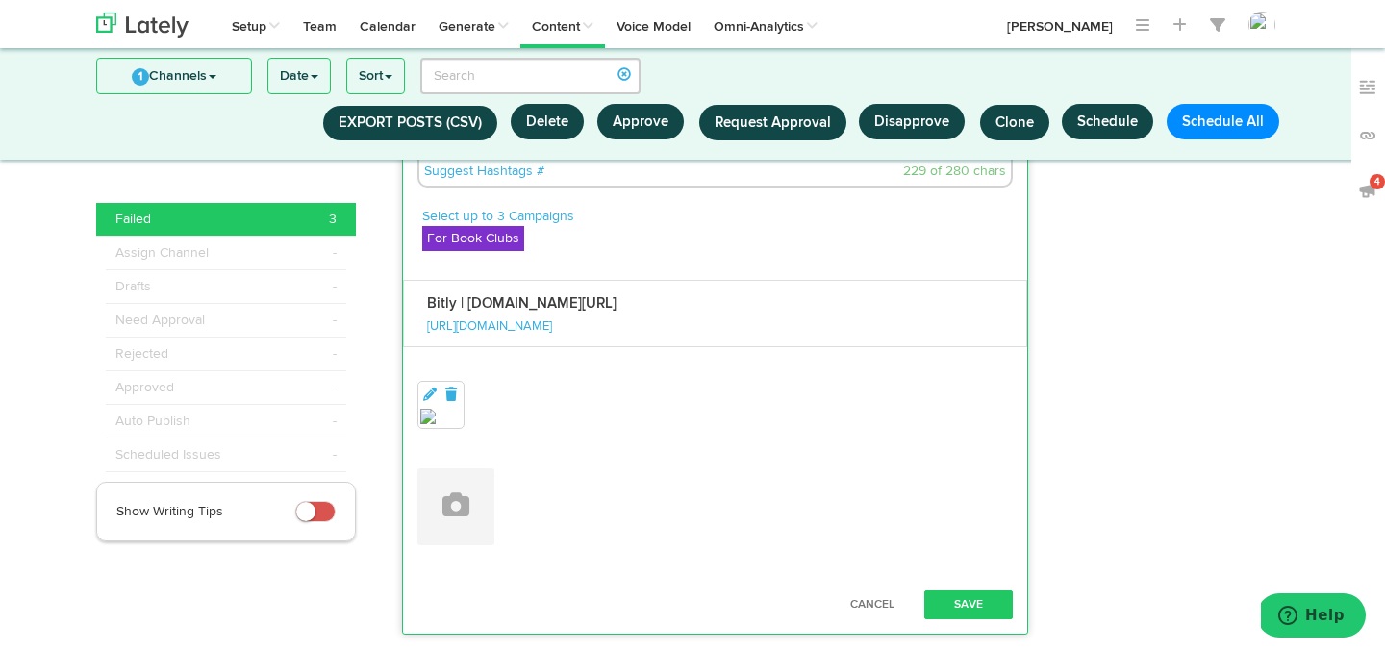
scroll to position [1319, 0]
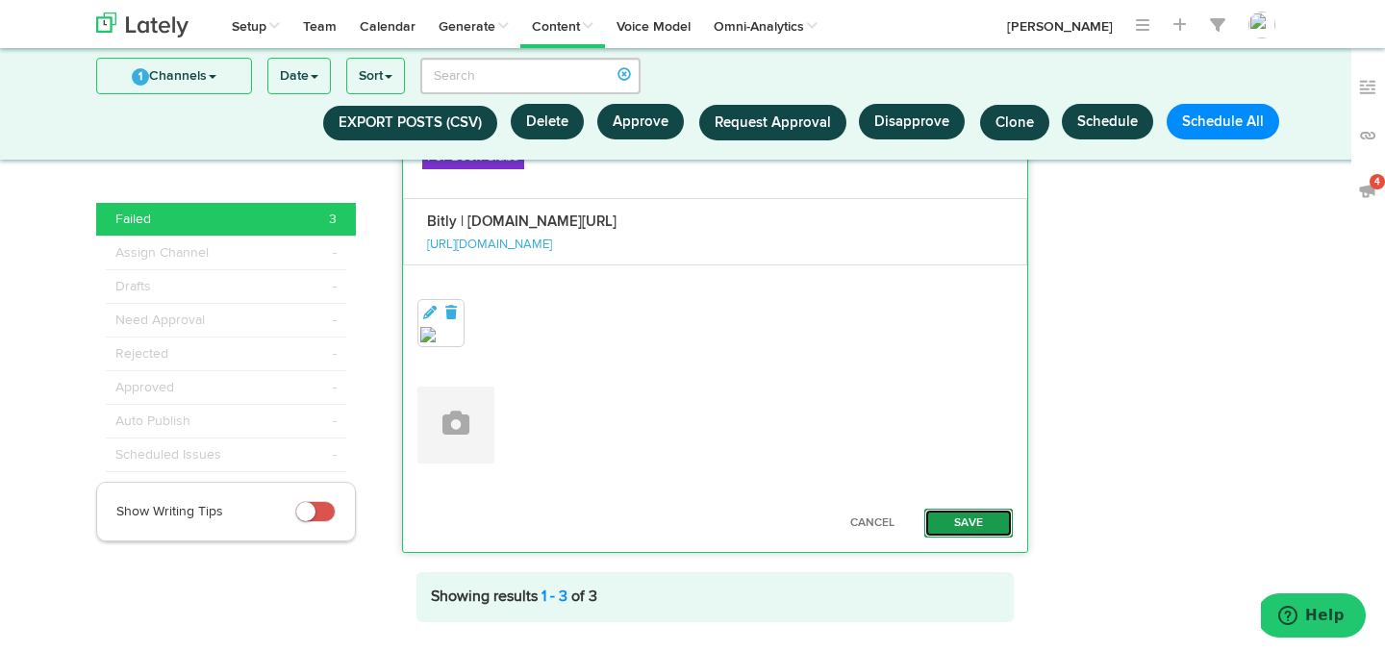
click at [951, 509] on button "Save" at bounding box center [969, 523] width 89 height 29
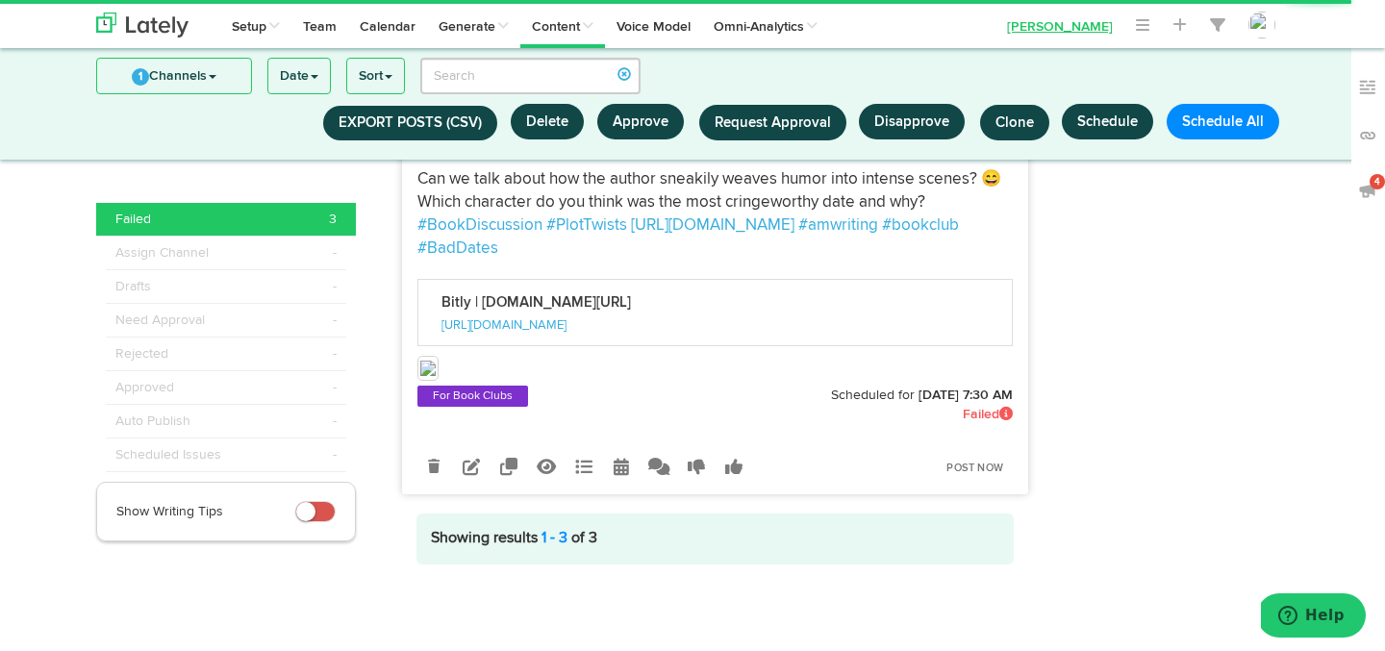
scroll to position [1064, 0]
